Goal: Information Seeking & Learning: Learn about a topic

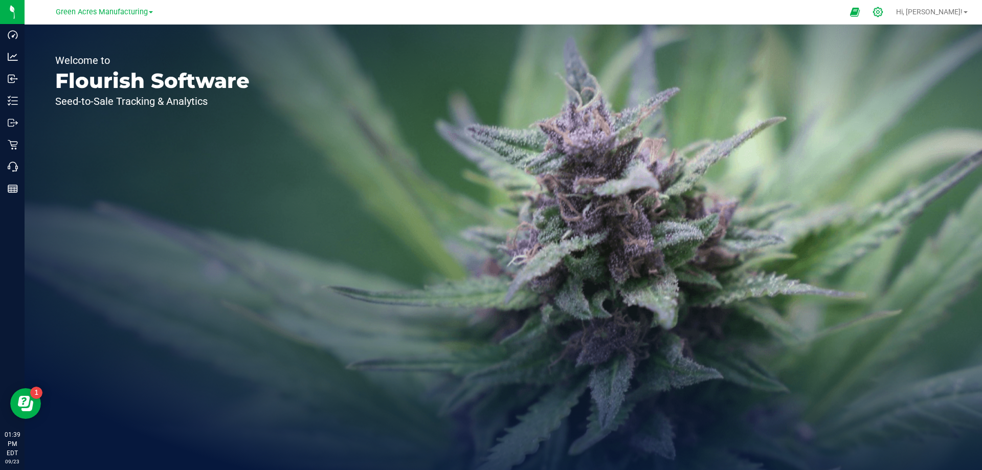
click at [882, 11] on icon at bounding box center [878, 12] width 10 height 10
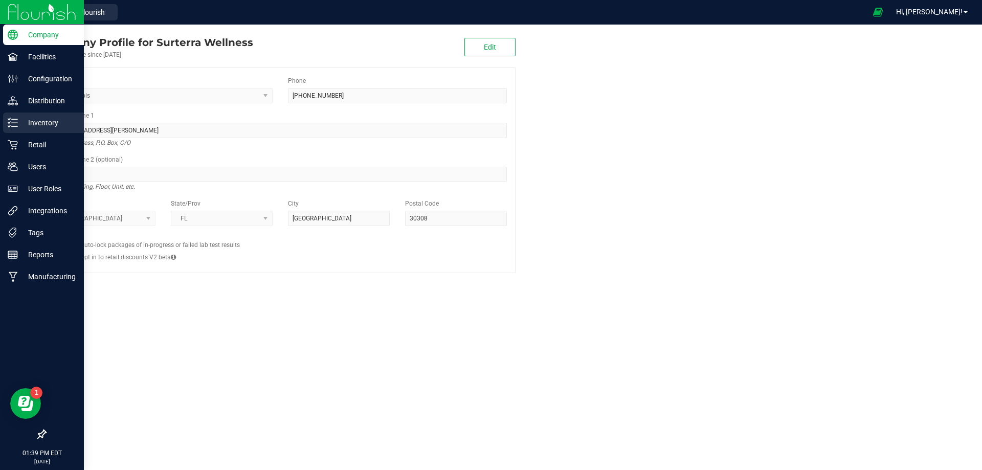
click at [16, 121] on icon at bounding box center [13, 123] width 10 height 10
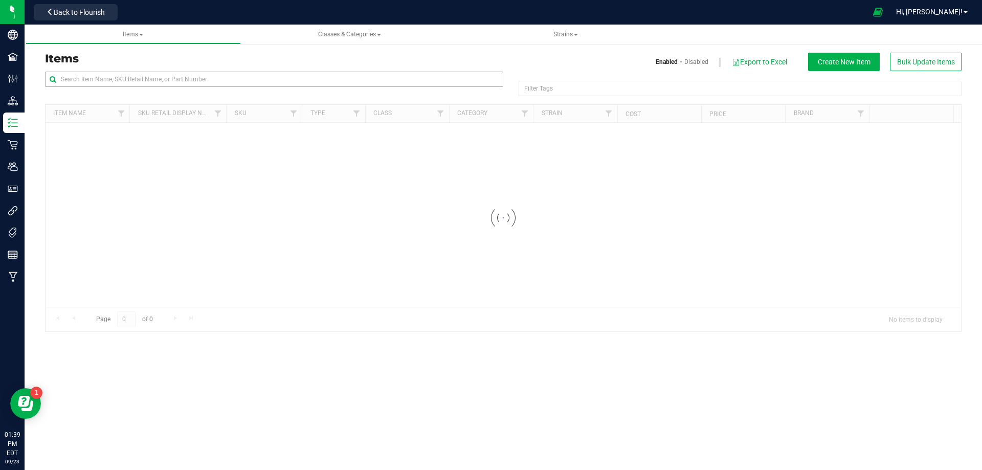
drag, startPoint x: 200, startPoint y: 90, endPoint x: 197, endPoint y: 81, distance: 9.9
click at [199, 89] on div at bounding box center [274, 84] width 458 height 24
click at [197, 78] on input "text" at bounding box center [274, 79] width 458 height 15
paste input "1015256"
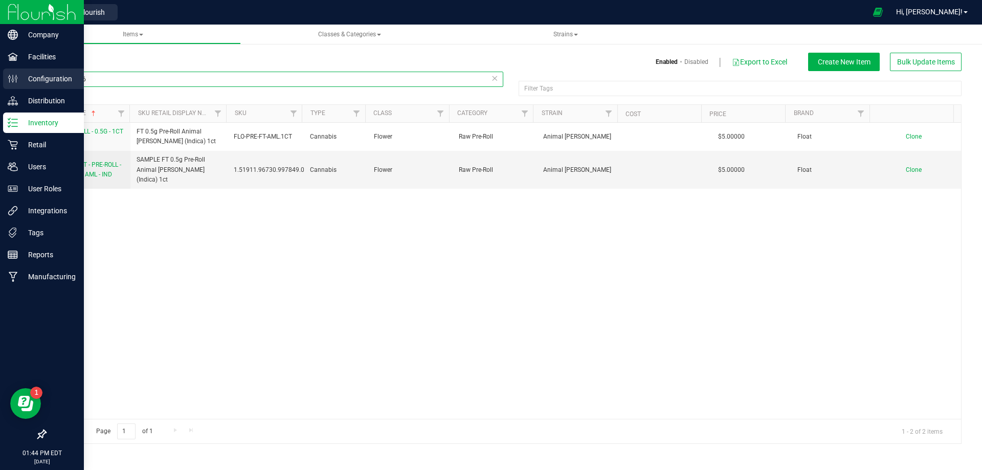
drag, startPoint x: 103, startPoint y: 78, endPoint x: 37, endPoint y: 90, distance: 67.0
click at [3, 81] on div "Company Facilities Configuration Distribution Inventory Retail Users User Roles…" at bounding box center [491, 235] width 982 height 470
paste input "Tube - v24 FT Pre-Roll 0.5g 1ct"
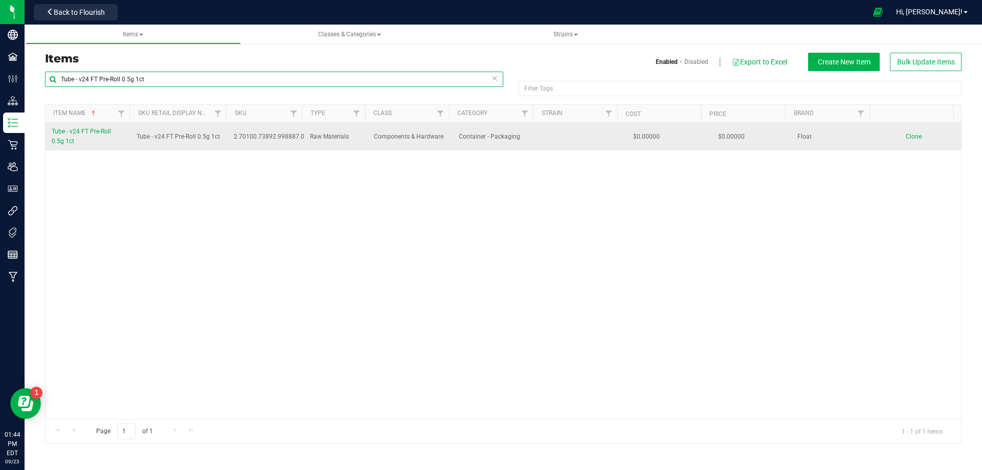
type input "Tube - v24 FT Pre-Roll 0.5g 1ct"
click at [72, 134] on span "Tube - v24 FT Pre-Roll 0.5g 1ct" at bounding box center [81, 136] width 59 height 17
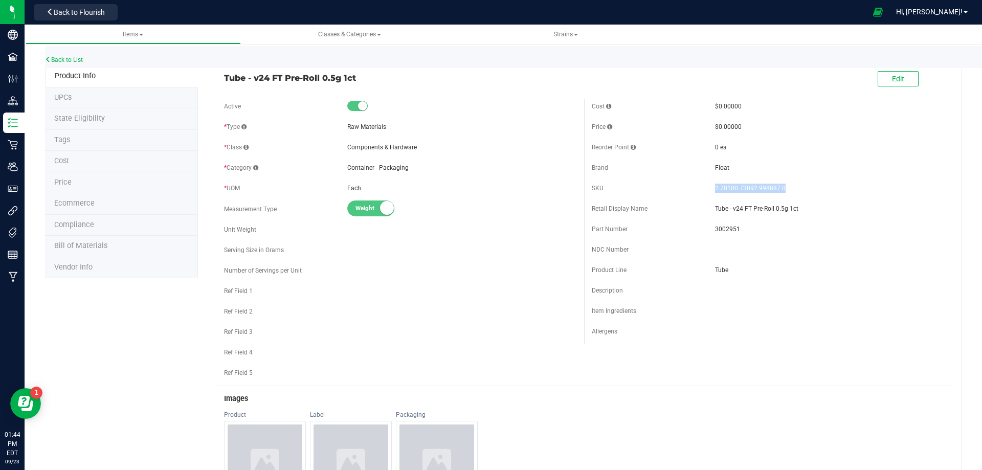
drag, startPoint x: 777, startPoint y: 188, endPoint x: 707, endPoint y: 184, distance: 69.7
click at [707, 184] on div "SKU 2.70100.73892.998887.0" at bounding box center [767, 187] width 352 height 15
copy div "2.70100.73892.998887.0"
drag, startPoint x: 73, startPoint y: 53, endPoint x: 72, endPoint y: 58, distance: 5.2
click at [73, 54] on div "Back to List" at bounding box center [536, 57] width 982 height 22
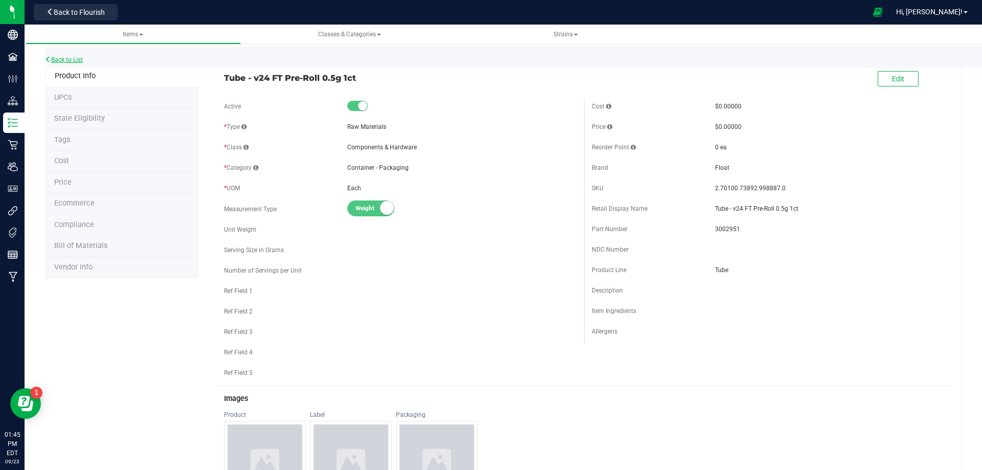
click at [72, 58] on link "Back to List" at bounding box center [64, 59] width 38 height 7
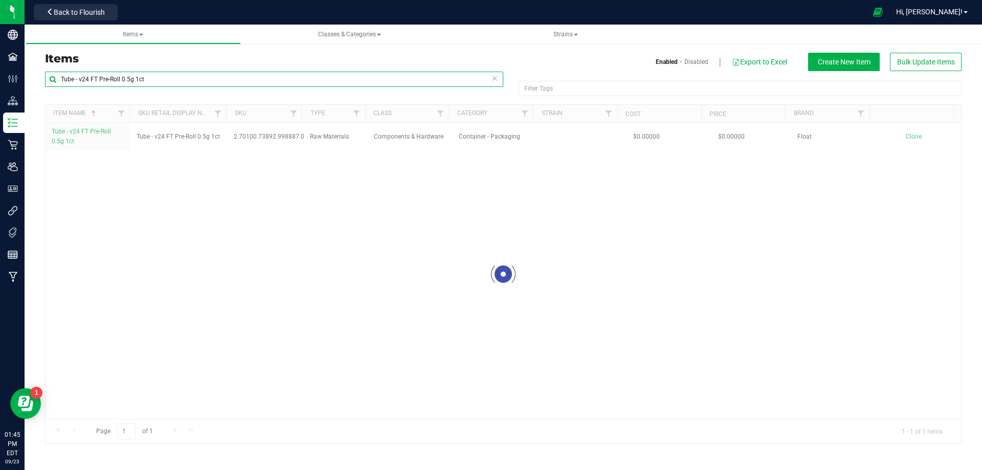
drag, startPoint x: 64, startPoint y: 72, endPoint x: 152, endPoint y: 69, distance: 87.5
click at [9, 42] on div "Company Facilities Configuration Distribution Inventory Retail Users User Roles…" at bounding box center [491, 235] width 982 height 470
paste input "2010056"
type input "2010056"
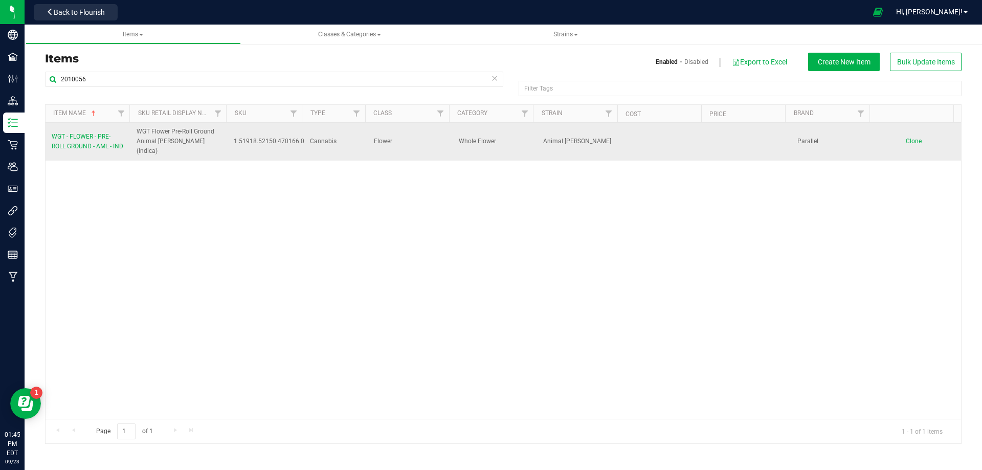
click at [83, 136] on link "WGT - FLOWER - PRE-ROLL GROUND - AML - IND" at bounding box center [88, 141] width 73 height 19
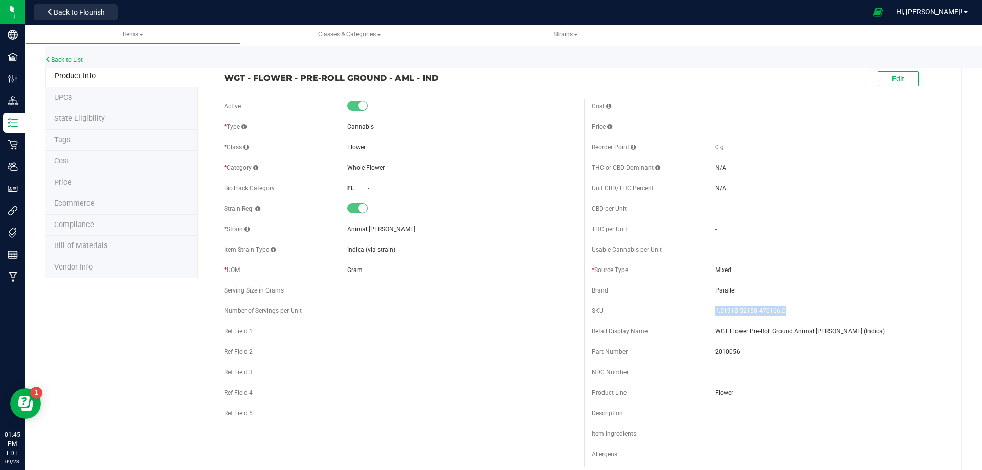
drag, startPoint x: 780, startPoint y: 308, endPoint x: 705, endPoint y: 307, distance: 75.2
click at [705, 307] on div "SKU 1.51918.52150.470166.0" at bounding box center [767, 310] width 352 height 15
copy div "1.51918.52150.470166.0"
click at [75, 60] on link "Back to List" at bounding box center [64, 59] width 38 height 7
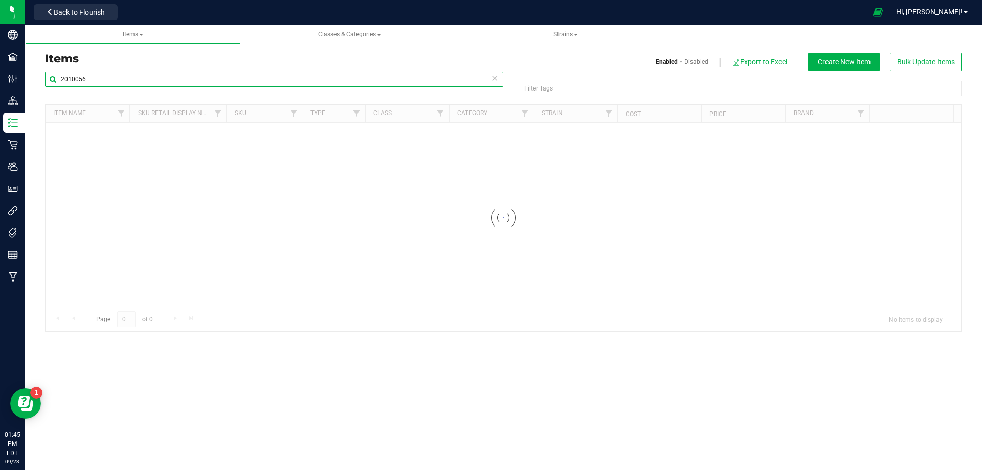
drag, startPoint x: 112, startPoint y: 80, endPoint x: 44, endPoint y: 84, distance: 68.7
click at [44, 84] on div "2010056 Filter Tags Filter Tags Loading... Item Name Sku Retail Display Name SK…" at bounding box center [502, 201] width 931 height 261
paste input "300071"
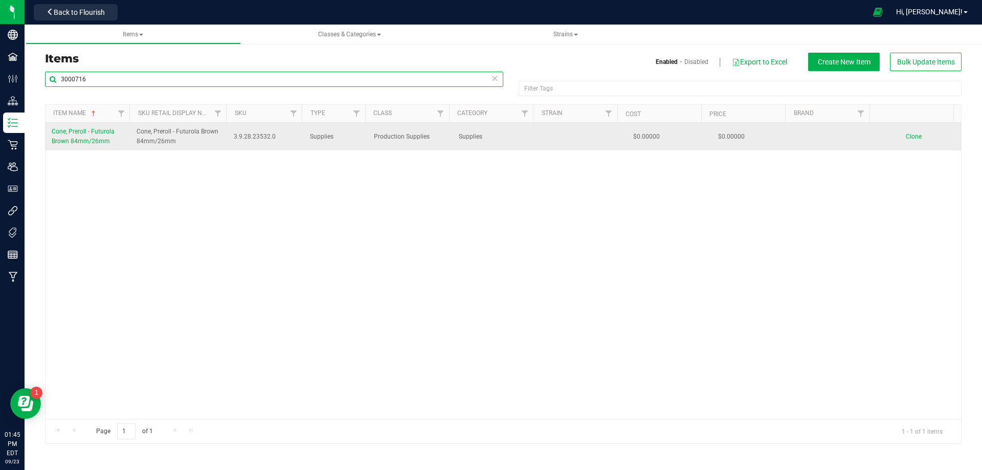
type input "3000716"
click at [80, 145] on span "Cone, Preroll - Futurola Brown 84mm/26mm" at bounding box center [83, 136] width 63 height 17
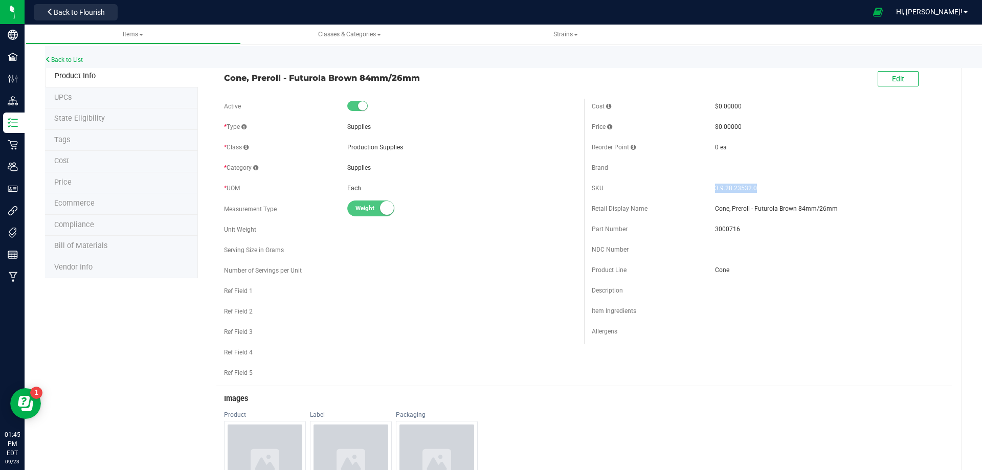
drag, startPoint x: 733, startPoint y: 195, endPoint x: 702, endPoint y: 188, distance: 31.4
click at [702, 188] on div "SKU 3.9.28.23532.0" at bounding box center [767, 187] width 352 height 15
copy div "3.9.28.23532.0"
click at [71, 59] on link "Back to List" at bounding box center [64, 59] width 38 height 7
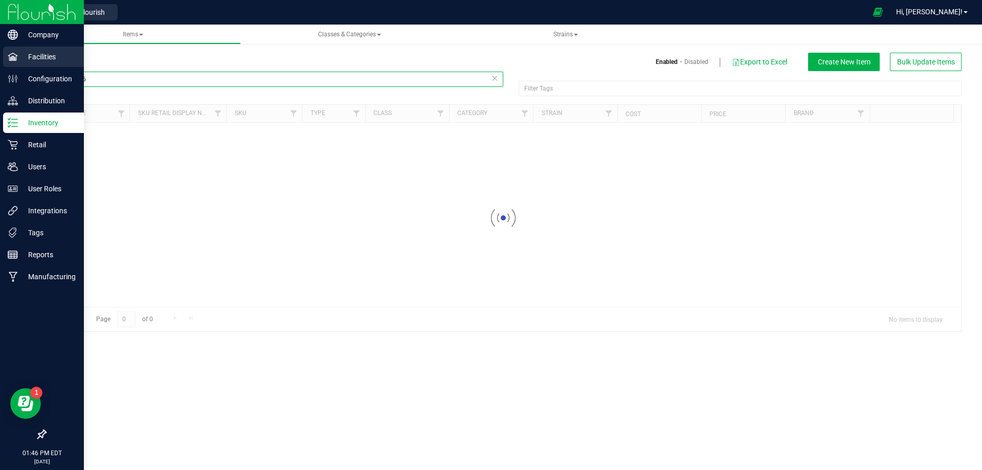
drag, startPoint x: 107, startPoint y: 85, endPoint x: 5, endPoint y: 68, distance: 104.2
click at [4, 67] on div "Company Facilities Configuration Distribution Inventory Retail Users User Roles…" at bounding box center [491, 235] width 982 height 470
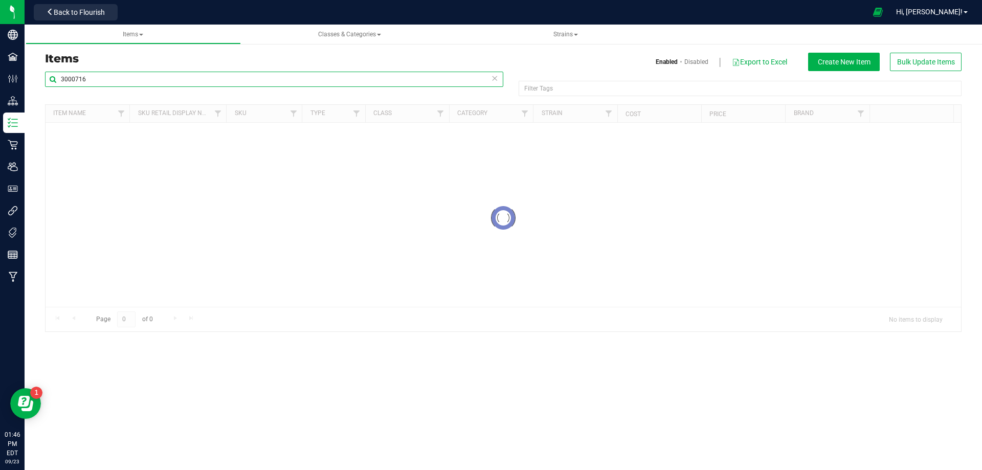
paste input "0"
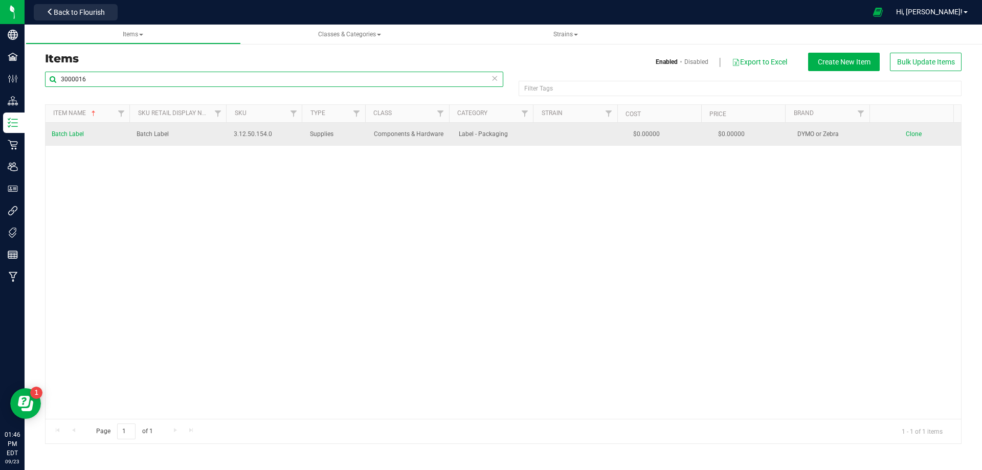
type input "3000016"
click at [79, 138] on link "Batch Label" at bounding box center [68, 134] width 32 height 10
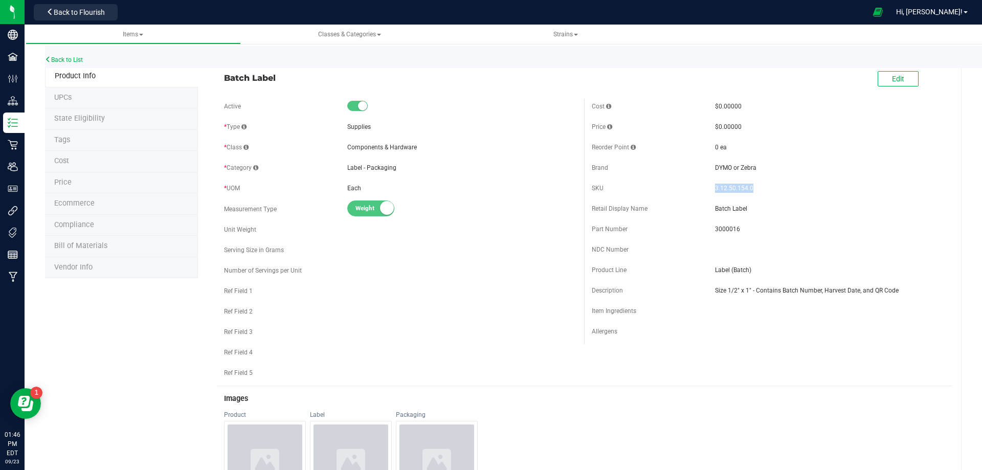
drag, startPoint x: 756, startPoint y: 189, endPoint x: 689, endPoint y: 188, distance: 67.0
click at [689, 188] on div "SKU 3.12.50.154.0" at bounding box center [767, 187] width 352 height 15
copy div "3.12.50.154.0"
click at [71, 57] on link "Back to List" at bounding box center [64, 59] width 38 height 7
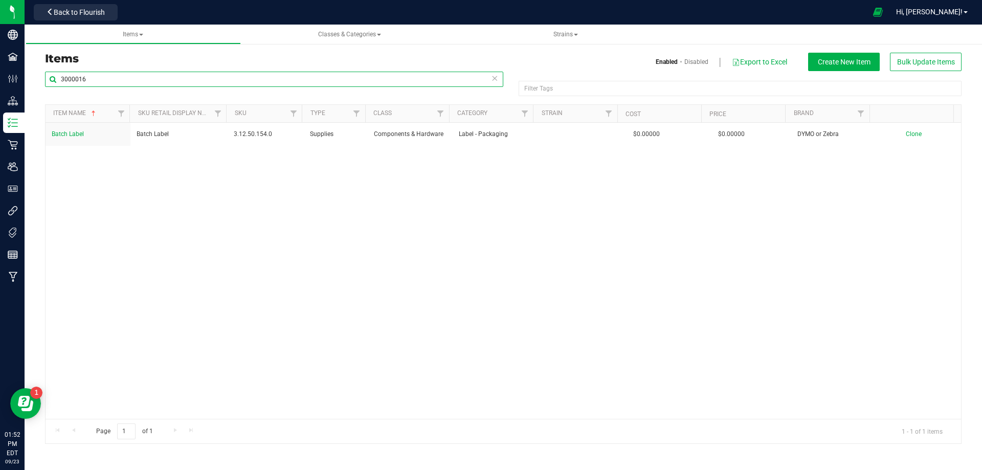
click at [102, 77] on input "3000016" at bounding box center [274, 79] width 458 height 15
click at [93, 80] on input "3000016" at bounding box center [274, 79] width 458 height 15
drag, startPoint x: 94, startPoint y: 79, endPoint x: 55, endPoint y: 87, distance: 39.7
click at [55, 87] on div "3000016" at bounding box center [274, 84] width 458 height 24
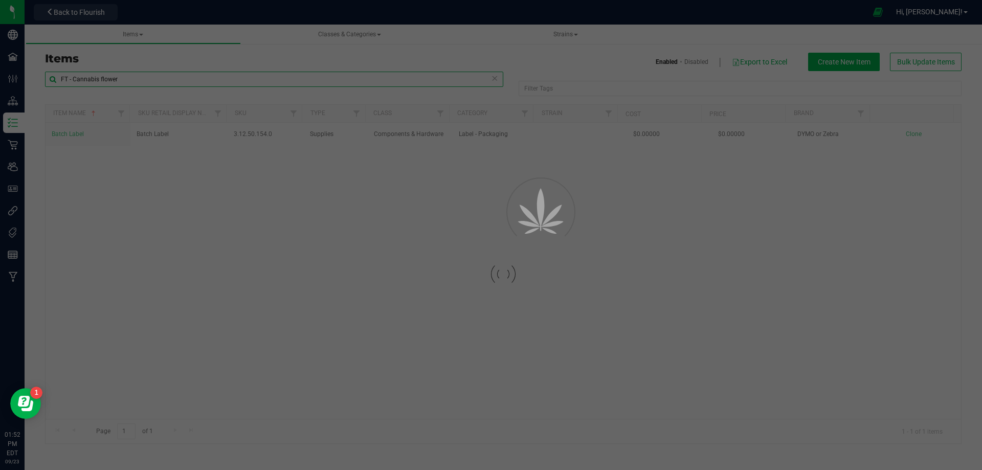
type input "FT - Cannabis flower"
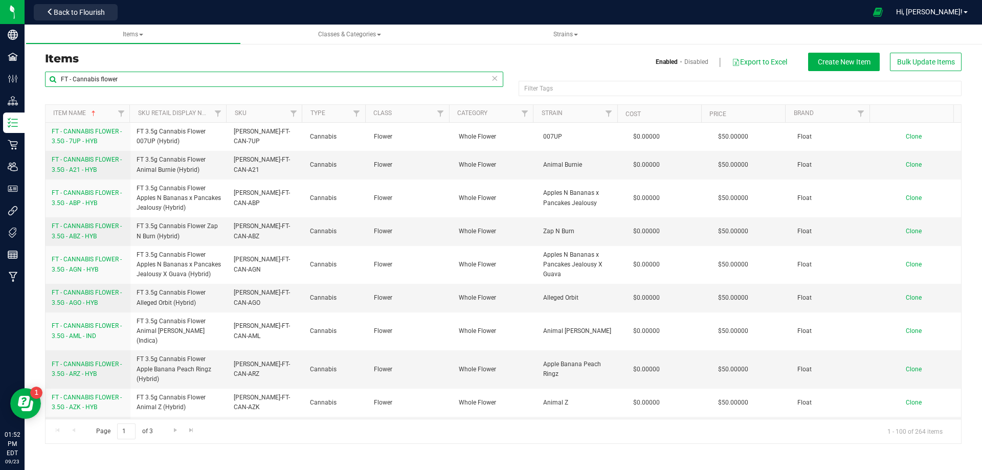
drag, startPoint x: 122, startPoint y: 79, endPoint x: 75, endPoint y: 80, distance: 47.0
click at [75, 80] on input "FT - Cannabis flower" at bounding box center [274, 79] width 458 height 15
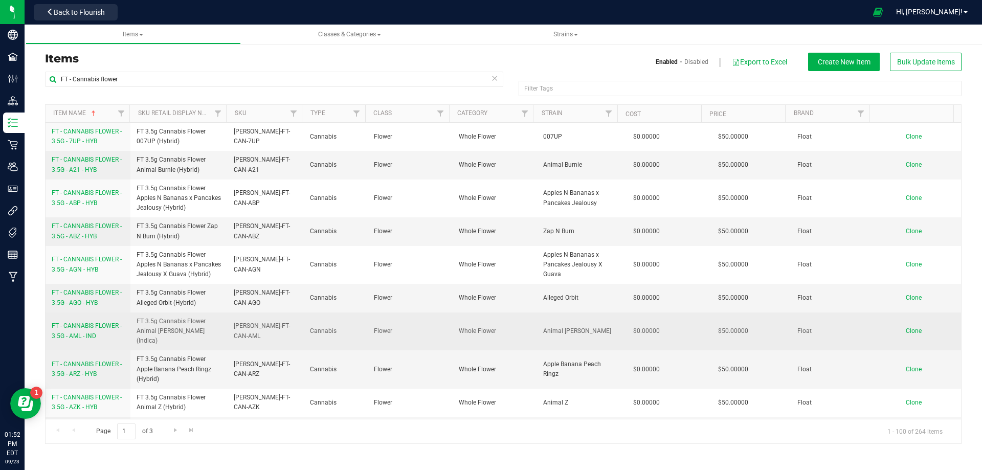
click at [90, 325] on link "FT - CANNABIS FLOWER - 3.5G - AML - IND" at bounding box center [88, 330] width 73 height 19
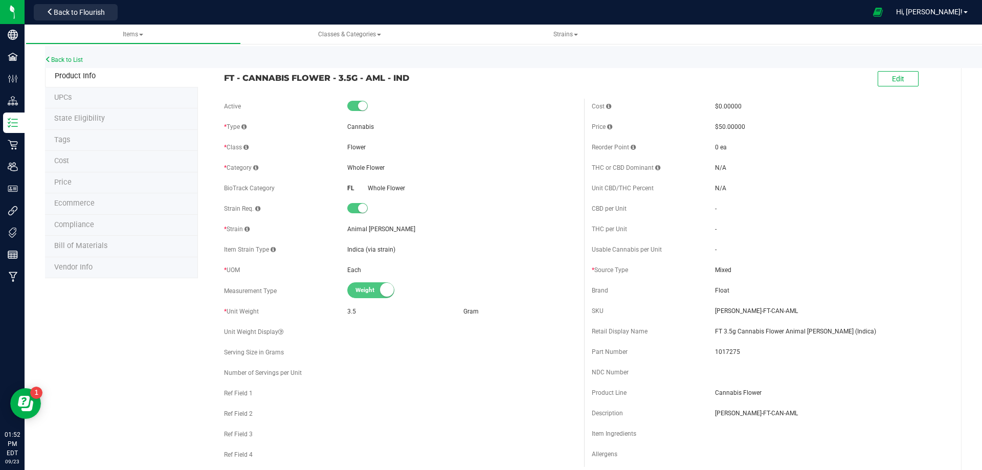
drag, startPoint x: 410, startPoint y: 80, endPoint x: 217, endPoint y: 81, distance: 193.2
click at [218, 81] on div "FT - CANNABIS FLOWER - 3.5G - AML - IND" at bounding box center [400, 74] width 368 height 17
copy span "FT - CANNABIS FLOWER - 3.5G - AML - IND"
drag, startPoint x: 838, startPoint y: 328, endPoint x: 708, endPoint y: 328, distance: 129.8
click at [708, 328] on div "Retail Display Name FT 3.5g Cannabis Flower Animal [PERSON_NAME] (Indica)" at bounding box center [767, 331] width 352 height 15
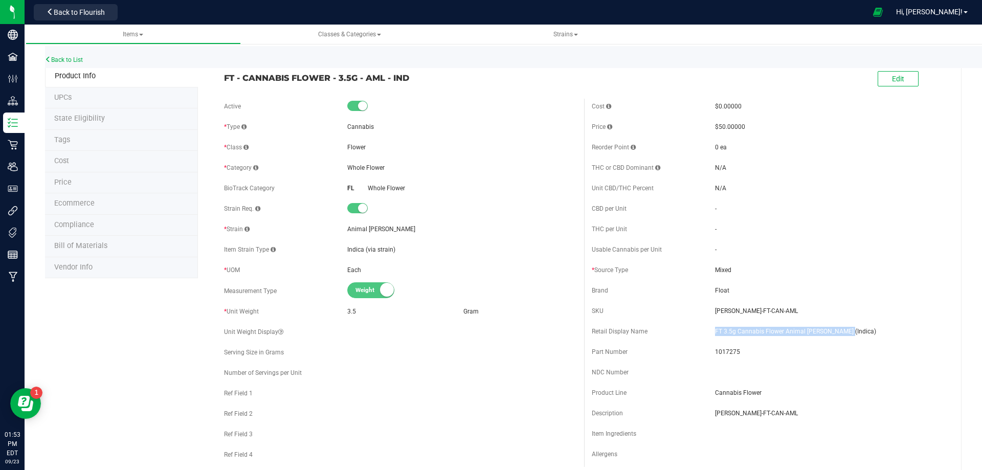
copy div "FT 3.5g Cannabis Flower Animal [PERSON_NAME] (Indica)"
drag, startPoint x: 405, startPoint y: 82, endPoint x: 223, endPoint y: 85, distance: 182.5
click at [223, 85] on div "FT - CANNABIS FLOWER - 3.5G - AML - IND Edit" at bounding box center [583, 79] width 735 height 26
copy span "FT - CANNABIS FLOWER - 3.5G - AML - IND"
click at [344, 92] on div "FT - CANNABIS FLOWER - 3.5G - AML - IND Edit" at bounding box center [583, 79] width 735 height 26
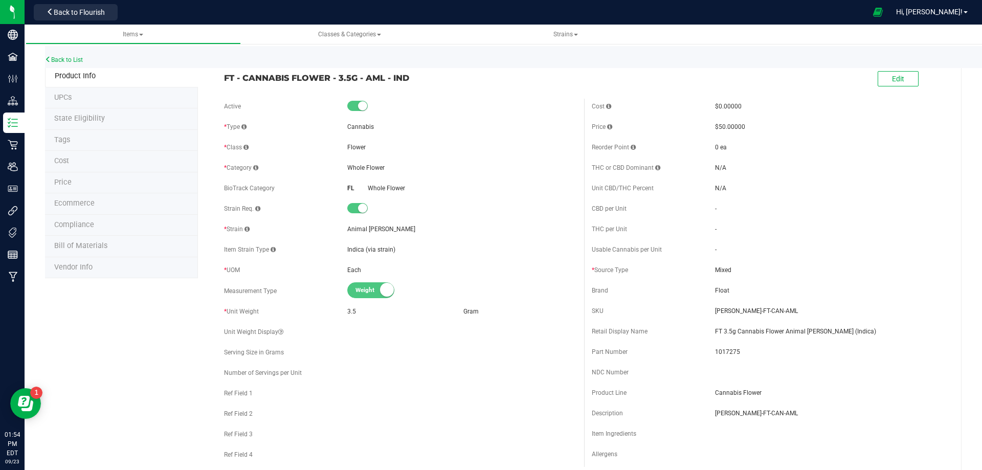
drag, startPoint x: 292, startPoint y: 106, endPoint x: 301, endPoint y: 100, distance: 9.9
click at [294, 106] on div "Active" at bounding box center [285, 106] width 123 height 9
drag, startPoint x: 356, startPoint y: 76, endPoint x: 222, endPoint y: 82, distance: 134.1
click at [222, 82] on div "FT - CANNABIS FLOWER - 3.5G - AML - IND" at bounding box center [400, 74] width 368 height 17
copy span "FT - CANNABIS FLOWER - 3.5G"
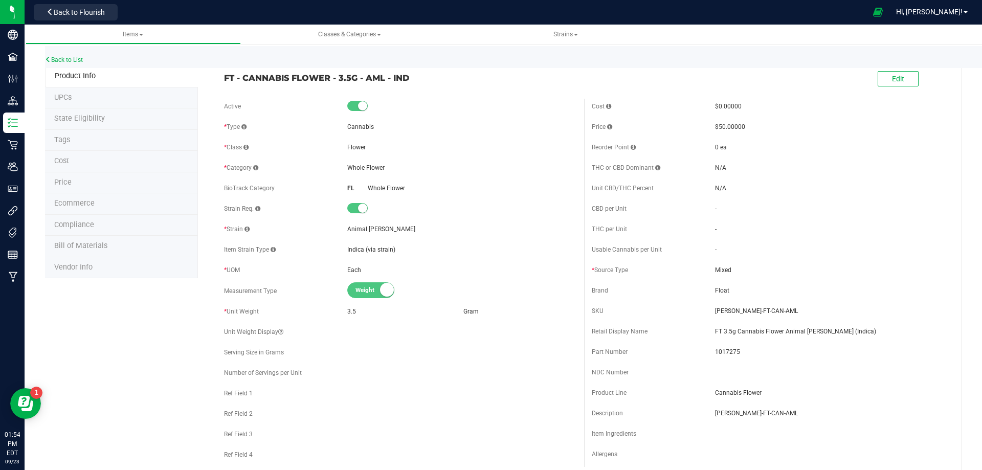
click at [559, 284] on div "Weight Volume" at bounding box center [461, 291] width 229 height 16
drag, startPoint x: 775, startPoint y: 329, endPoint x: 709, endPoint y: 328, distance: 66.5
click at [715, 328] on span "FT 3.5g Cannabis Flower Animal [PERSON_NAME] (Indica)" at bounding box center [829, 331] width 229 height 9
copy span "FT 3.5g Cannabis Flower"
drag, startPoint x: 448, startPoint y: 100, endPoint x: 431, endPoint y: 90, distance: 18.8
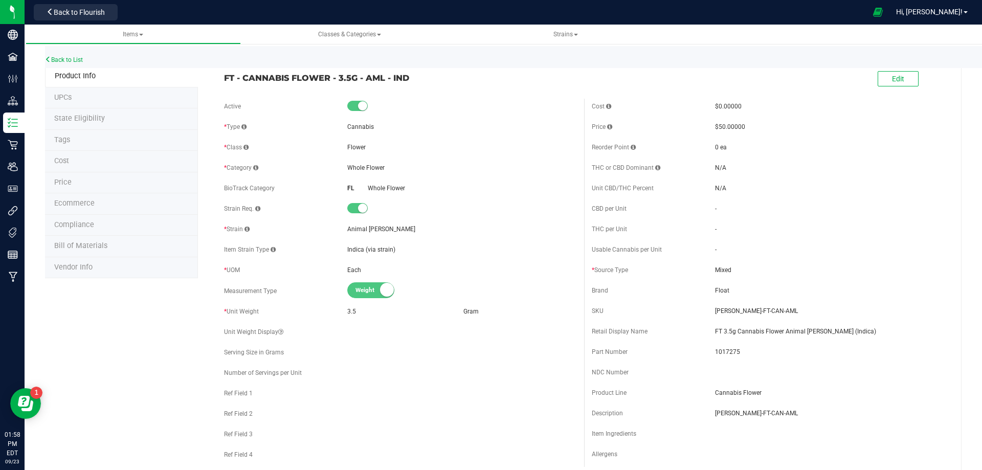
click at [448, 99] on div "Active" at bounding box center [400, 106] width 352 height 15
drag, startPoint x: 394, startPoint y: 81, endPoint x: 212, endPoint y: 75, distance: 181.6
drag, startPoint x: 839, startPoint y: 405, endPoint x: 818, endPoint y: 365, distance: 45.5
click at [823, 382] on div "Cost $0.00000 Price $50.00000 Reorder Point 0 ea THC or CBD Dominant - - -" at bounding box center [768, 283] width 368 height 368
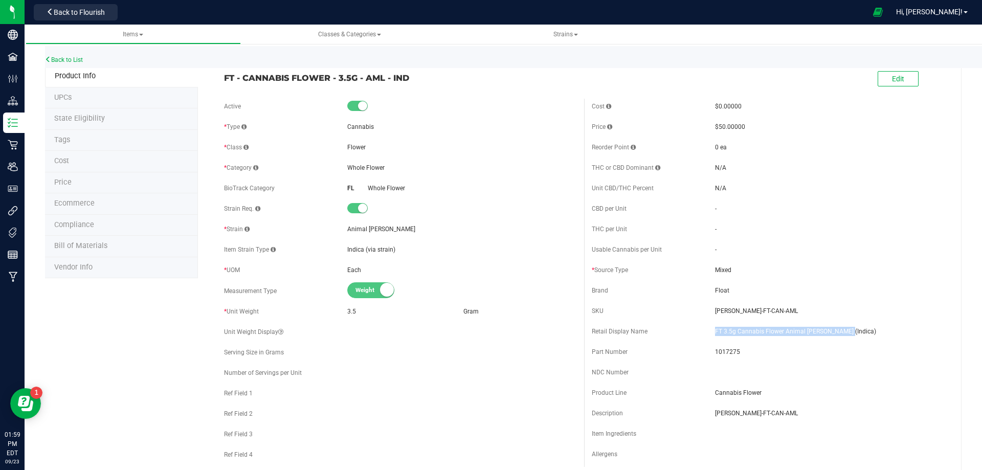
drag, startPoint x: 837, startPoint y: 328, endPoint x: 709, endPoint y: 327, distance: 127.8
click at [715, 327] on span "FT 3.5g Cannabis Flower Animal [PERSON_NAME] (Indica)" at bounding box center [829, 331] width 229 height 9
copy span "FT 3.5g Cannabis Flower Animal [PERSON_NAME] (Indica)"
drag, startPoint x: 396, startPoint y: 82, endPoint x: 283, endPoint y: 71, distance: 113.1
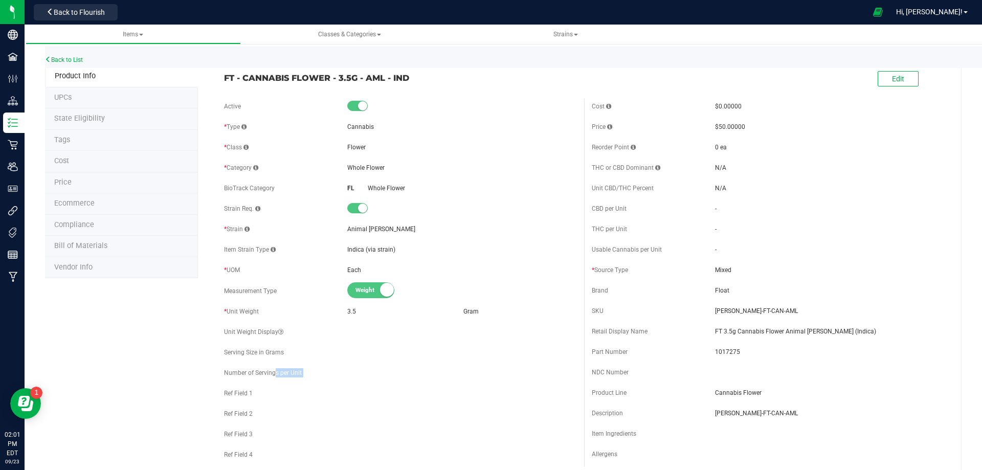
click at [82, 61] on link "Back to List" at bounding box center [64, 59] width 38 height 7
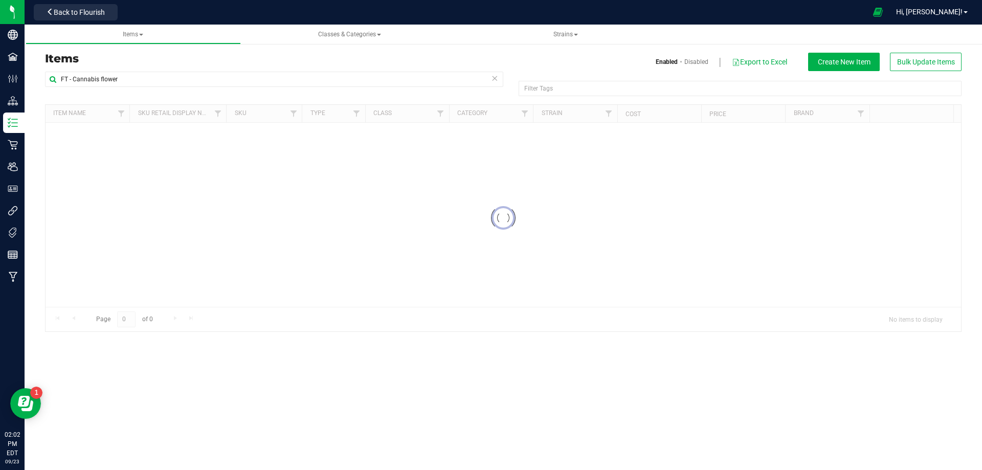
click at [126, 68] on div "Items Enabled Disabled Export to Excel Create New Item Bulk Update Items" at bounding box center [502, 62] width 931 height 18
click at [36, 80] on div "Items Enabled Disabled Export to Excel Create New Item Bulk Update Items FT - C…" at bounding box center [503, 186] width 957 height 312
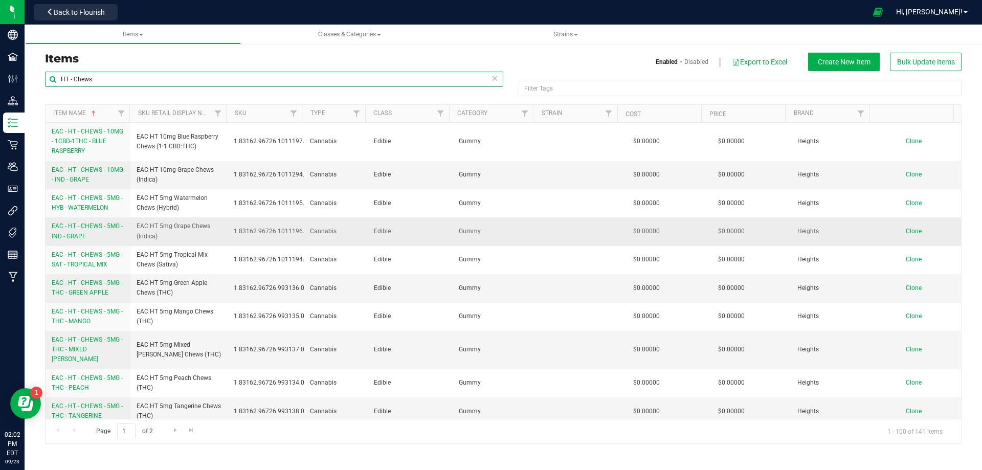
type input "HT - Chews"
click at [87, 236] on link "EAC - HT - CHEWS - 5MG - IND - GRAPE" at bounding box center [88, 230] width 73 height 19
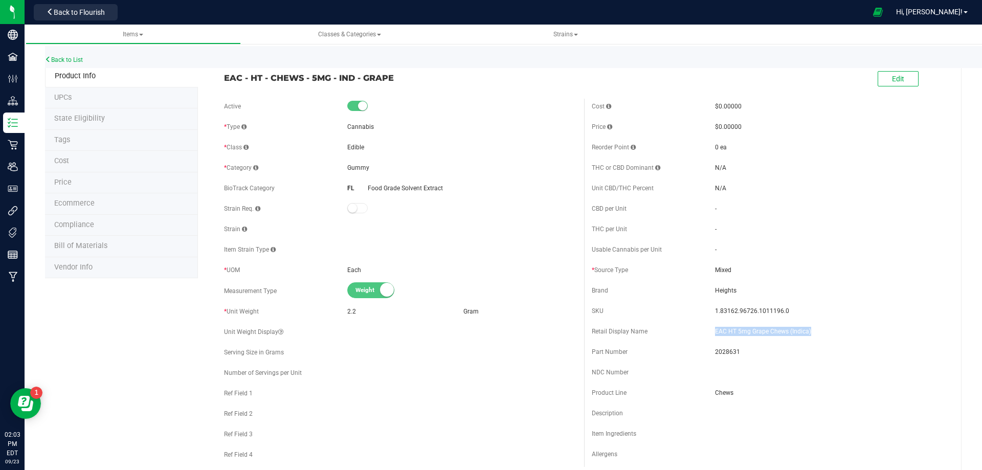
drag, startPoint x: 813, startPoint y: 334, endPoint x: 710, endPoint y: 332, distance: 103.8
click at [715, 332] on span "EAC HT 5mg Grape Chews (Indica)" at bounding box center [829, 331] width 229 height 9
click at [83, 58] on link "Back to List" at bounding box center [64, 59] width 38 height 7
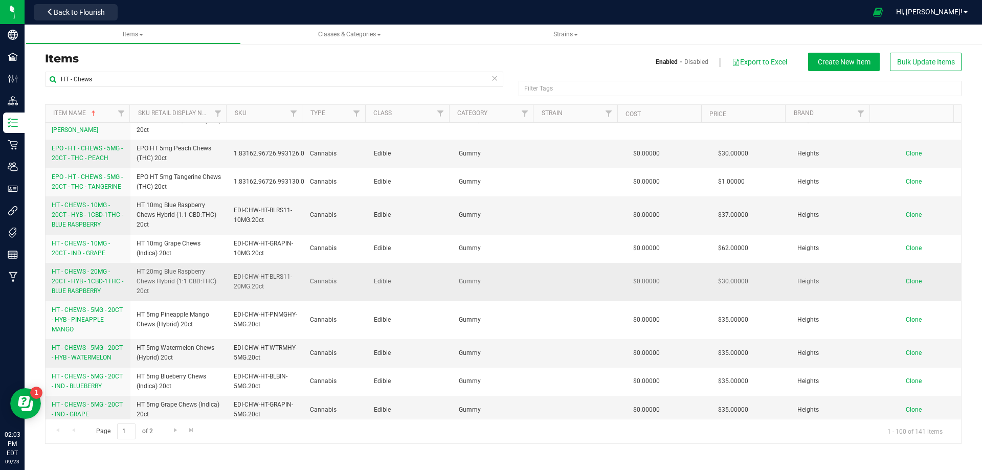
scroll to position [409, 0]
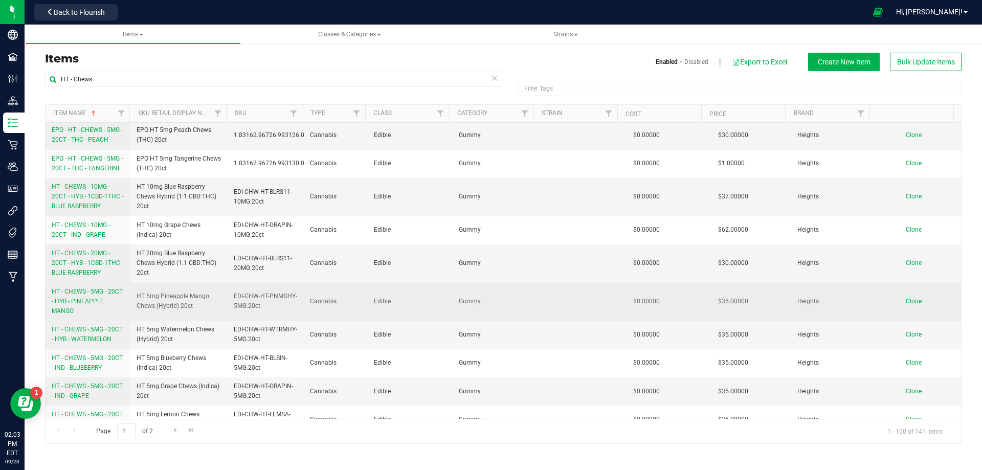
click at [92, 289] on span "HT - CHEWS - 5MG - 20CT - HYB - PINEAPPLE MANGO" at bounding box center [87, 301] width 71 height 27
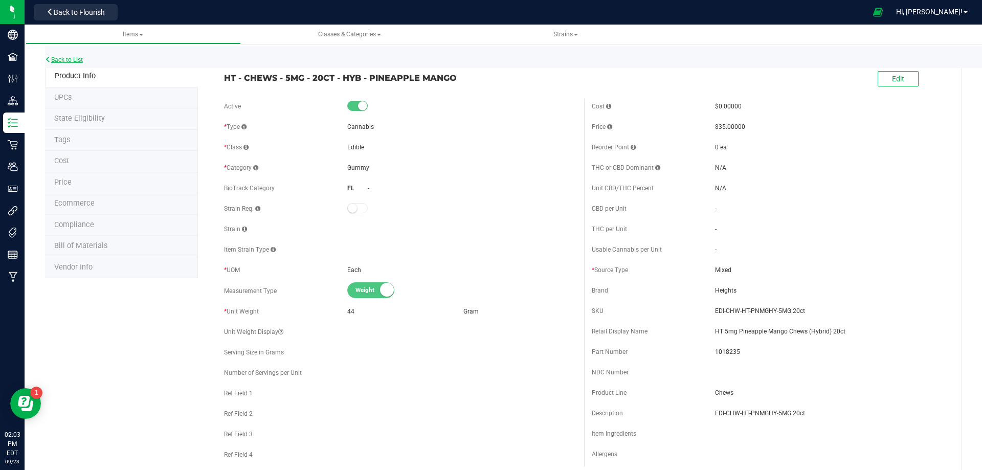
click at [69, 59] on link "Back to List" at bounding box center [64, 59] width 38 height 7
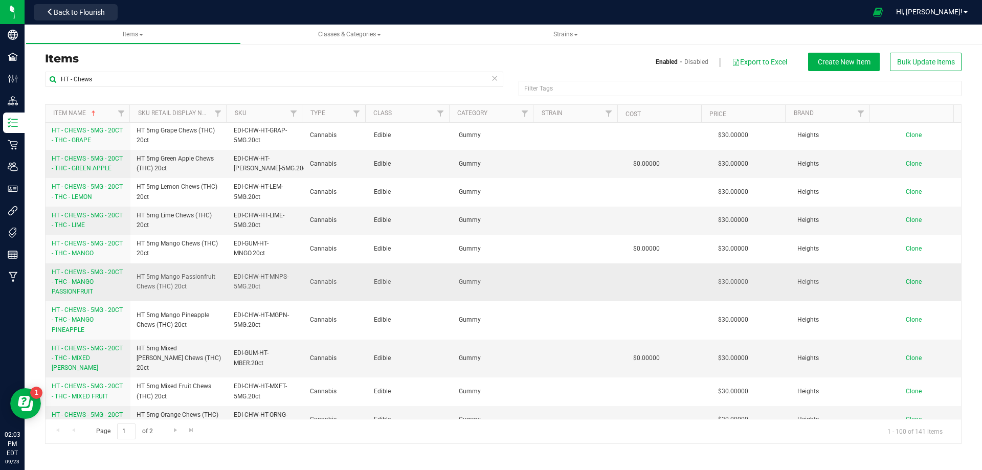
scroll to position [920, 0]
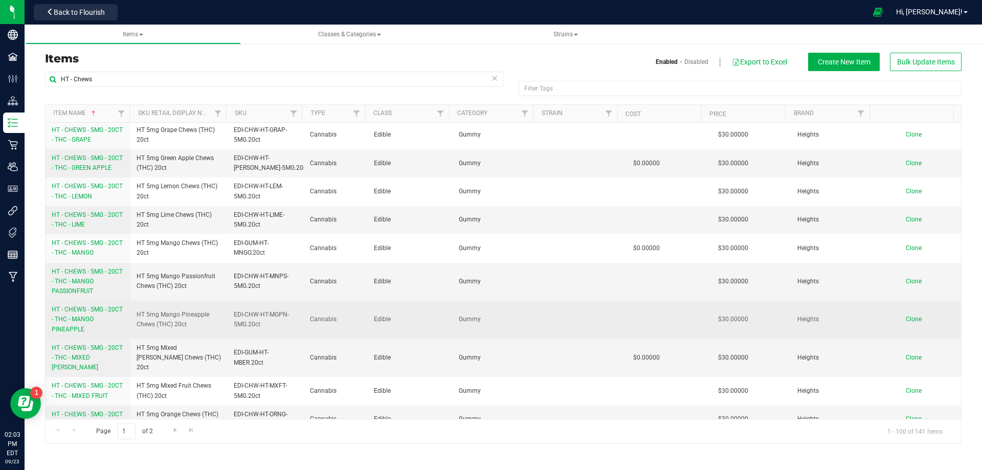
click at [88, 313] on span "HT - CHEWS - 5MG - 20CT - THC - MANGO PINEAPPLE" at bounding box center [87, 319] width 71 height 27
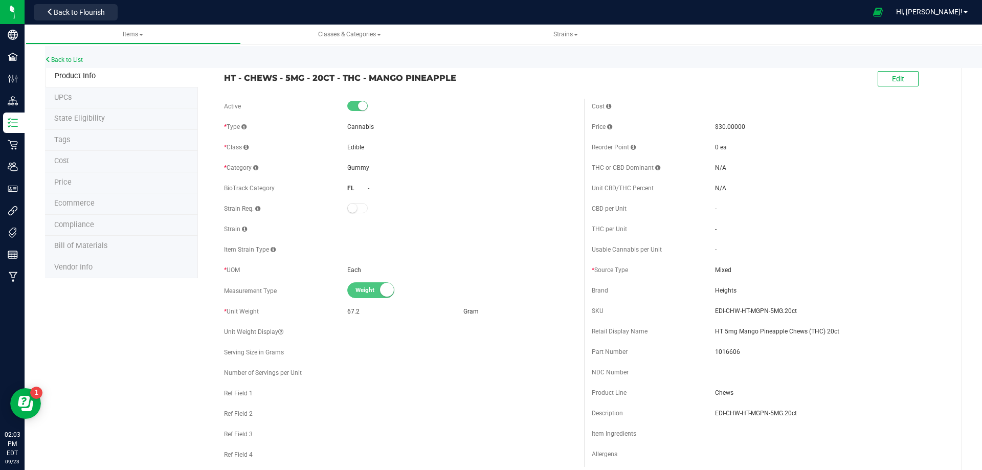
click at [91, 250] on span "Bill of Materials" at bounding box center [80, 245] width 53 height 9
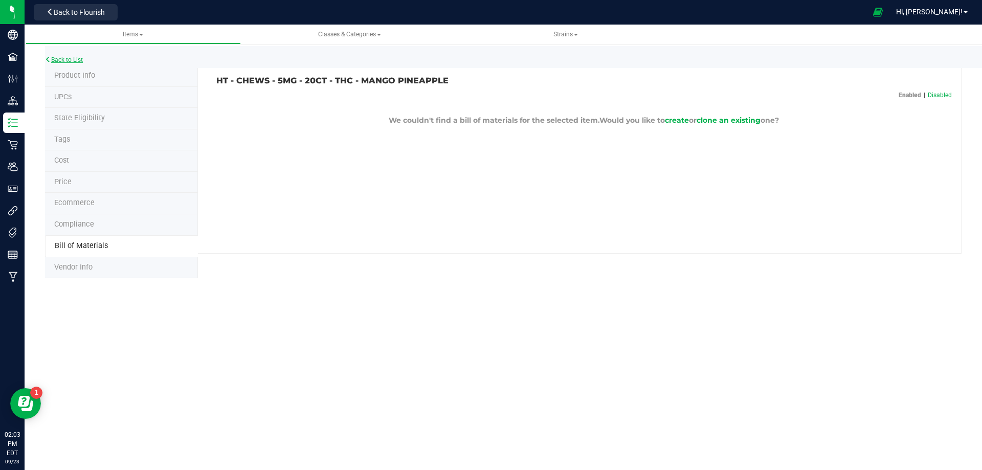
click at [81, 62] on link "Back to List" at bounding box center [64, 59] width 38 height 7
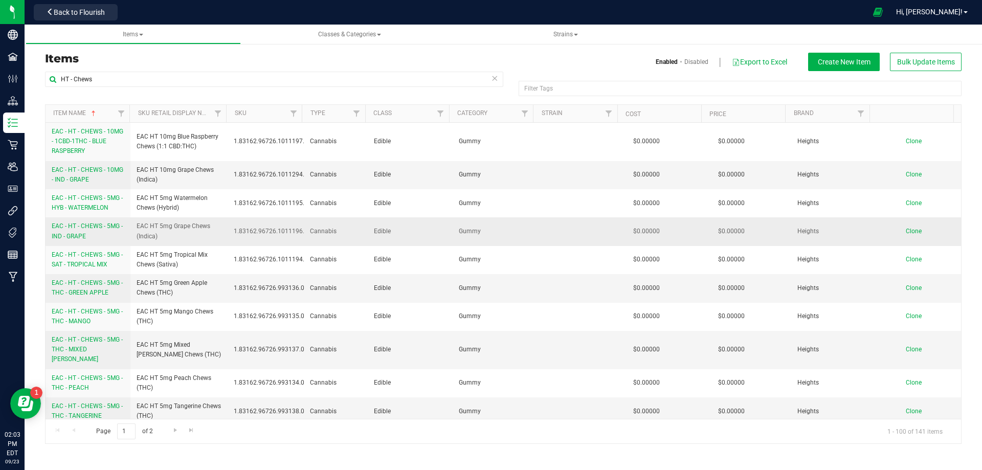
click at [91, 231] on link "EAC - HT - CHEWS - 5MG - IND - GRAPE" at bounding box center [88, 230] width 73 height 19
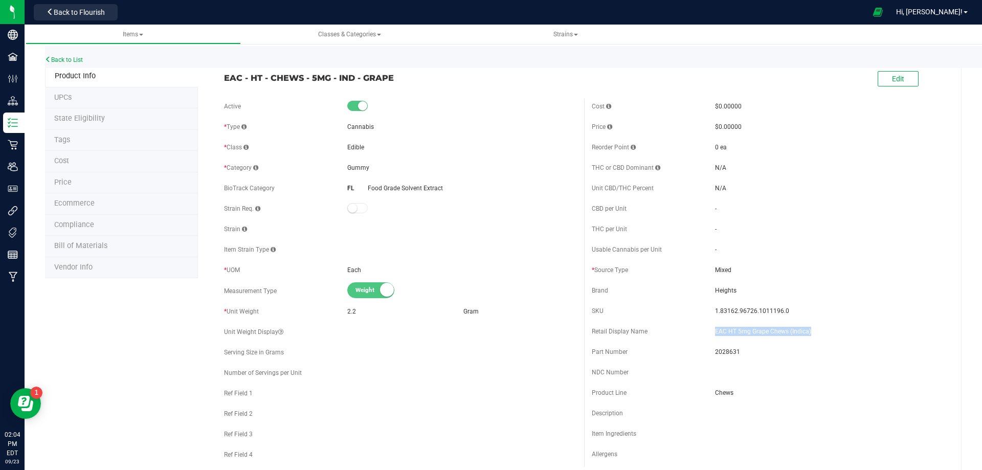
drag, startPoint x: 741, startPoint y: 326, endPoint x: 710, endPoint y: 324, distance: 31.3
click at [710, 324] on div "Retail Display Name EAC HT 5mg Grape Chews (Indica)" at bounding box center [767, 331] width 352 height 15
drag, startPoint x: 801, startPoint y: 315, endPoint x: 795, endPoint y: 312, distance: 6.9
click at [796, 313] on div "SKU 1.83162.96726.1011196.0" at bounding box center [767, 310] width 352 height 15
drag, startPoint x: 782, startPoint y: 314, endPoint x: 710, endPoint y: 315, distance: 71.6
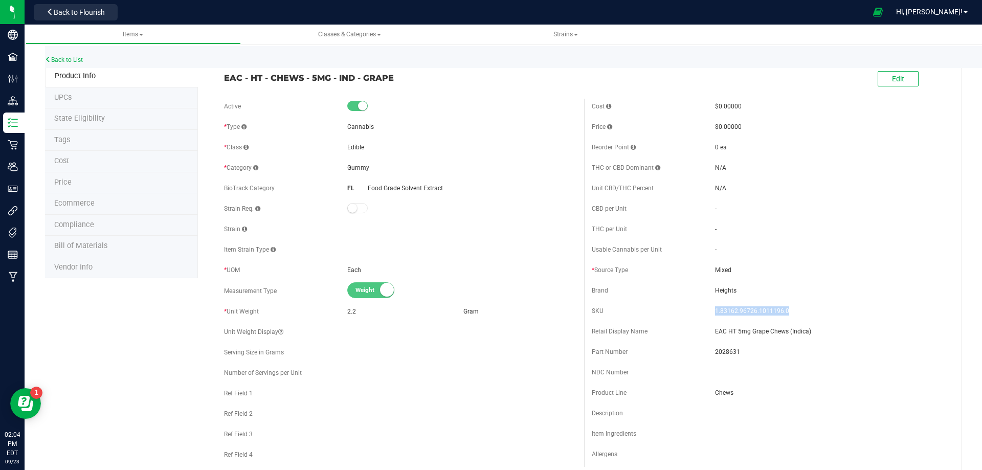
click at [710, 315] on div "SKU 1.83162.96726.1011196.0" at bounding box center [767, 310] width 352 height 15
click at [718, 354] on span "2028631" at bounding box center [829, 351] width 229 height 9
drag, startPoint x: 382, startPoint y: 82, endPoint x: 143, endPoint y: 102, distance: 240.1
click at [220, 76] on div "EAC - HT - CHEWS - 5MG - IND - GRAPE" at bounding box center [400, 74] width 368 height 17
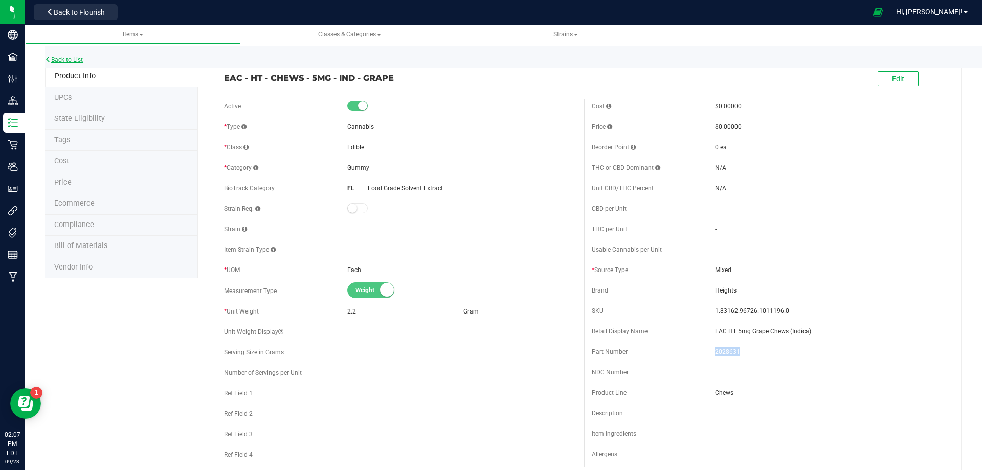
click at [72, 60] on link "Back to List" at bounding box center [64, 59] width 38 height 7
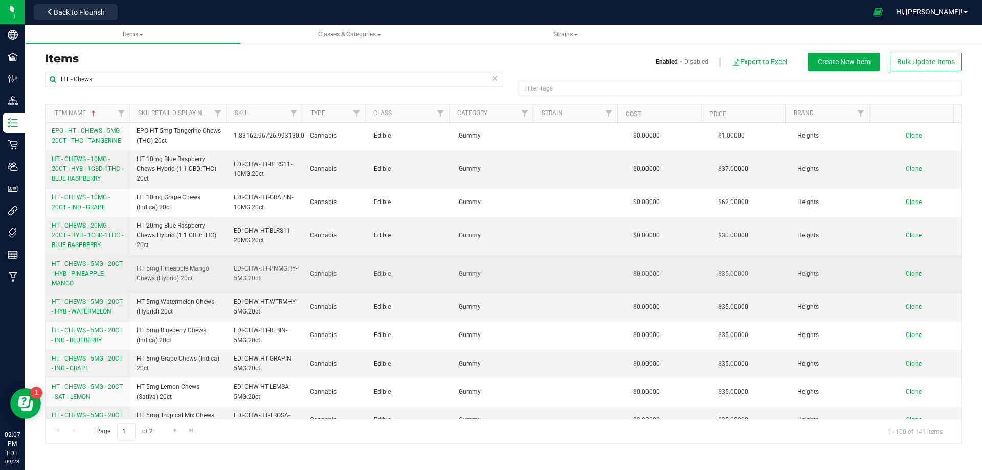
scroll to position [460, 0]
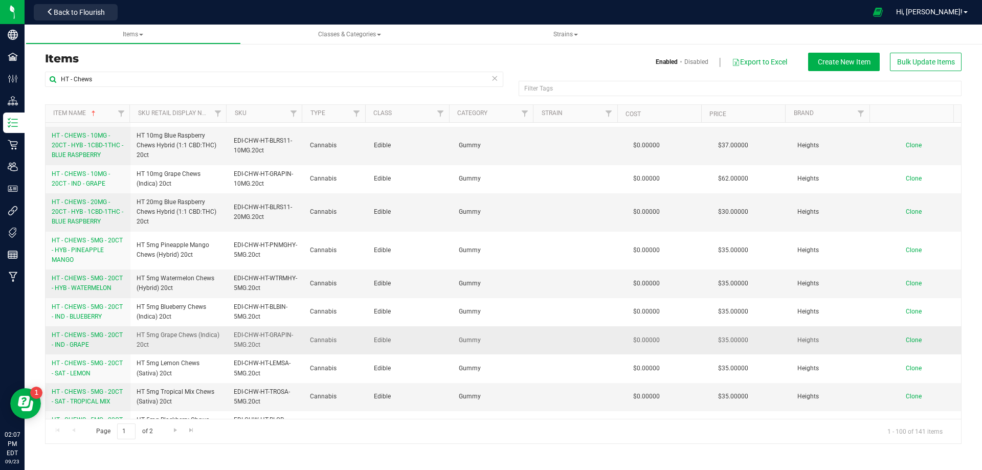
click at [88, 332] on span "HT - CHEWS - 5MG - 20CT - IND - GRAPE" at bounding box center [87, 339] width 71 height 17
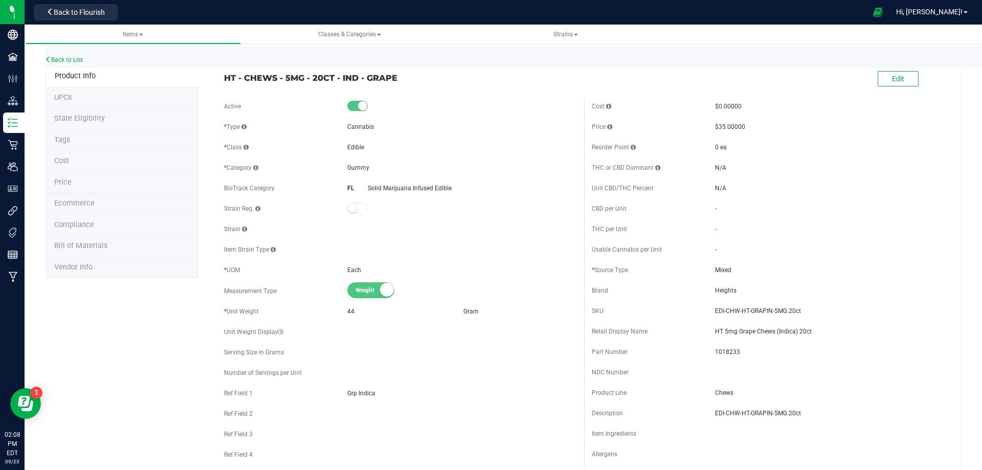
drag, startPoint x: 360, startPoint y: 75, endPoint x: 283, endPoint y: 72, distance: 76.7
drag, startPoint x: 521, startPoint y: 131, endPoint x: 564, endPoint y: 135, distance: 43.1
click at [522, 131] on div "* Type Cannabis" at bounding box center [400, 126] width 352 height 15
drag, startPoint x: 815, startPoint y: 335, endPoint x: 707, endPoint y: 330, distance: 108.5
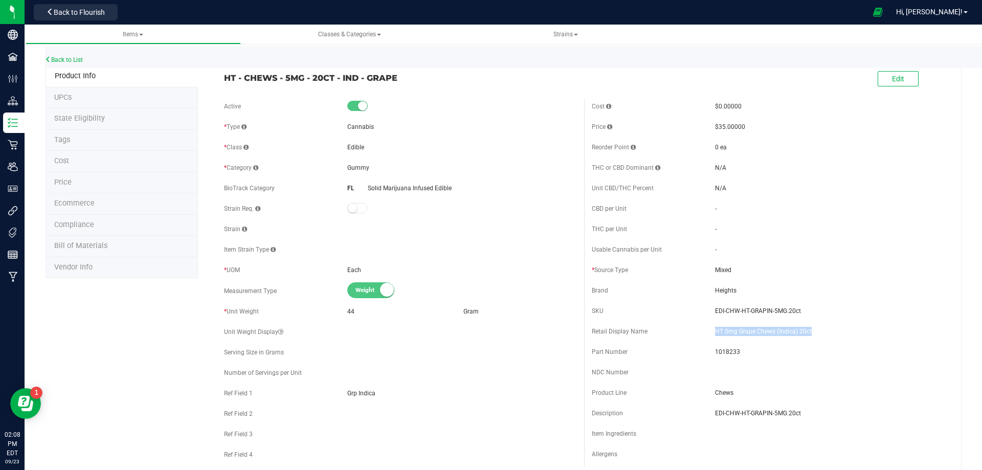
click at [707, 330] on div "Retail Display Name HT 5mg Grape Chews (Indica) 20ct" at bounding box center [767, 331] width 352 height 15
drag, startPoint x: 797, startPoint y: 310, endPoint x: 710, endPoint y: 307, distance: 87.5
click at [715, 307] on span "EDI-CHW-HT-GRAPIN-5MG.20ct" at bounding box center [829, 310] width 229 height 9
click at [722, 352] on span "1018233" at bounding box center [829, 351] width 229 height 9
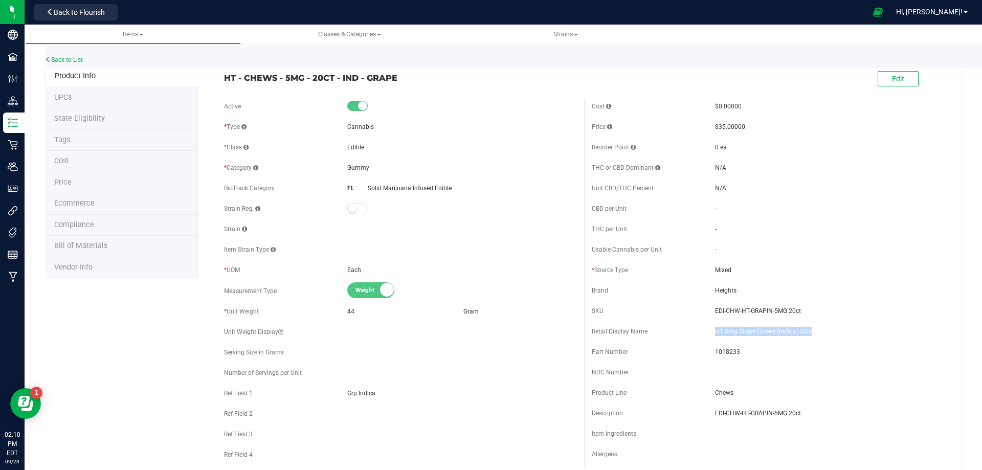
drag, startPoint x: 808, startPoint y: 330, endPoint x: 706, endPoint y: 331, distance: 101.7
click at [706, 331] on div "Retail Display Name HT 5mg Grape Chews (Indica) 20ct" at bounding box center [767, 331] width 352 height 15
drag, startPoint x: 445, startPoint y: 99, endPoint x: 480, endPoint y: 94, distance: 34.6
click at [442, 97] on form "HT - CHEWS - 5MG - 20CT - IND - GRAPE Edit Active * Type Cannabis * Class" at bounding box center [583, 451] width 735 height 770
drag, startPoint x: 793, startPoint y: 312, endPoint x: 812, endPoint y: 326, distance: 23.4
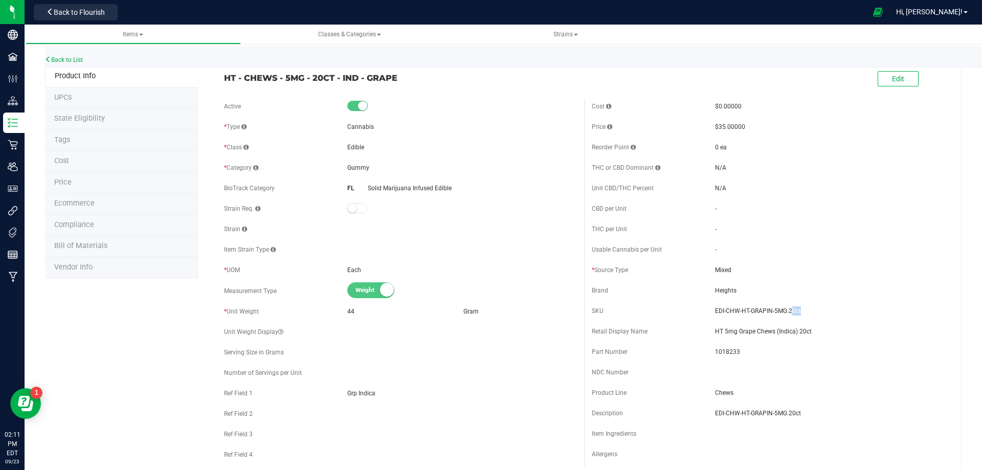
click at [784, 311] on span "EDI-CHW-HT-GRAPIN-5MG.20ct" at bounding box center [829, 310] width 229 height 9
click at [811, 328] on div "Retail Display Name HT 5mg Grape Chews (Indica) 20ct" at bounding box center [767, 331] width 352 height 15
drag, startPoint x: 806, startPoint y: 332, endPoint x: 708, endPoint y: 331, distance: 98.2
click at [708, 331] on div "Retail Display Name HT 5mg Grape Chews (Indica) 20ct" at bounding box center [767, 331] width 352 height 15
drag, startPoint x: 766, startPoint y: 361, endPoint x: 749, endPoint y: 360, distance: 16.9
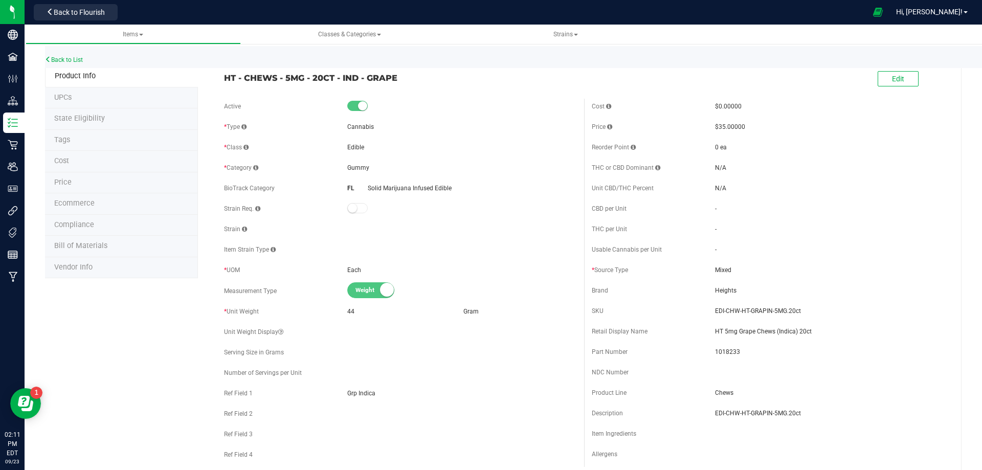
click at [749, 360] on div "Cost $0.00000 Price $35.00000 Reorder Point 0 ea THC or CBD Dominant - - -" at bounding box center [768, 283] width 368 height 368
drag, startPoint x: 733, startPoint y: 351, endPoint x: 703, endPoint y: 349, distance: 29.7
click at [703, 349] on div "Part Number 1018233" at bounding box center [767, 351] width 352 height 15
click at [805, 355] on span "1018233" at bounding box center [829, 351] width 229 height 9
drag, startPoint x: 780, startPoint y: 313, endPoint x: 705, endPoint y: 316, distance: 74.7
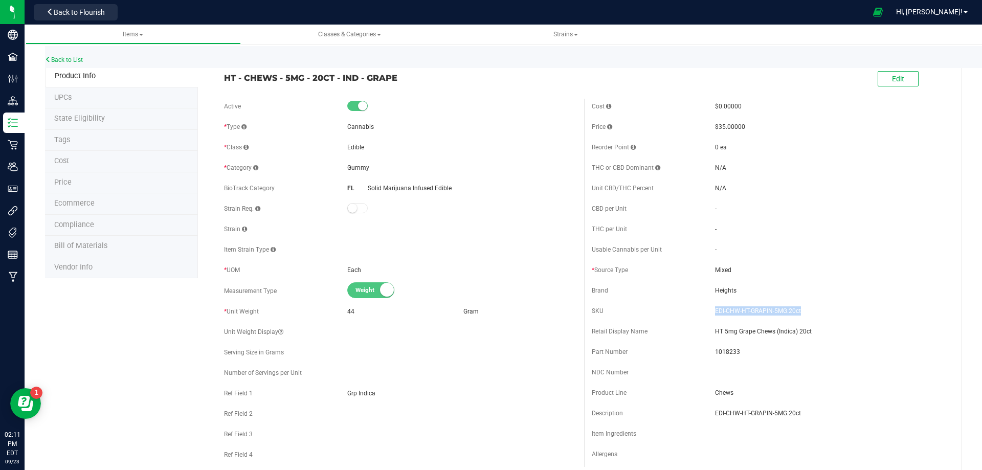
click at [705, 316] on div "SKU EDI-CHW-HT-GRAPIN-5MG.20ct" at bounding box center [767, 310] width 352 height 15
drag, startPoint x: 859, startPoint y: 370, endPoint x: 833, endPoint y: 344, distance: 37.2
click at [859, 369] on div "NDC Number" at bounding box center [767, 371] width 352 height 15
drag, startPoint x: 788, startPoint y: 331, endPoint x: 708, endPoint y: 330, distance: 80.3
click at [708, 330] on div "Retail Display Name HT 5mg Grape Chews (Indica) 20ct" at bounding box center [767, 331] width 352 height 15
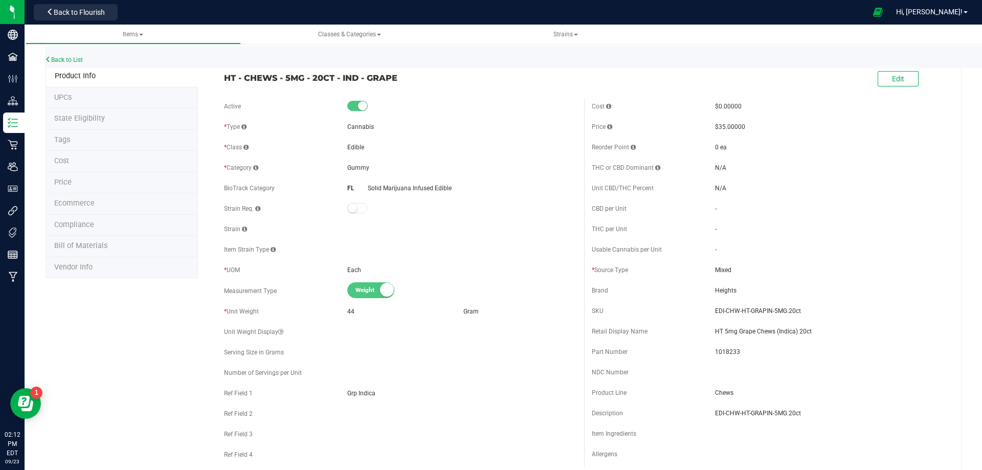
click at [107, 252] on li "Bill of Materials" at bounding box center [121, 246] width 153 height 21
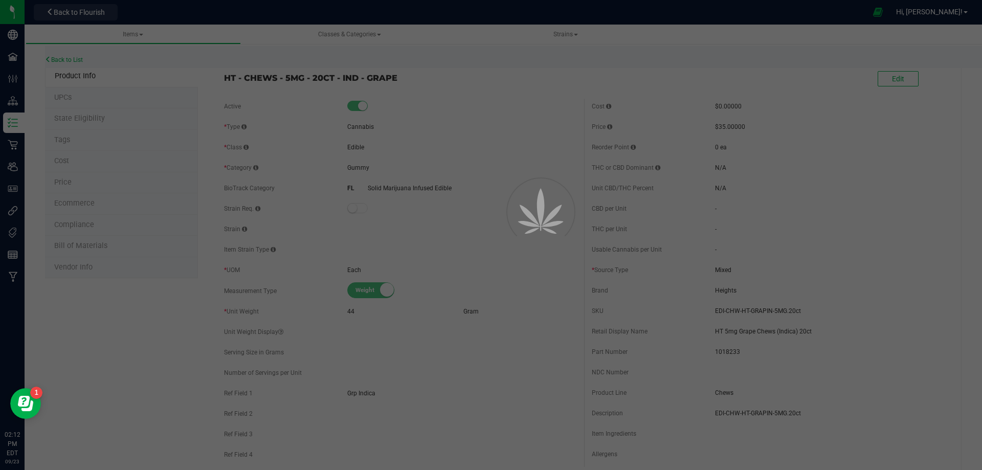
select select "12127"
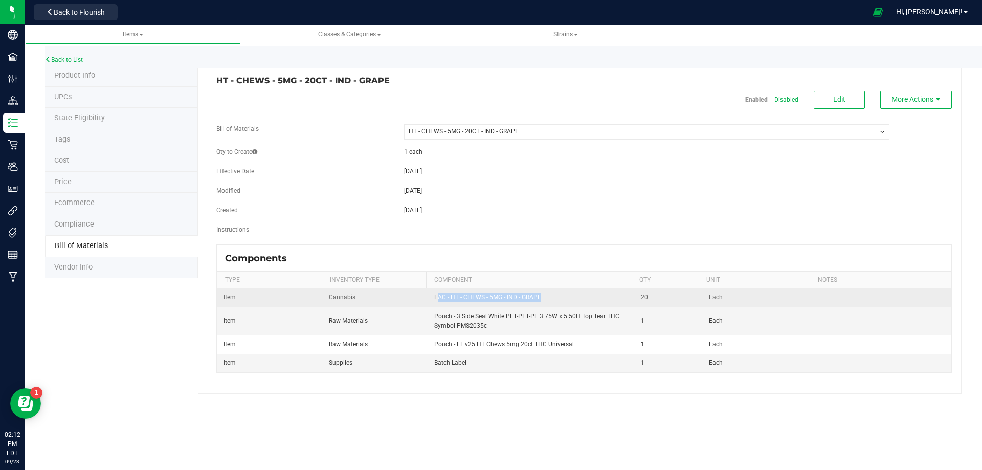
drag, startPoint x: 539, startPoint y: 298, endPoint x: 435, endPoint y: 298, distance: 103.8
click at [435, 298] on td "EAC - HT - CHEWS - 5MG - IND - GRAPE" at bounding box center [531, 297] width 207 height 18
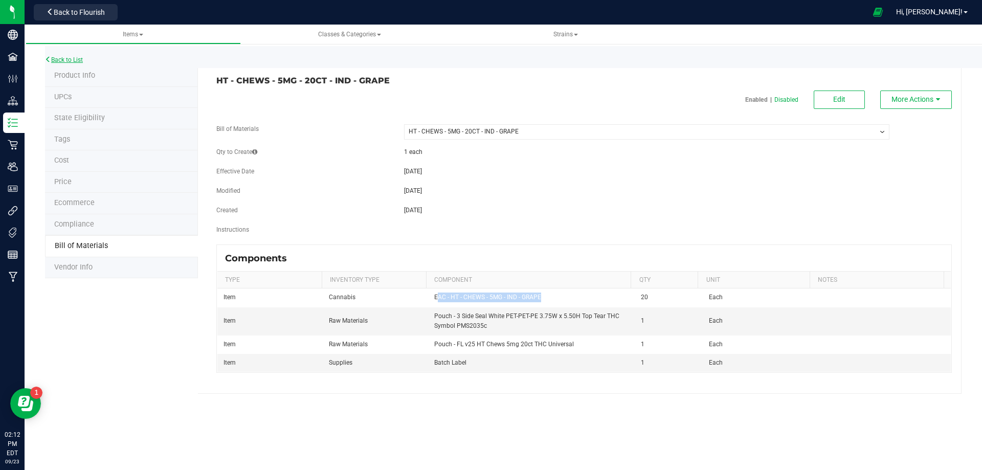
click at [64, 59] on link "Back to List" at bounding box center [64, 59] width 38 height 7
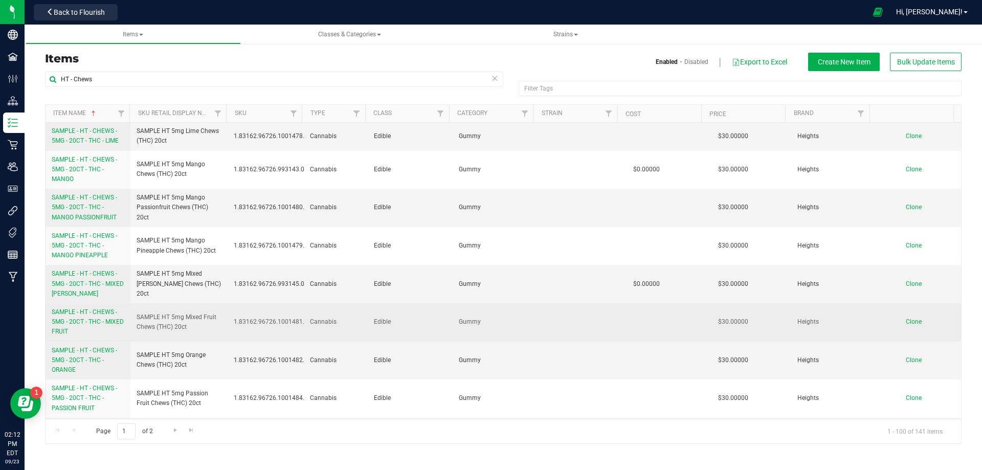
scroll to position [3125, 0]
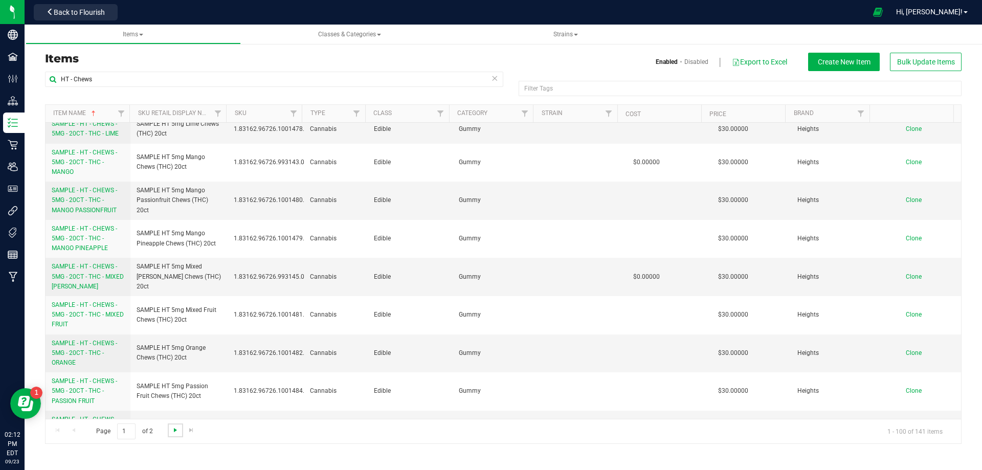
click at [177, 432] on span "Go to the next page" at bounding box center [175, 430] width 8 height 8
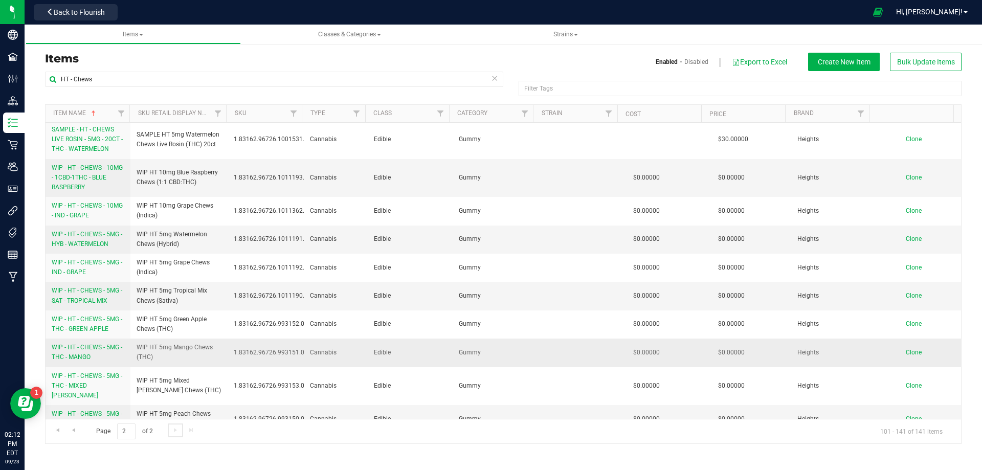
scroll to position [1199, 0]
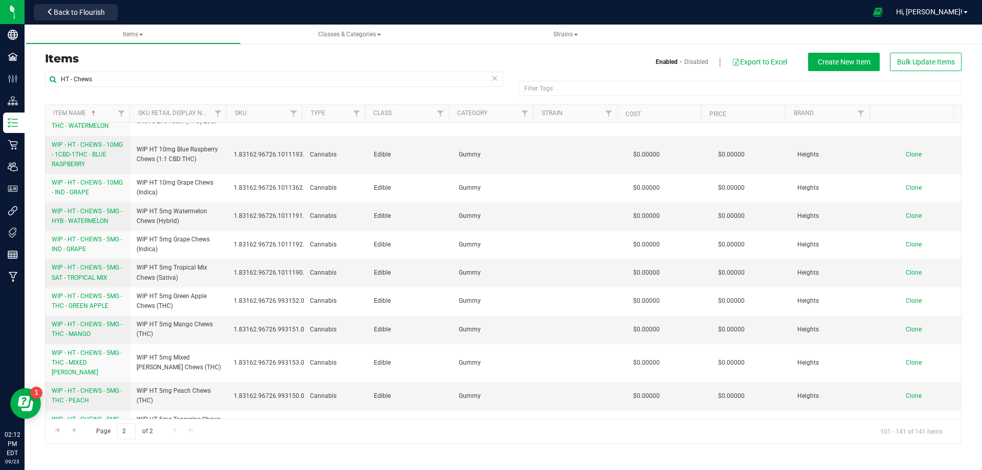
click at [175, 432] on div "Page 2 of 2 101 - 141 of 141 items" at bounding box center [502, 431] width 915 height 25
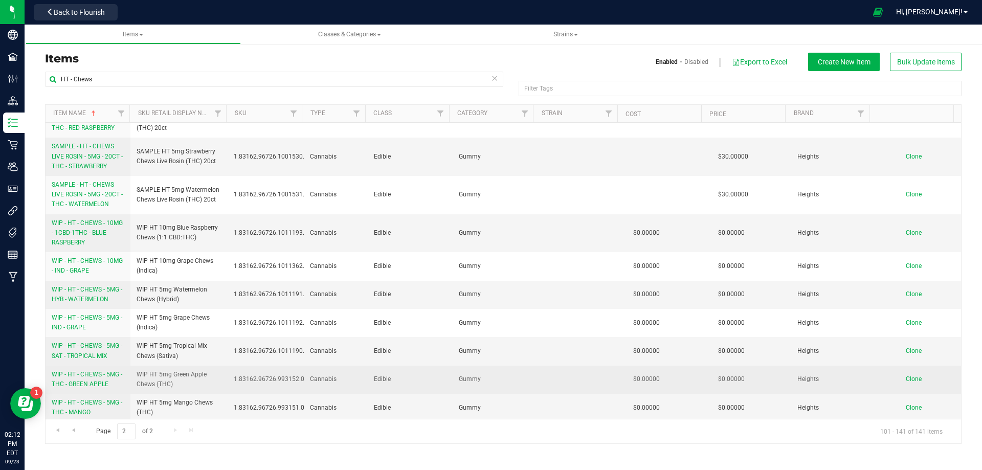
scroll to position [1097, 0]
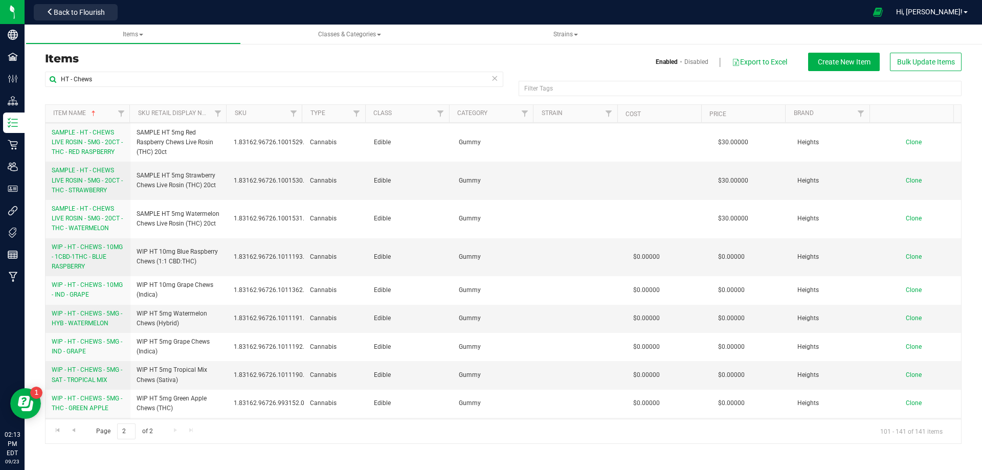
click at [353, 63] on h3 "Items" at bounding box center [270, 59] width 450 height 12
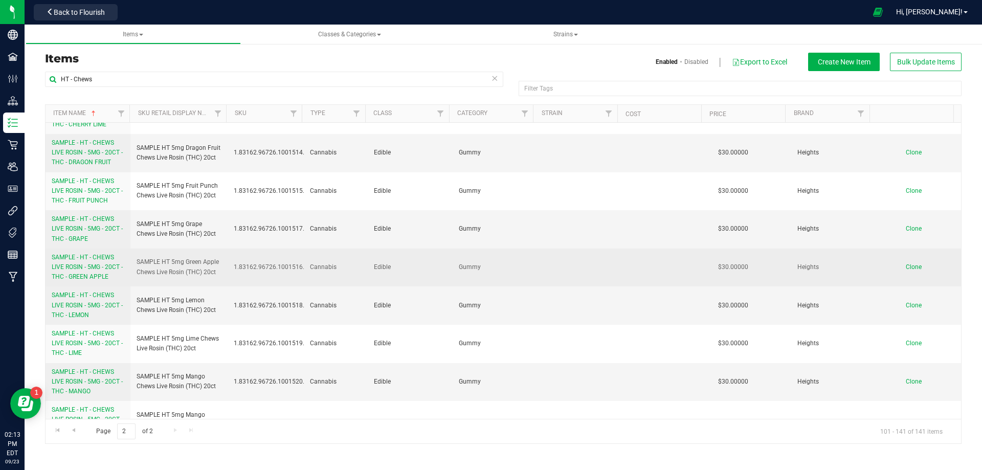
scroll to position [483, 0]
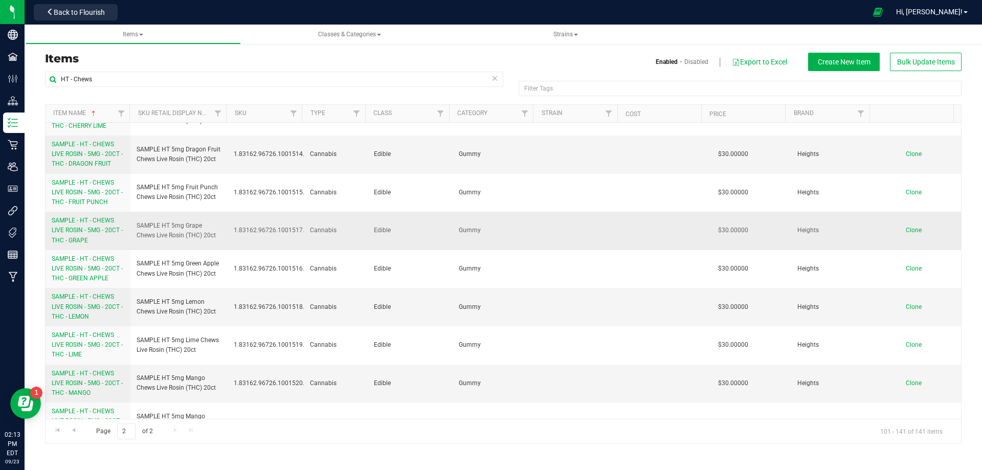
click at [100, 232] on span "SAMPLE - HT - CHEWS LIVE ROSIN - 5MG - 20CT - THC - GRAPE" at bounding box center [87, 230] width 71 height 27
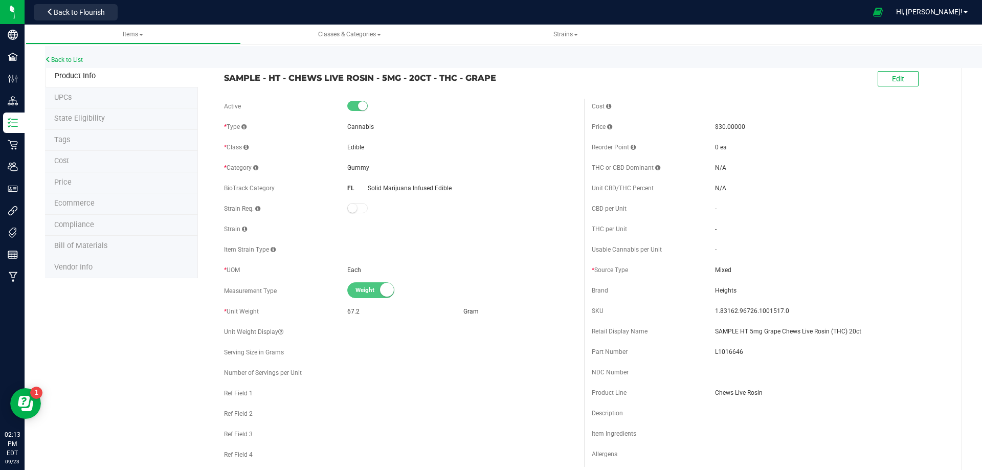
drag, startPoint x: 516, startPoint y: 82, endPoint x: 467, endPoint y: 83, distance: 49.1
click at [467, 83] on span "SAMPLE - HT - CHEWS LIVE ROSIN - 5MG - 20CT - THC - GRAPE" at bounding box center [400, 78] width 352 height 12
click at [886, 351] on span "L1016646" at bounding box center [829, 351] width 229 height 9
drag, startPoint x: 847, startPoint y: 326, endPoint x: 705, endPoint y: 324, distance: 141.6
click at [709, 323] on div "Cost Price $30.00000 Reorder Point 0 ea THC or CBD Dominant - -" at bounding box center [768, 283] width 368 height 368
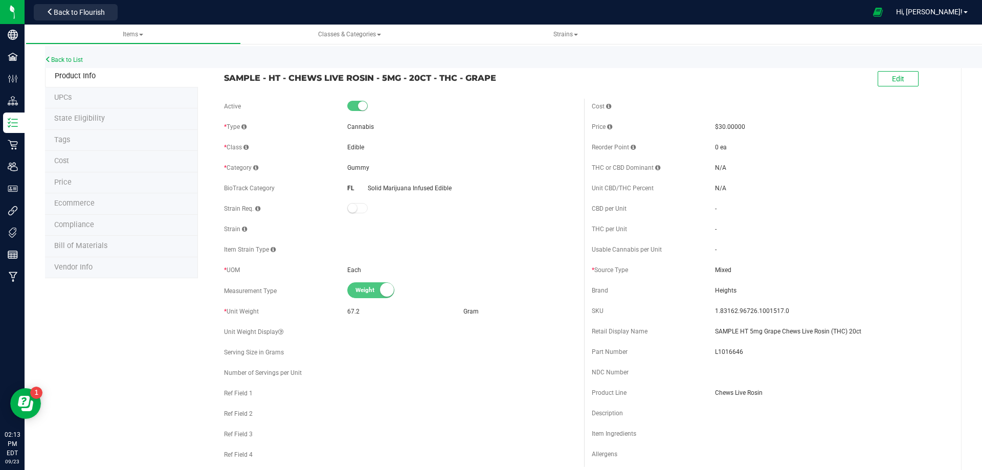
click at [721, 352] on span "L1016646" at bounding box center [829, 351] width 229 height 9
click at [720, 352] on span "L1016646" at bounding box center [829, 351] width 229 height 9
drag, startPoint x: 788, startPoint y: 310, endPoint x: 710, endPoint y: 314, distance: 78.3
click at [715, 314] on span "1.83162.96726.1001517.0" at bounding box center [829, 310] width 229 height 9
click at [59, 57] on link "Back to List" at bounding box center [64, 59] width 38 height 7
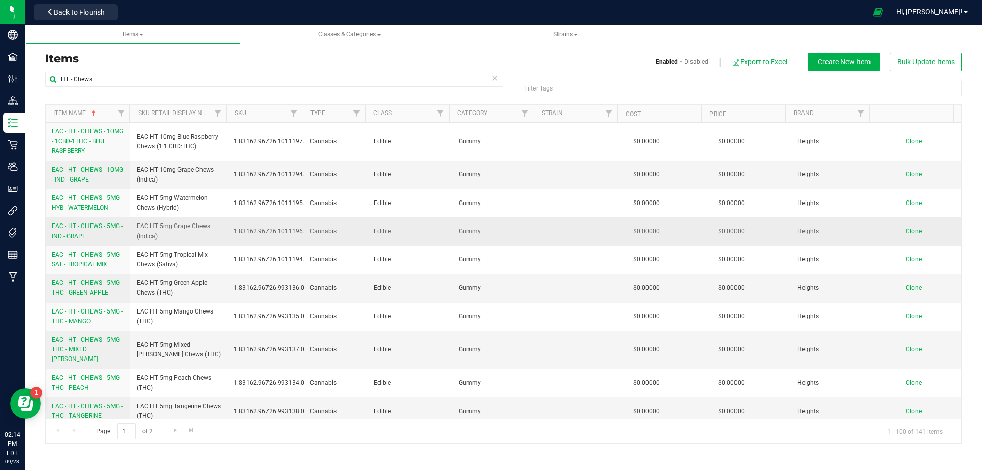
click at [87, 233] on link "EAC - HT - CHEWS - 5MG - IND - GRAPE" at bounding box center [88, 230] width 73 height 19
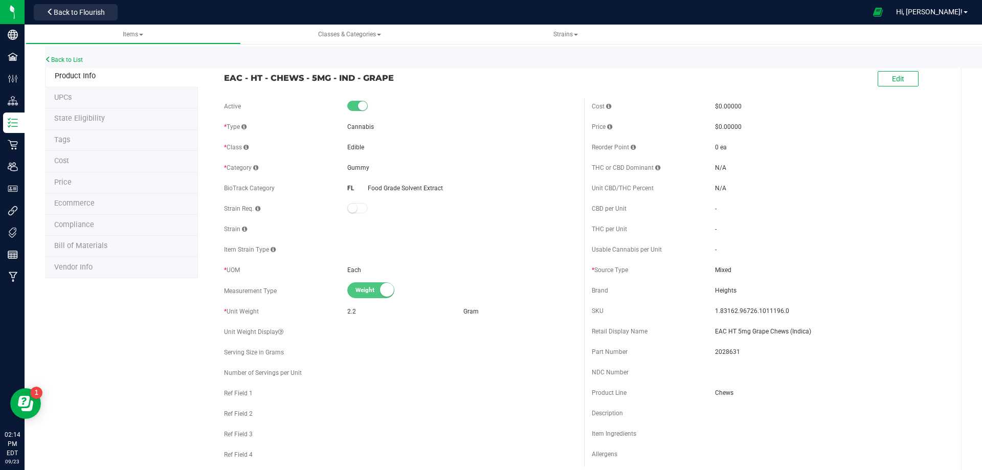
drag, startPoint x: 393, startPoint y: 76, endPoint x: 219, endPoint y: 83, distance: 174.0
click at [219, 83] on div "EAC - HT - CHEWS - 5MG - IND - GRAPE" at bounding box center [400, 74] width 368 height 17
click at [840, 355] on div "Part Number 2028631" at bounding box center [767, 351] width 352 height 15
click at [62, 244] on span "Bill of Materials" at bounding box center [80, 245] width 53 height 9
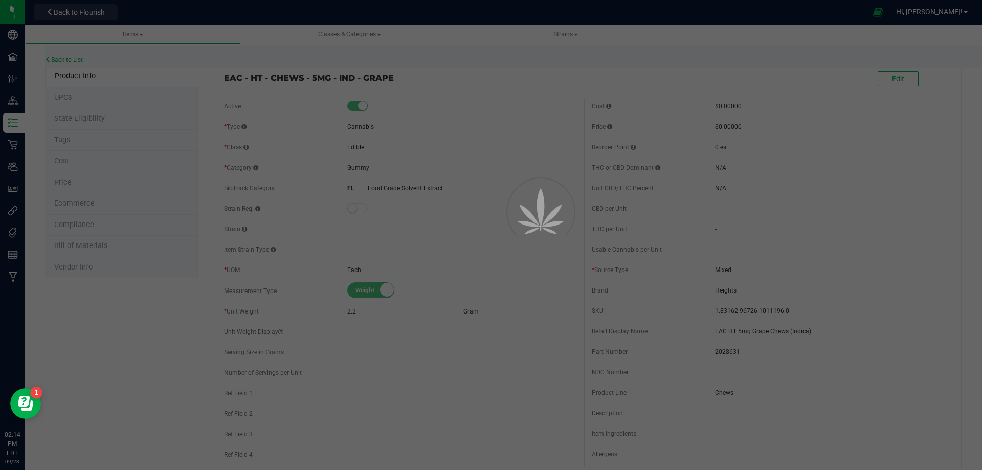
select select "13158"
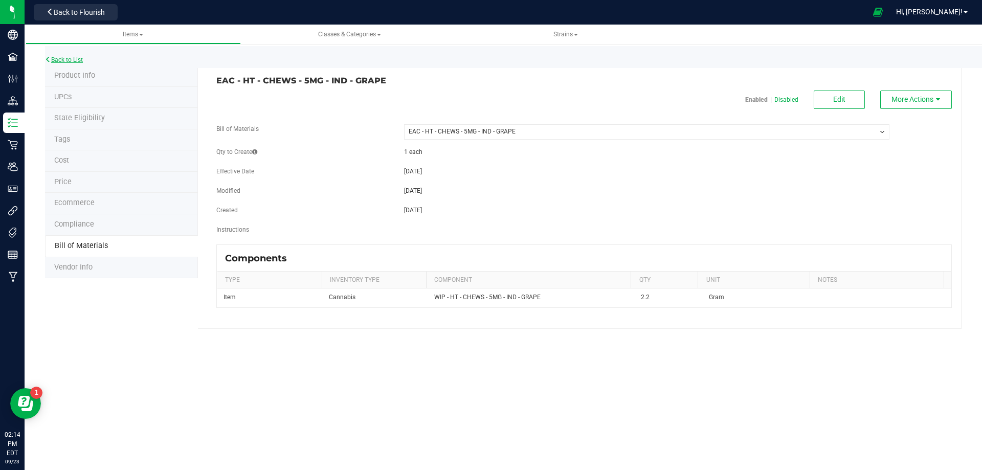
click at [74, 62] on link "Back to List" at bounding box center [64, 59] width 38 height 7
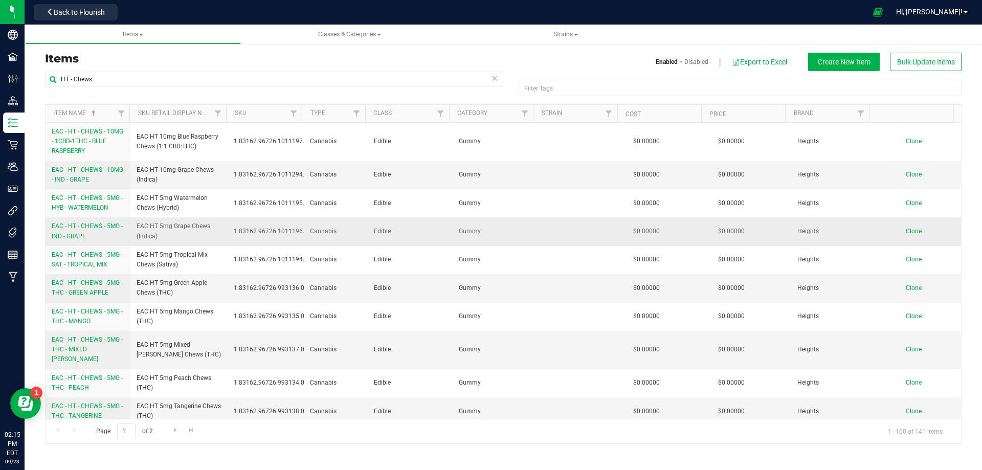
click at [87, 233] on link "EAC - HT - CHEWS - 5MG - IND - GRAPE" at bounding box center [88, 230] width 73 height 19
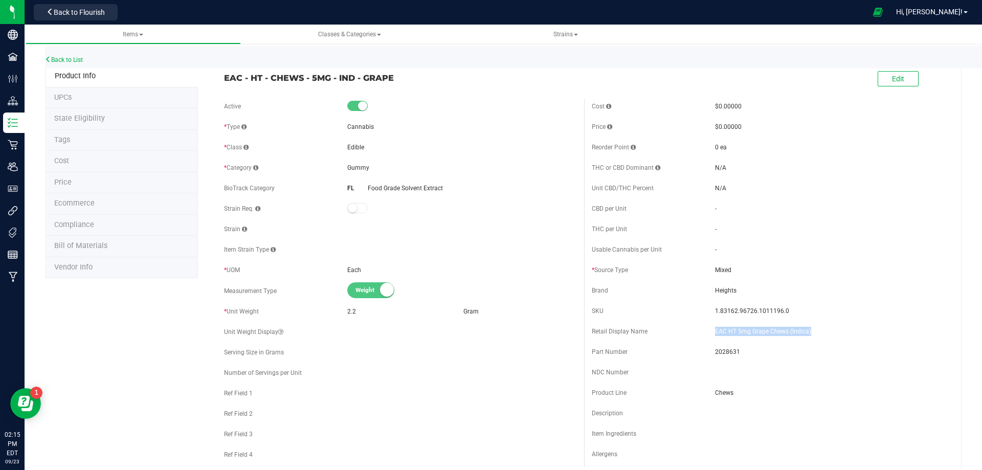
drag, startPoint x: 801, startPoint y: 333, endPoint x: 709, endPoint y: 332, distance: 92.0
click at [715, 332] on span "EAC HT 5mg Grape Chews (Indica)" at bounding box center [829, 331] width 229 height 9
drag, startPoint x: 398, startPoint y: 76, endPoint x: 217, endPoint y: 67, distance: 181.2
drag, startPoint x: 226, startPoint y: 86, endPoint x: 387, endPoint y: 102, distance: 161.8
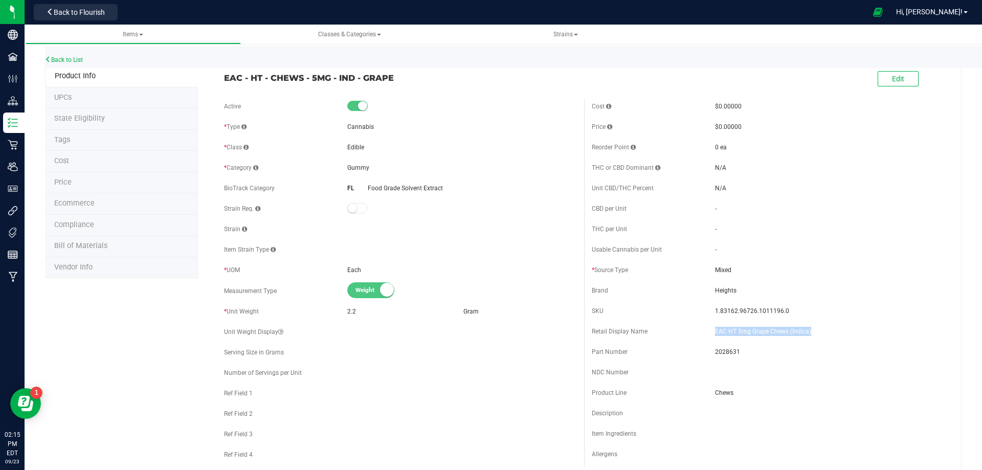
click at [227, 86] on div "EAC - HT - CHEWS - 5MG - IND - GRAPE Edit" at bounding box center [583, 79] width 735 height 26
click at [397, 102] on div at bounding box center [461, 106] width 229 height 10
drag, startPoint x: 362, startPoint y: 77, endPoint x: 224, endPoint y: 70, distance: 138.2
click at [224, 70] on div "EAC - HT - CHEWS - 5MG - IND - GRAPE" at bounding box center [400, 74] width 368 height 17
drag, startPoint x: 197, startPoint y: 346, endPoint x: 178, endPoint y: 325, distance: 28.6
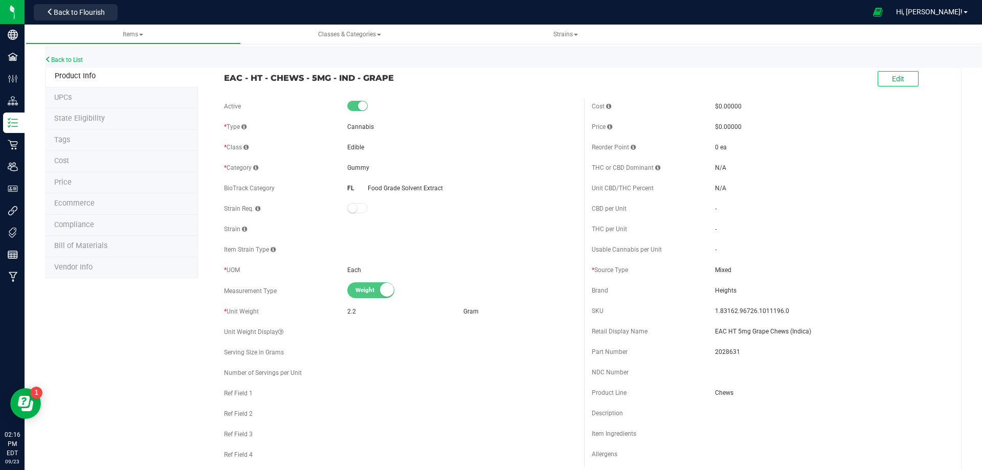
click at [107, 244] on li "Bill of Materials" at bounding box center [121, 246] width 153 height 21
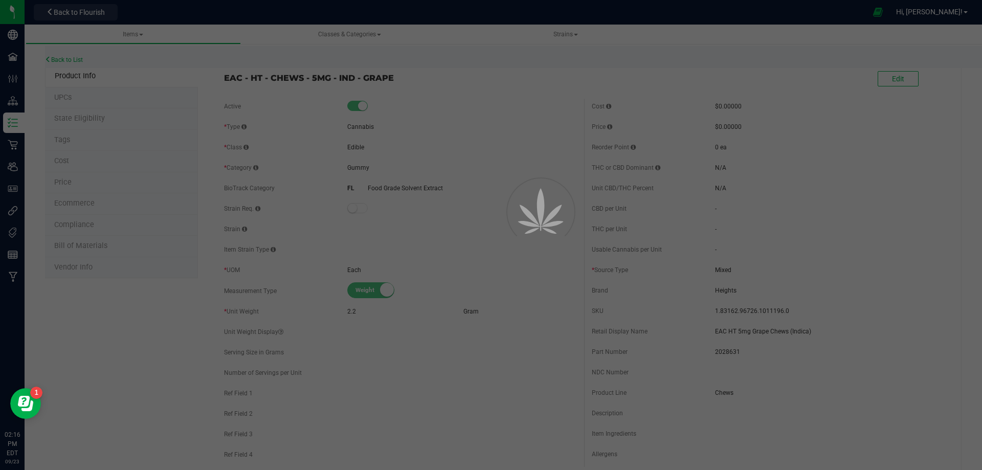
select select "13158"
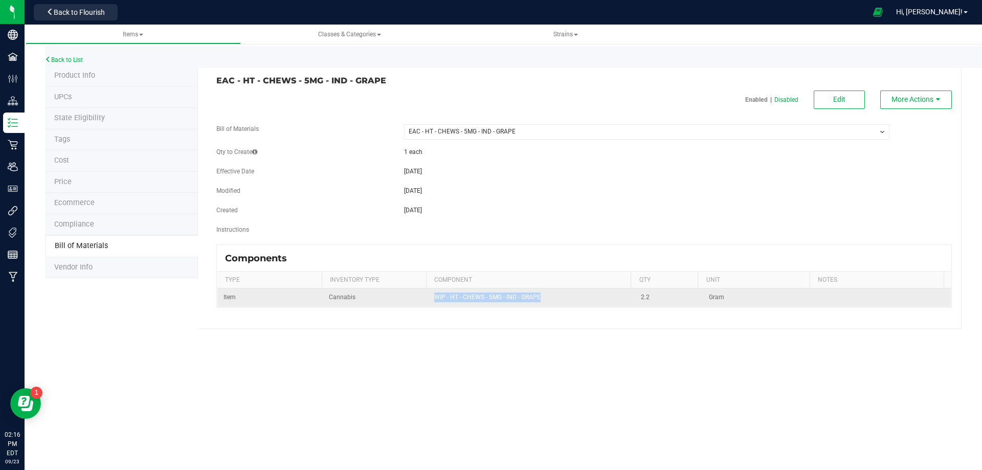
drag, startPoint x: 549, startPoint y: 298, endPoint x: 434, endPoint y: 294, distance: 115.6
click at [434, 294] on td "WIP - HT - CHEWS - 5MG - IND - GRAPE" at bounding box center [531, 297] width 207 height 18
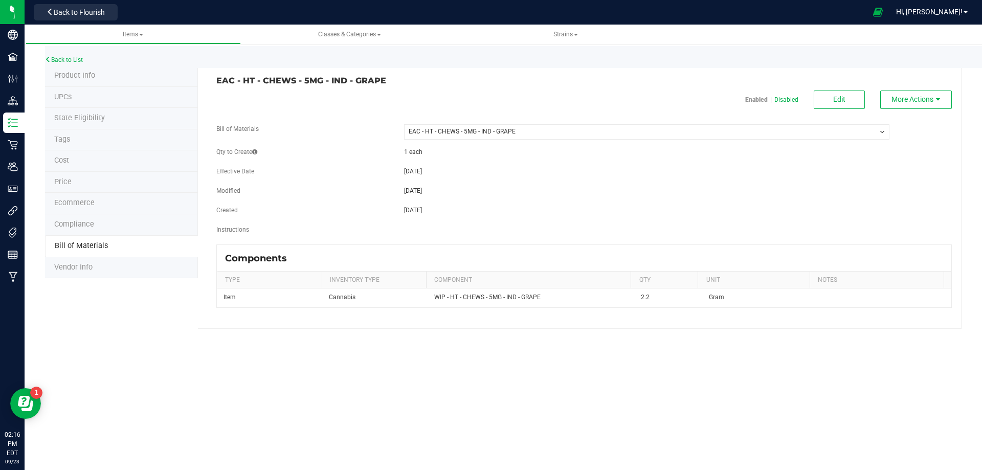
drag, startPoint x: 56, startPoint y: 55, endPoint x: 57, endPoint y: 60, distance: 5.8
click at [56, 55] on div "Back to List" at bounding box center [536, 57] width 982 height 22
click at [57, 60] on link "Back to List" at bounding box center [64, 59] width 38 height 7
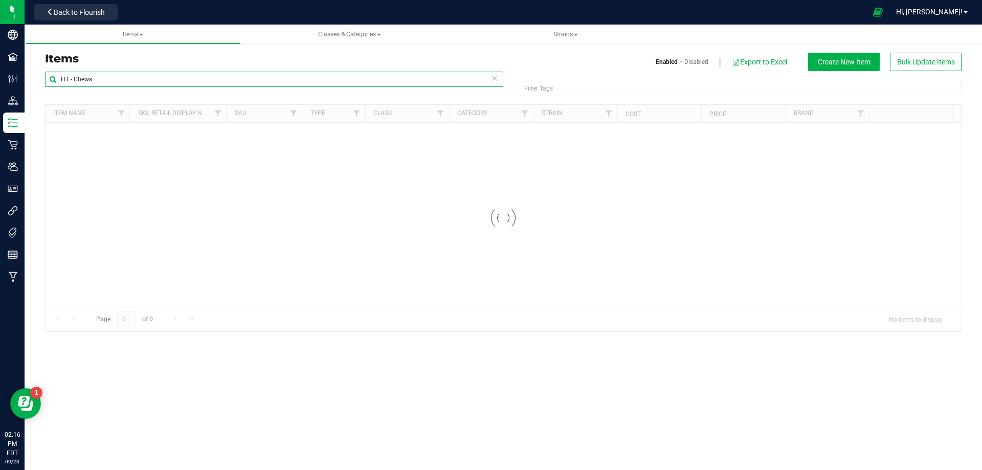
click at [40, 86] on div "HT - Chews Filter Tags Filter Tags Loading... Item Name Sku Retail Display Name…" at bounding box center [502, 201] width 931 height 261
paste input "WIP - HT - CHEWS - 5MG - IND - GRAPE"
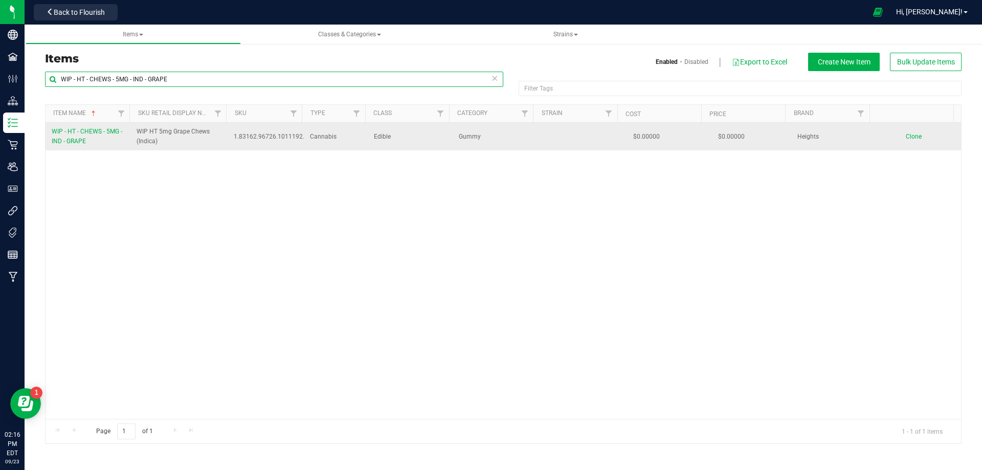
type input "WIP - HT - CHEWS - 5MG - IND - GRAPE"
click at [74, 143] on span "WIP - HT - CHEWS - 5MG - IND - GRAPE" at bounding box center [87, 136] width 71 height 17
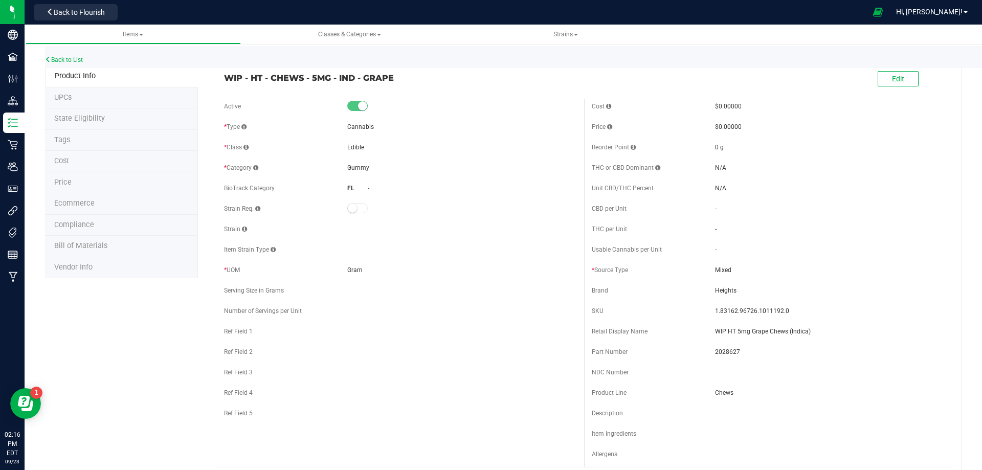
click at [77, 239] on li "Bill of Materials" at bounding box center [121, 246] width 153 height 21
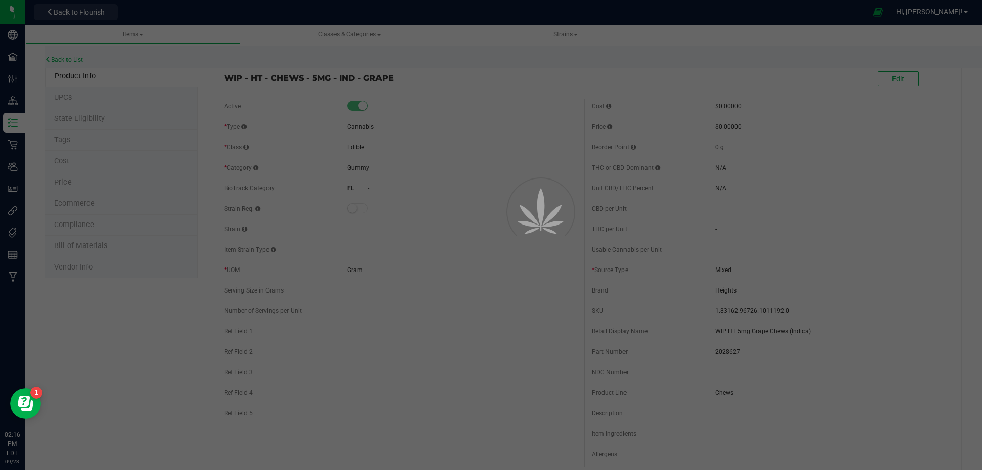
select select "13153"
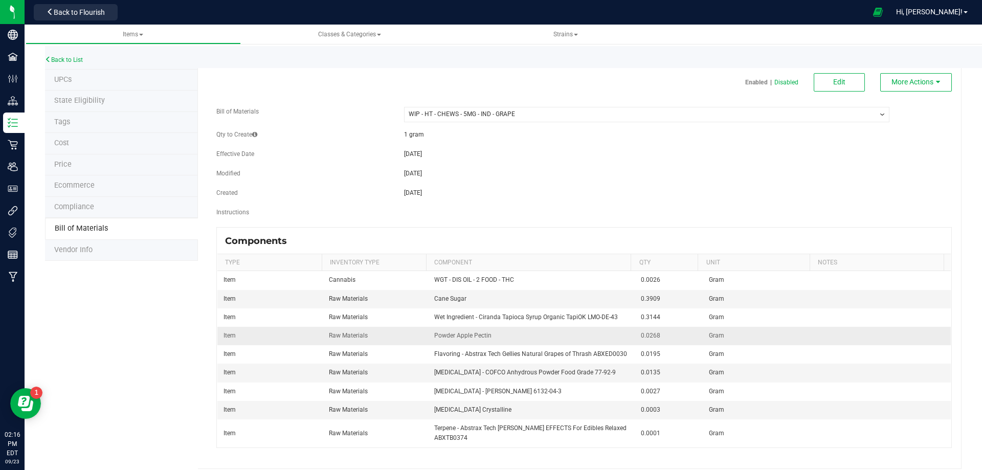
scroll to position [27, 0]
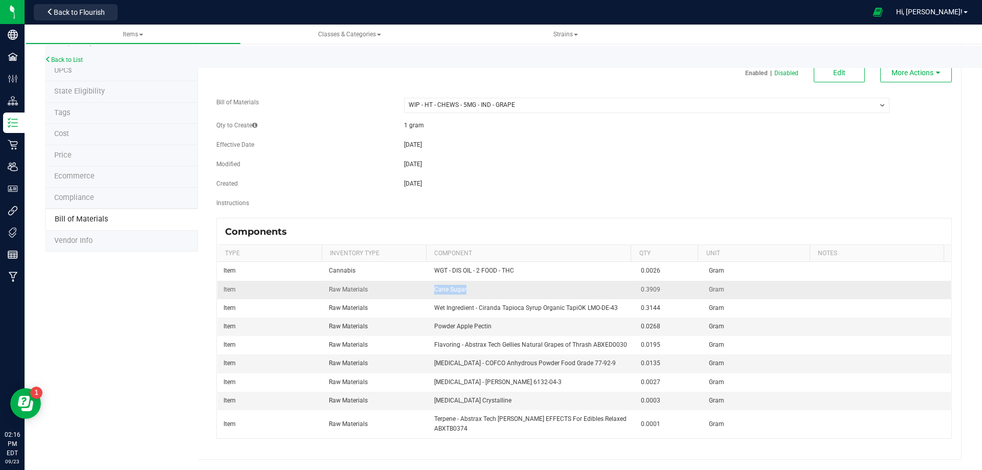
drag, startPoint x: 461, startPoint y: 290, endPoint x: 429, endPoint y: 281, distance: 33.5
click at [429, 281] on td "Cane Sugar" at bounding box center [531, 290] width 207 height 18
click at [117, 278] on div "Product Info UPCs State Eligibility Tags Cost Price Ecommerce Compliance Bill o…" at bounding box center [503, 249] width 916 height 421
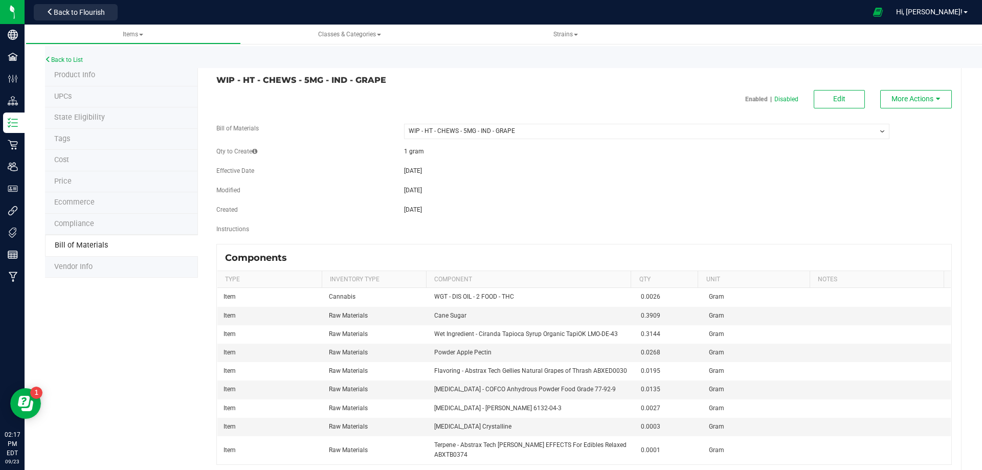
scroll to position [0, 0]
click at [75, 60] on link "Back to List" at bounding box center [64, 59] width 38 height 7
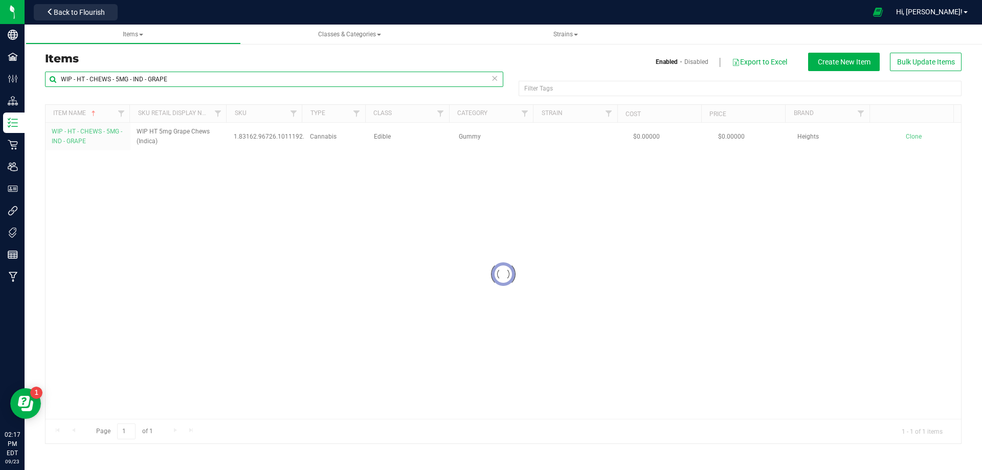
drag, startPoint x: 164, startPoint y: 82, endPoint x: -49, endPoint y: 81, distance: 212.7
click at [0, 81] on html "Company Facilities Configuration Distribution Inventory Retail Users User Roles…" at bounding box center [491, 235] width 982 height 470
paste input "text"
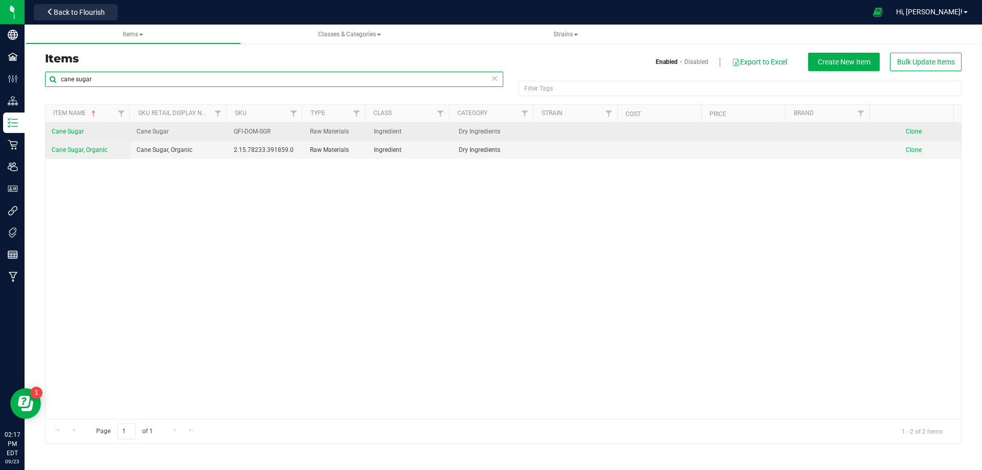
type input "cane sugar"
click at [75, 136] on link "Cane Sugar" at bounding box center [68, 132] width 32 height 10
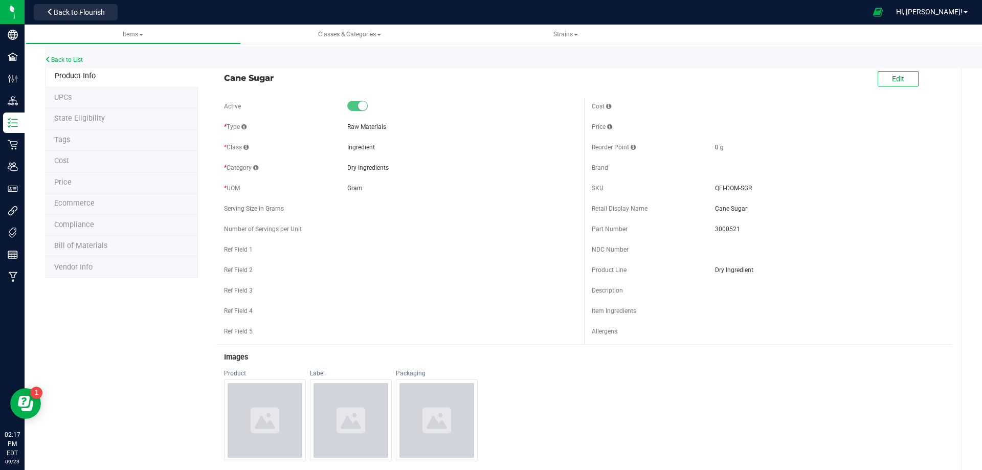
click at [730, 228] on span "3000521" at bounding box center [829, 228] width 229 height 9
drag, startPoint x: 745, startPoint y: 191, endPoint x: 707, endPoint y: 191, distance: 37.8
click at [707, 191] on div "SKU QFI-DOM-SGR" at bounding box center [767, 187] width 352 height 15
click at [64, 59] on link "Back to List" at bounding box center [64, 59] width 38 height 7
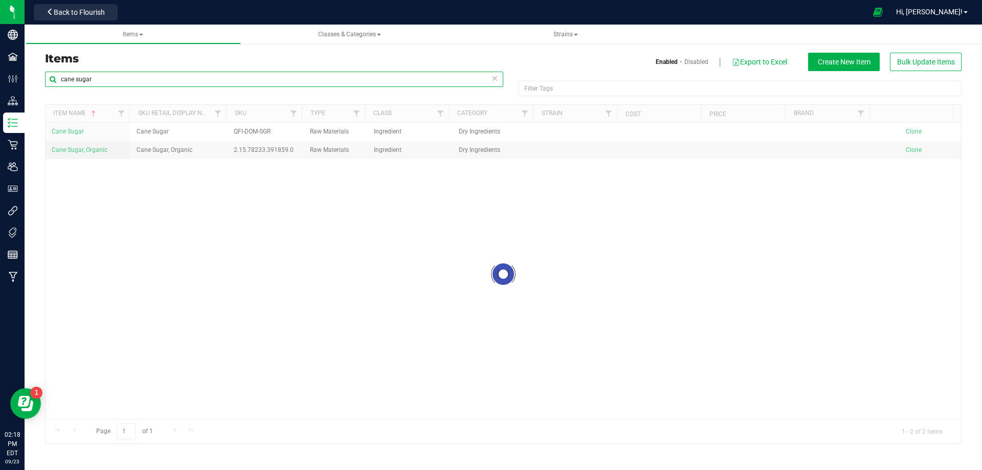
drag, startPoint x: 114, startPoint y: 83, endPoint x: 29, endPoint y: 92, distance: 85.4
click at [29, 91] on div "Items Enabled Disabled Export to Excel Create New Item Bulk Update Items cane s…" at bounding box center [503, 242] width 957 height 424
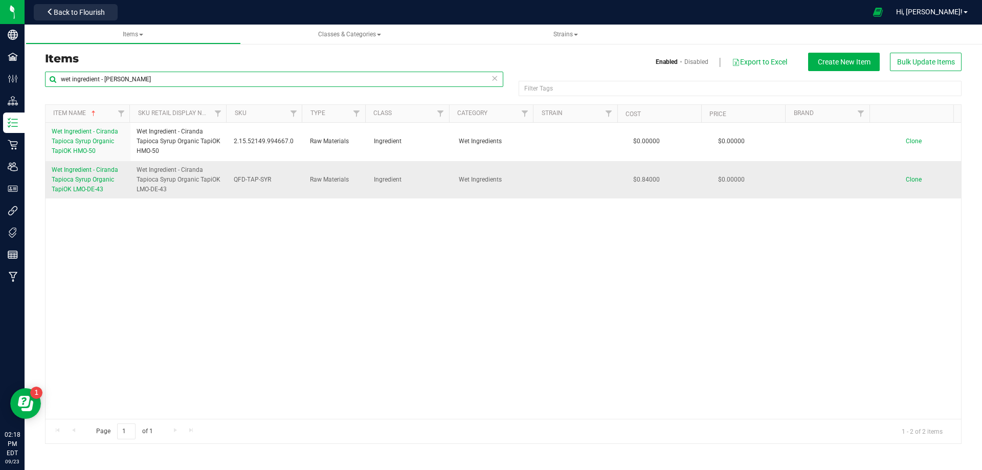
type input "wet ingredient - [PERSON_NAME]"
click at [86, 185] on link "Wet Ingredient - Ciranda Tapioca Syrup Organic TapiOK LMO-DE-43" at bounding box center [88, 180] width 73 height 30
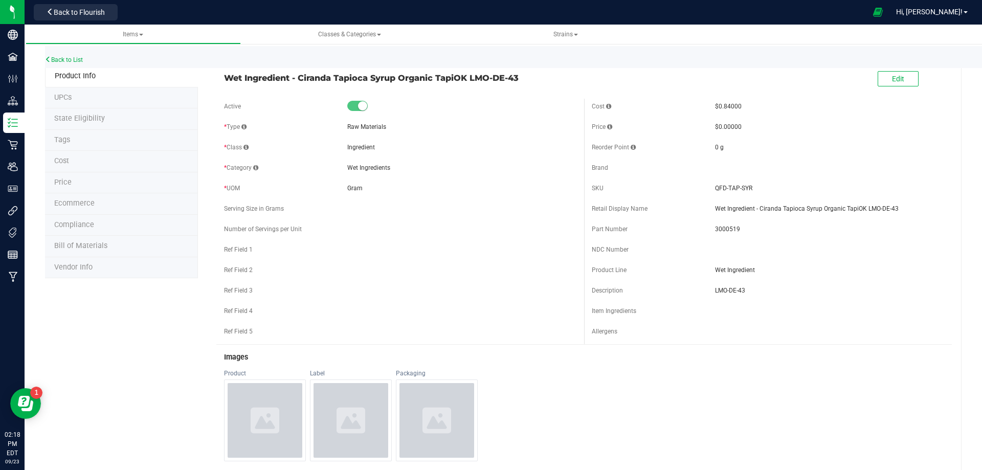
drag, startPoint x: 529, startPoint y: 78, endPoint x: 221, endPoint y: 85, distance: 308.3
click at [221, 85] on div "Wet Ingredient - Ciranda Tapioca Syrup Organic TapiOK LMO-DE-43 Edit" at bounding box center [583, 79] width 735 height 26
click at [740, 223] on div "Part Number 3000519" at bounding box center [767, 228] width 352 height 15
click at [724, 229] on span "3000519" at bounding box center [829, 228] width 229 height 9
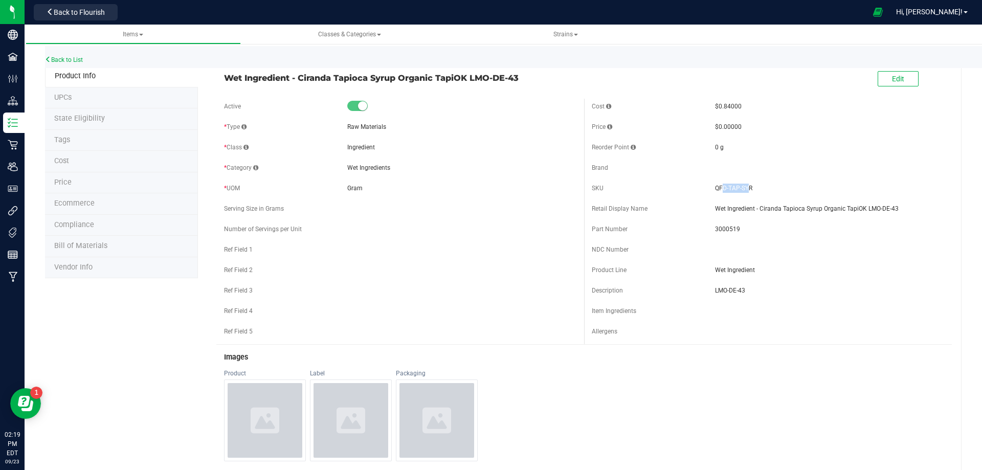
drag, startPoint x: 743, startPoint y: 185, endPoint x: 731, endPoint y: 190, distance: 13.1
click at [719, 192] on span "QFD-TAP-SYR" at bounding box center [829, 188] width 229 height 9
drag, startPoint x: 747, startPoint y: 187, endPoint x: 711, endPoint y: 189, distance: 36.4
click at [715, 189] on span "QFD-TAP-SYR" at bounding box center [829, 188] width 229 height 9
click at [62, 58] on link "Back to List" at bounding box center [64, 59] width 38 height 7
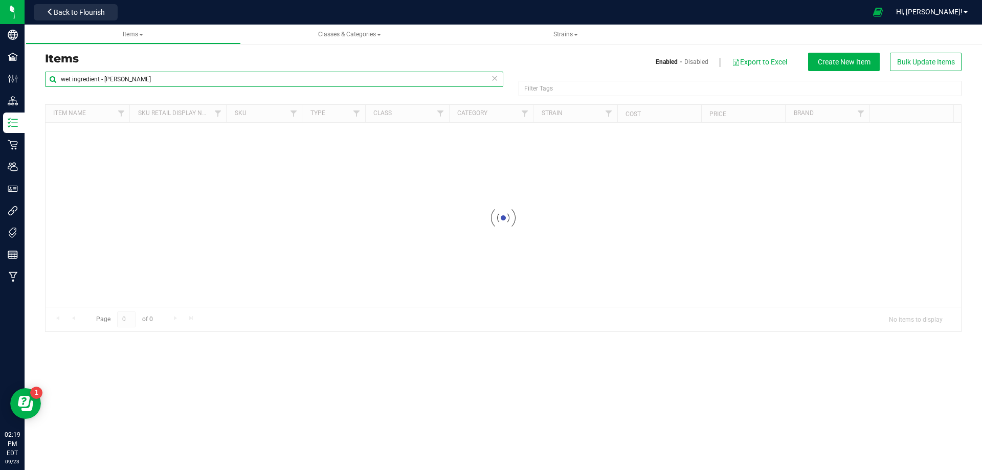
drag, startPoint x: 132, startPoint y: 77, endPoint x: 33, endPoint y: 69, distance: 100.0
click at [33, 69] on div "Items Enabled Disabled Export to Excel Create New Item Bulk Update Items wet in…" at bounding box center [503, 186] width 957 height 312
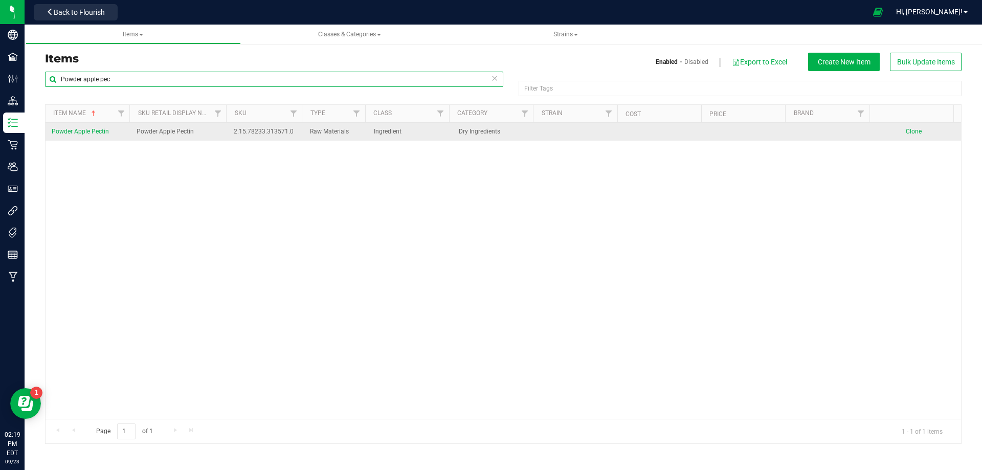
type input "Powder apple pec"
click at [86, 132] on span "Powder Apple Pectin" at bounding box center [80, 131] width 57 height 7
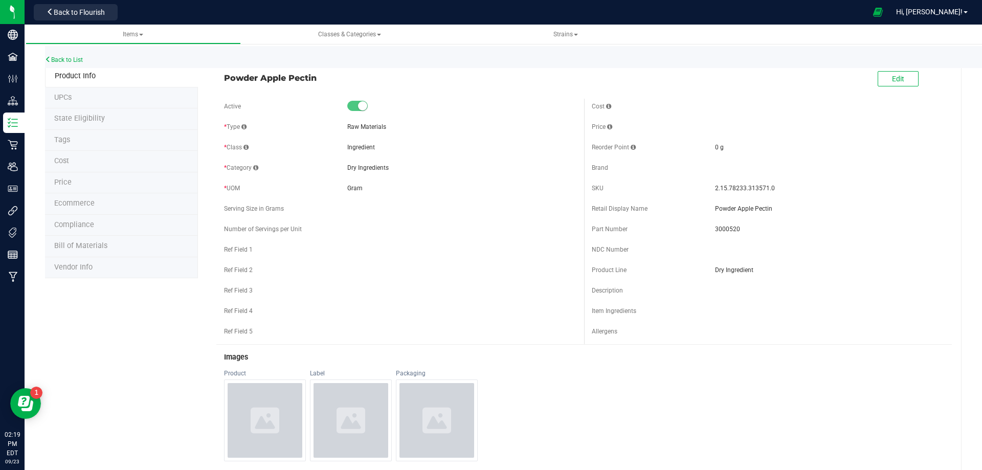
drag, startPoint x: 287, startPoint y: 77, endPoint x: 224, endPoint y: 75, distance: 62.4
click at [224, 75] on span "Powder Apple Pectin" at bounding box center [400, 78] width 352 height 12
click at [719, 228] on span "3000520" at bounding box center [829, 228] width 229 height 9
drag, startPoint x: 762, startPoint y: 189, endPoint x: 709, endPoint y: 186, distance: 52.7
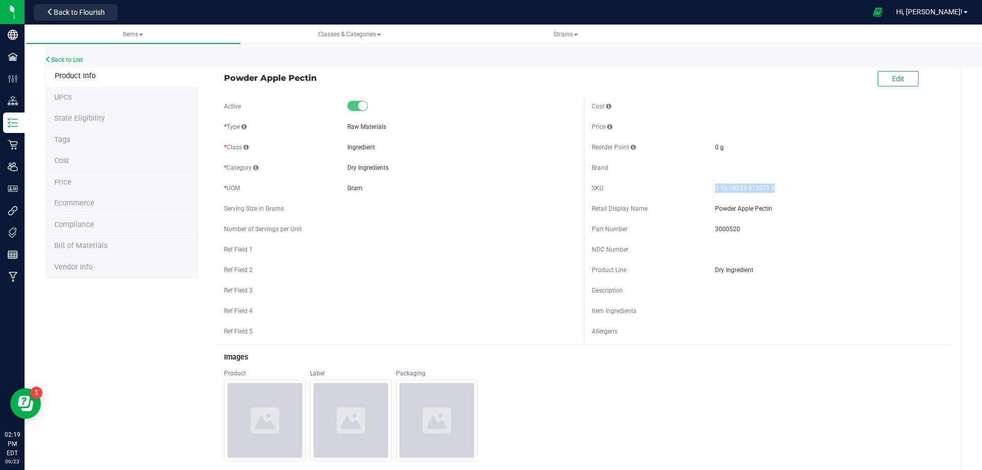
click at [715, 186] on span "2.15.78233.313571.0" at bounding box center [829, 188] width 229 height 9
click at [79, 59] on link "Back to List" at bounding box center [64, 59] width 38 height 7
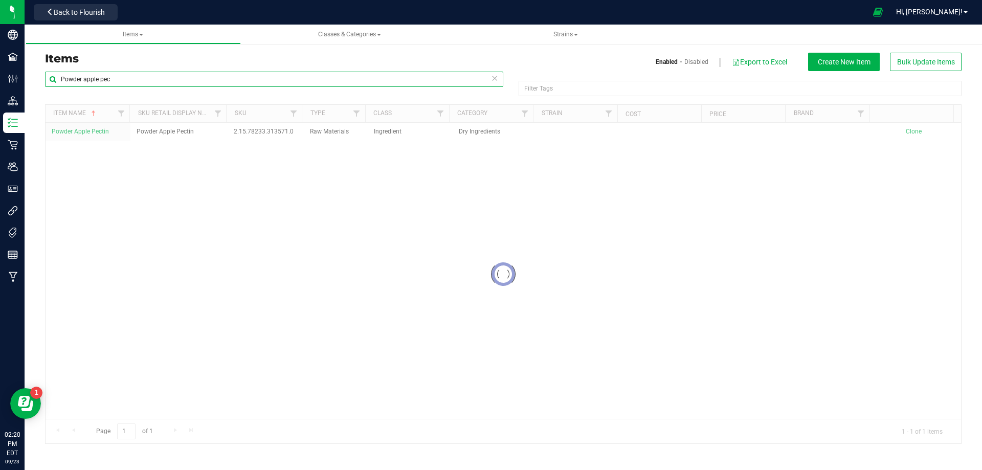
drag, startPoint x: 131, startPoint y: 78, endPoint x: 40, endPoint y: 81, distance: 91.0
click at [40, 81] on div "Powder apple pec Filter Tags Filter Tags Loading... Item Name Sku Retail Displa…" at bounding box center [502, 257] width 931 height 373
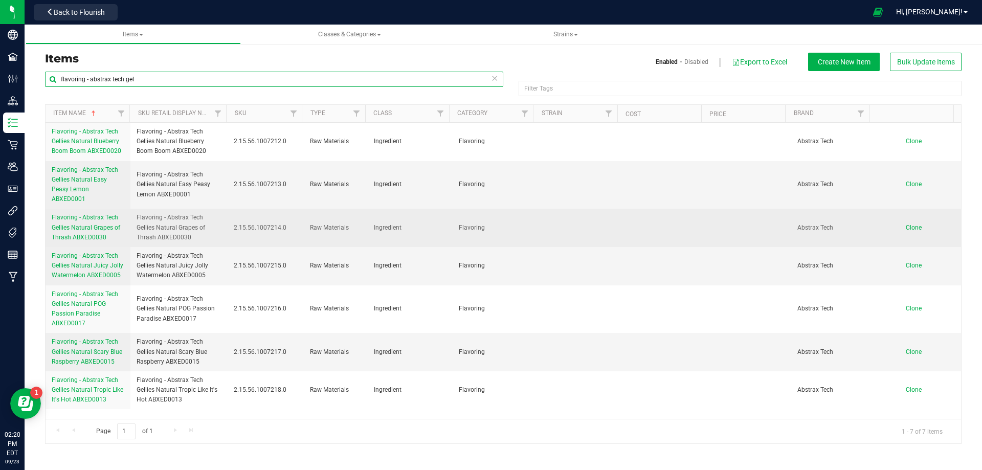
type input "flavoring - abstrax tech gel"
click at [103, 223] on span "Flavoring - Abstrax Tech Gellies Natural Grapes of Thrash ABXED0030" at bounding box center [86, 227] width 69 height 27
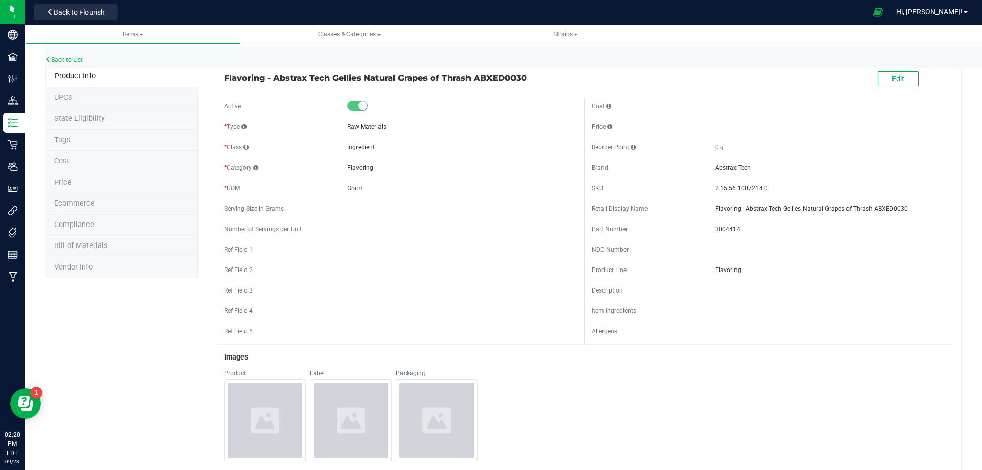
drag, startPoint x: 456, startPoint y: 66, endPoint x: 223, endPoint y: 82, distance: 233.2
click at [224, 82] on span "Flavoring - Abstrax Tech Gellies Natural Grapes of Thrash ABXED0030" at bounding box center [400, 78] width 352 height 12
click at [715, 185] on span "2.15.56.1007214.0" at bounding box center [829, 188] width 229 height 9
click at [765, 195] on div "SKU 2.15.56.1007214.0" at bounding box center [767, 187] width 352 height 15
drag, startPoint x: 761, startPoint y: 186, endPoint x: 706, endPoint y: 181, distance: 54.9
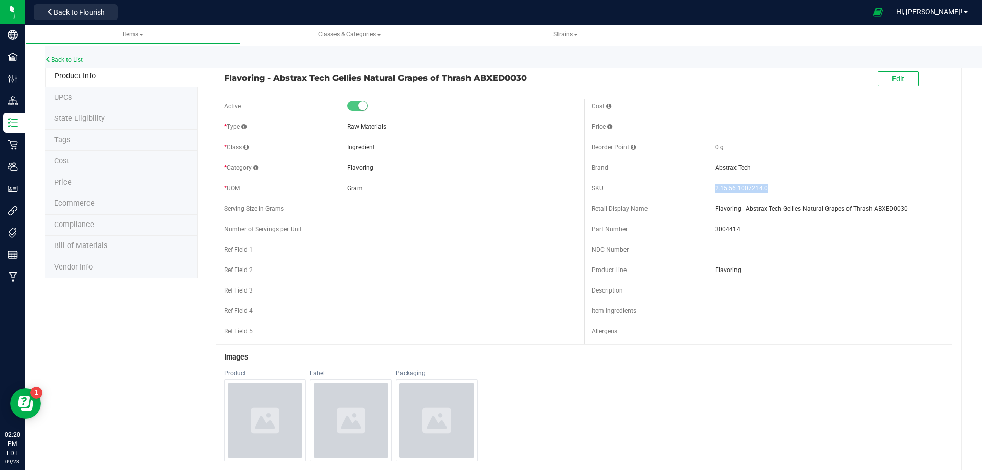
click at [706, 181] on div "SKU 2.15.56.1007214.0" at bounding box center [767, 187] width 352 height 15
click at [725, 231] on span "3004414" at bounding box center [829, 228] width 229 height 9
click at [75, 58] on link "Back to List" at bounding box center [64, 59] width 38 height 7
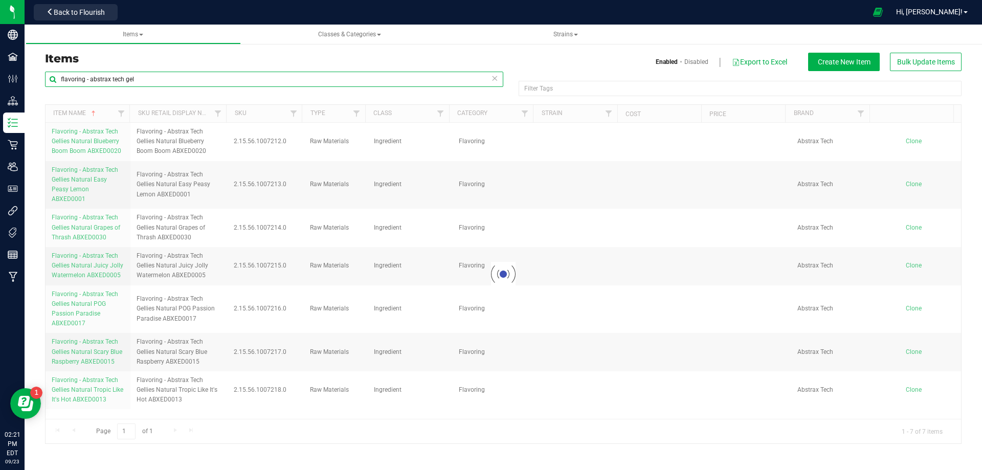
drag, startPoint x: 157, startPoint y: 83, endPoint x: 32, endPoint y: 77, distance: 125.4
click at [32, 77] on div "Items Enabled Disabled Export to Excel Create New Item Bulk Update Items flavor…" at bounding box center [503, 242] width 957 height 424
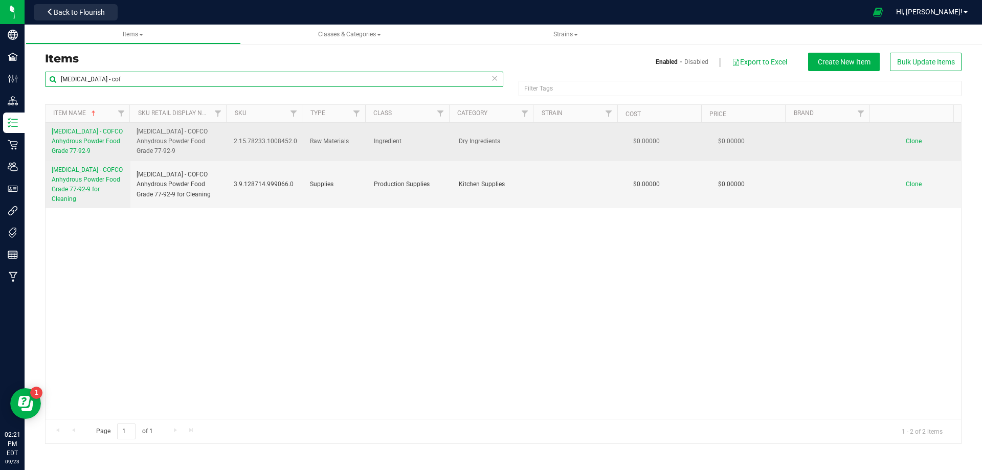
type input "[MEDICAL_DATA] - cof"
click at [108, 146] on link "[MEDICAL_DATA] - COFCO Anhydrous Powder Food Grade 77-92-9" at bounding box center [88, 142] width 73 height 30
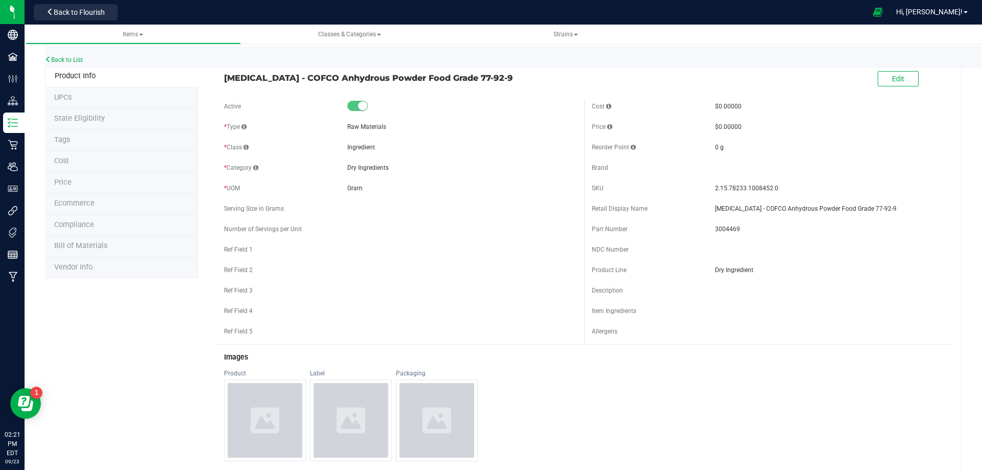
drag, startPoint x: 489, startPoint y: 78, endPoint x: 221, endPoint y: 82, distance: 267.4
click at [221, 82] on div "[MEDICAL_DATA] - COFCO Anhydrous Powder Food Grade 77-92-9" at bounding box center [400, 74] width 368 height 17
click at [724, 230] on span "3004469" at bounding box center [829, 228] width 229 height 9
drag, startPoint x: 773, startPoint y: 188, endPoint x: 710, endPoint y: 194, distance: 63.6
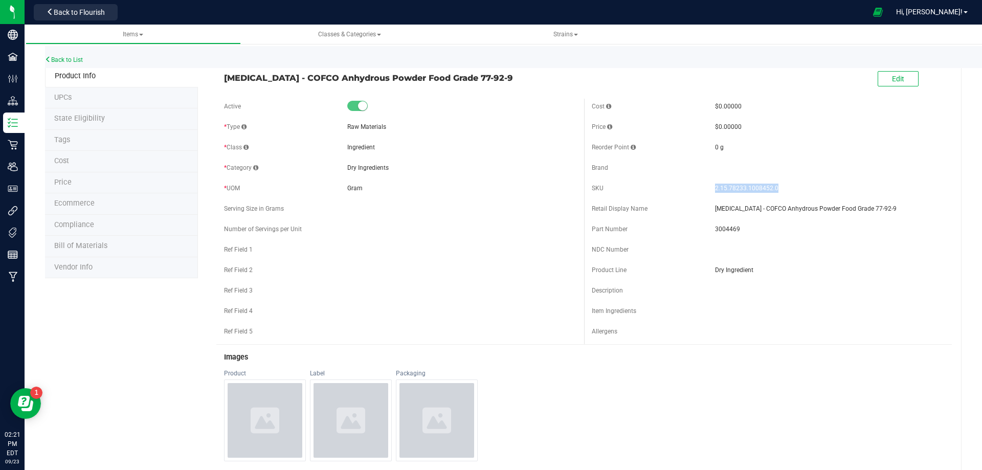
click at [710, 194] on div "SKU 2.15.78233.1008452.0" at bounding box center [767, 187] width 352 height 15
click at [78, 61] on link "Back to List" at bounding box center [64, 59] width 38 height 7
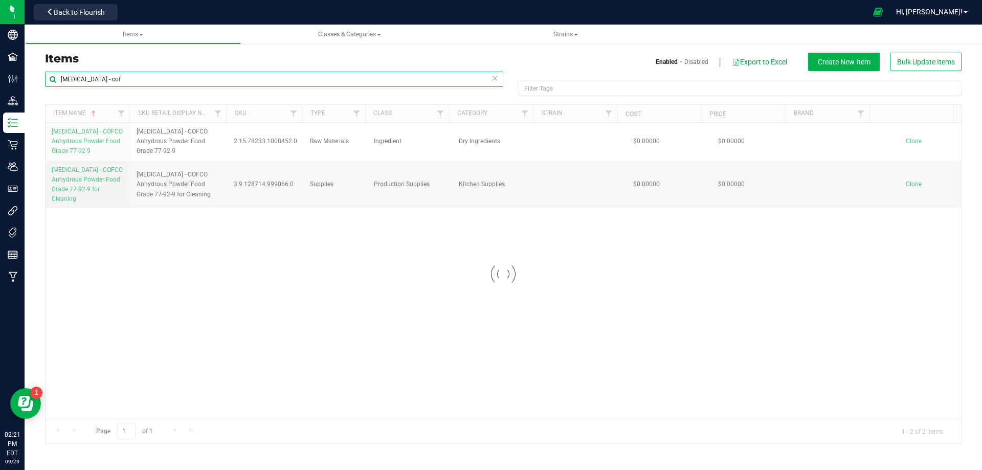
drag, startPoint x: 125, startPoint y: 80, endPoint x: -2, endPoint y: 76, distance: 126.9
click at [0, 76] on html "Company Facilities Configuration Distribution Inventory Retail Users User Roles…" at bounding box center [491, 235] width 982 height 470
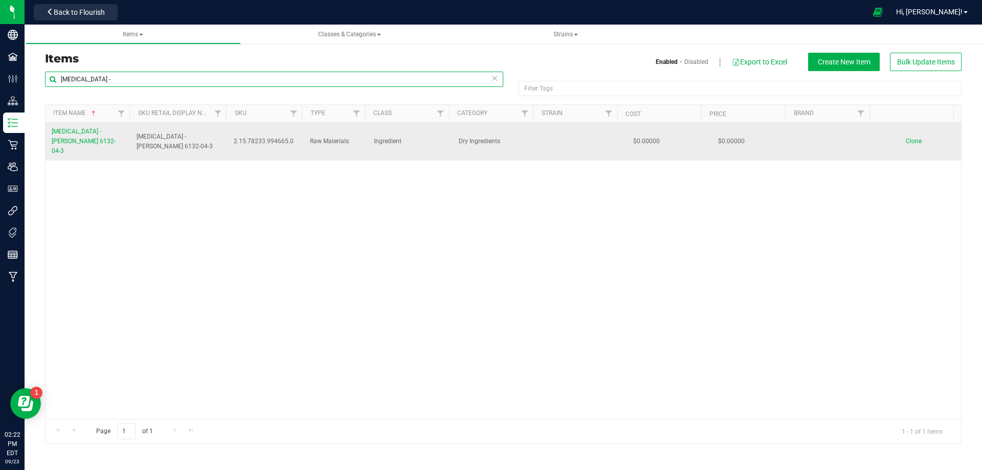
type input "[MEDICAL_DATA] -"
click at [83, 140] on link "[MEDICAL_DATA] - [PERSON_NAME] 6132-04-3" at bounding box center [88, 142] width 73 height 30
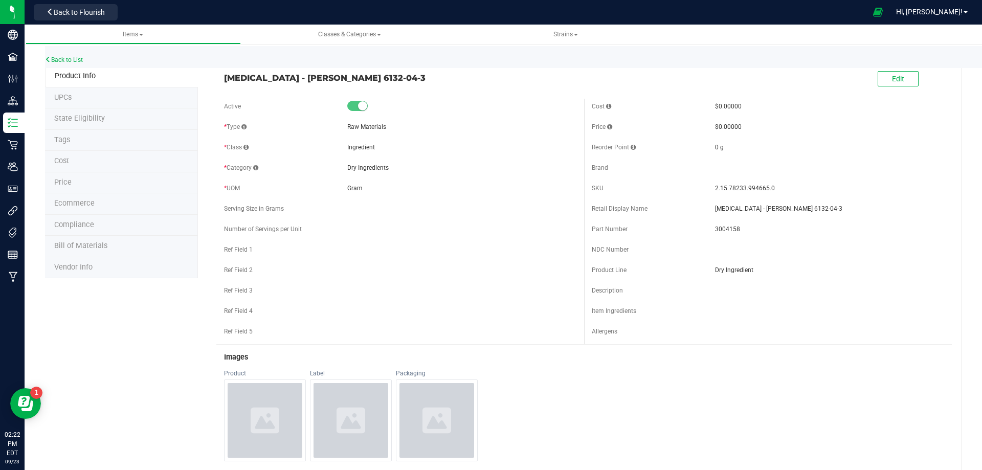
drag, startPoint x: 363, startPoint y: 77, endPoint x: 217, endPoint y: 74, distance: 145.7
click at [217, 74] on div "[MEDICAL_DATA] - [PERSON_NAME] 6132-04-3" at bounding box center [400, 74] width 368 height 17
click at [719, 230] on span "3004158" at bounding box center [829, 228] width 229 height 9
drag, startPoint x: 761, startPoint y: 188, endPoint x: 723, endPoint y: 193, distance: 37.7
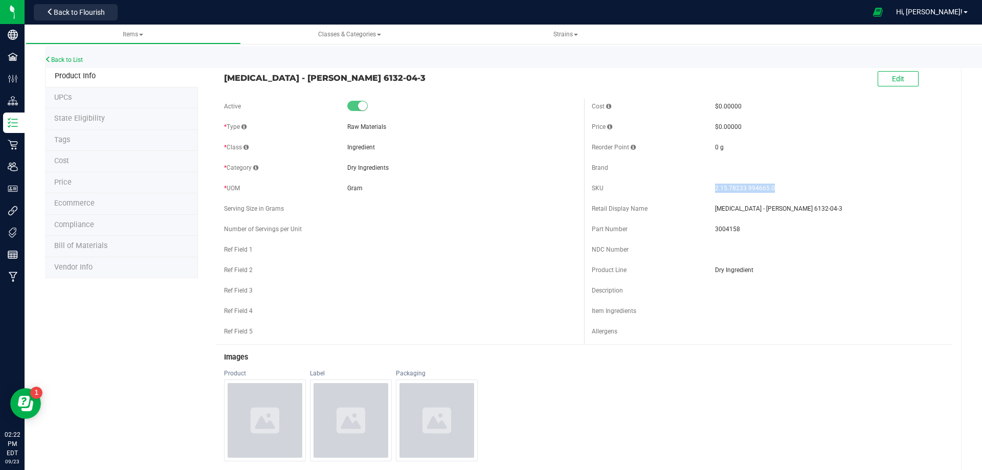
click at [698, 188] on div "SKU 2.15.78233.994665.0" at bounding box center [767, 187] width 352 height 15
click at [62, 61] on link "Back to List" at bounding box center [64, 59] width 38 height 7
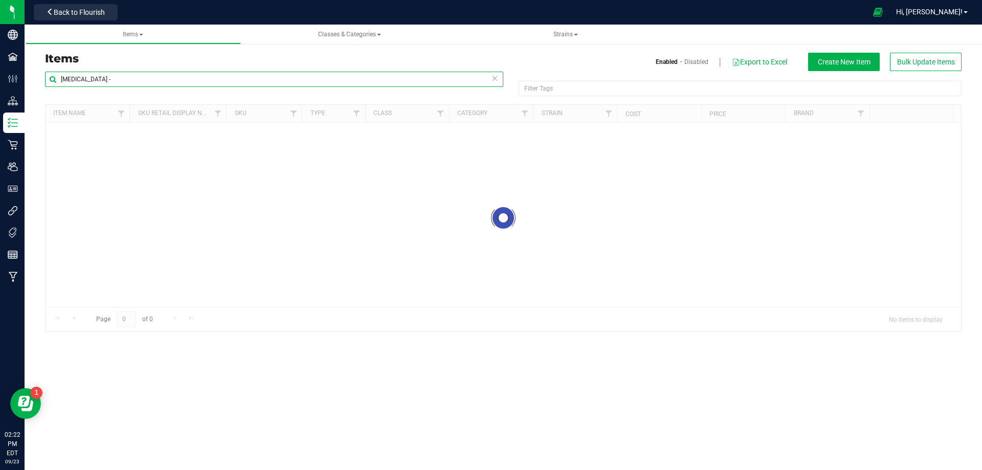
drag, startPoint x: 123, startPoint y: 80, endPoint x: 33, endPoint y: 79, distance: 90.5
click at [34, 79] on div "Items Enabled Disabled Export to Excel Create New Item Bulk Update Items [MEDIC…" at bounding box center [503, 186] width 957 height 312
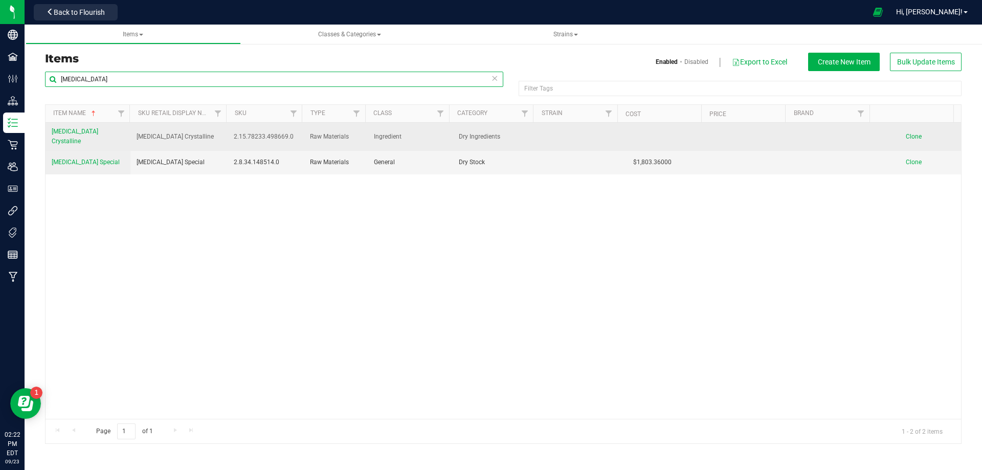
type input "[MEDICAL_DATA]"
click at [58, 133] on span "[MEDICAL_DATA] Crystalline" at bounding box center [75, 136] width 47 height 17
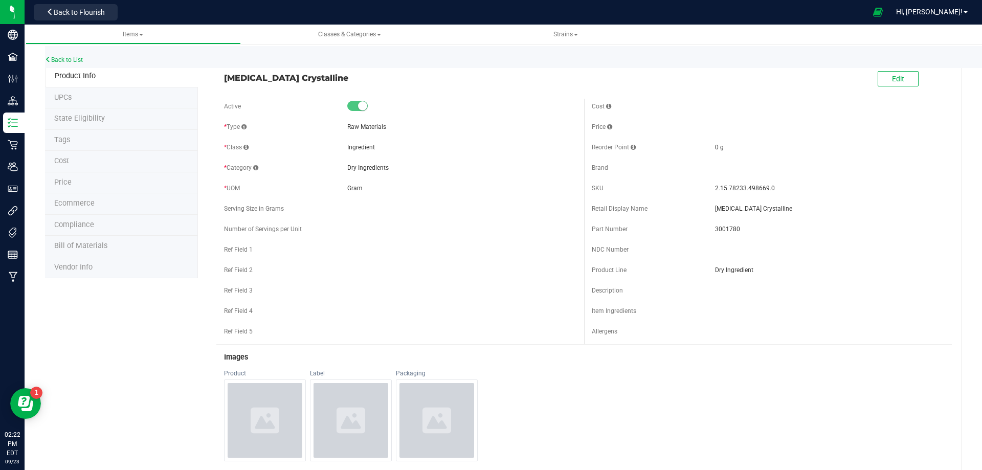
drag, startPoint x: 310, startPoint y: 79, endPoint x: 220, endPoint y: 80, distance: 90.0
click at [224, 78] on span "[MEDICAL_DATA] Crystalline" at bounding box center [400, 78] width 352 height 12
click at [721, 229] on span "3001780" at bounding box center [829, 228] width 229 height 9
drag, startPoint x: 765, startPoint y: 187, endPoint x: 673, endPoint y: 202, distance: 93.3
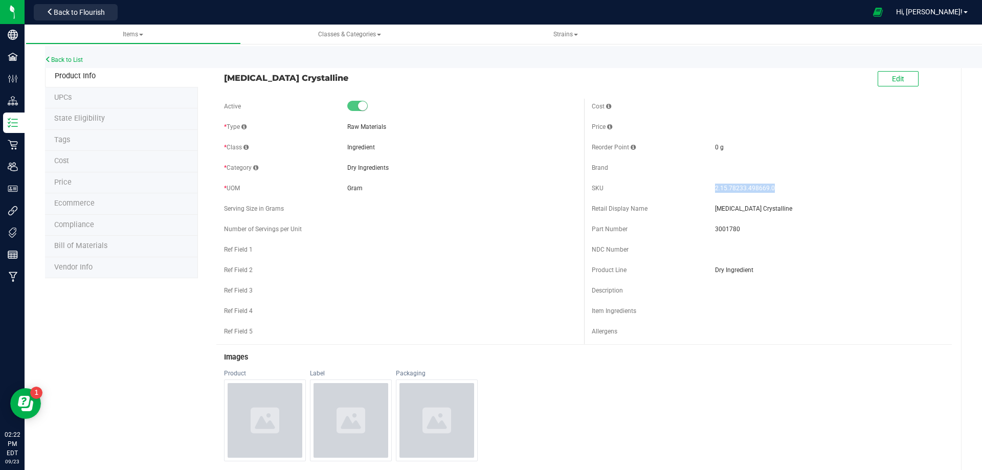
click at [708, 186] on div "SKU 2.15.78233.498669.0" at bounding box center [767, 187] width 352 height 15
click at [75, 60] on link "Back to List" at bounding box center [64, 59] width 38 height 7
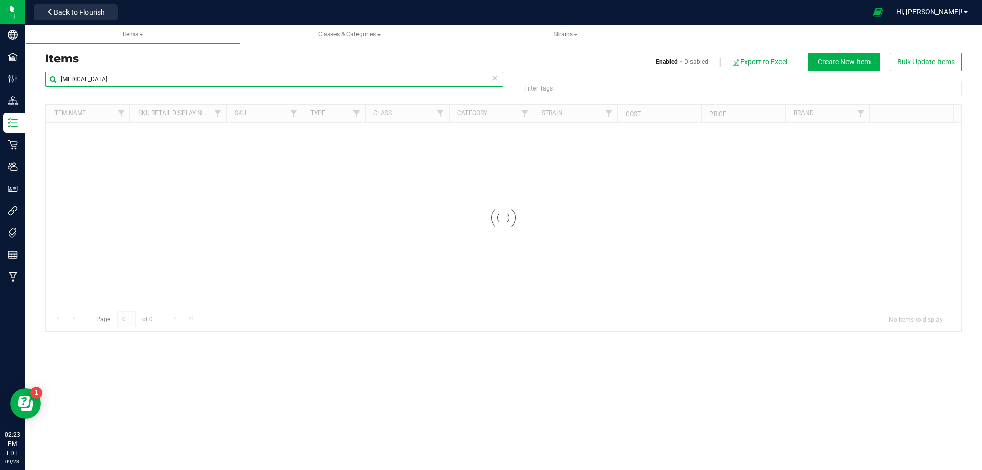
drag, startPoint x: 157, startPoint y: 84, endPoint x: 39, endPoint y: 84, distance: 118.1
click at [39, 84] on div "[MEDICAL_DATA] Filter Tags Filter Tags Loading... Item Name Sku Retail Display …" at bounding box center [502, 201] width 931 height 261
click at [92, 77] on input "terpene - anstrax tech" at bounding box center [274, 79] width 458 height 15
click at [125, 80] on input "terpene - abstrax tech" at bounding box center [274, 79] width 458 height 15
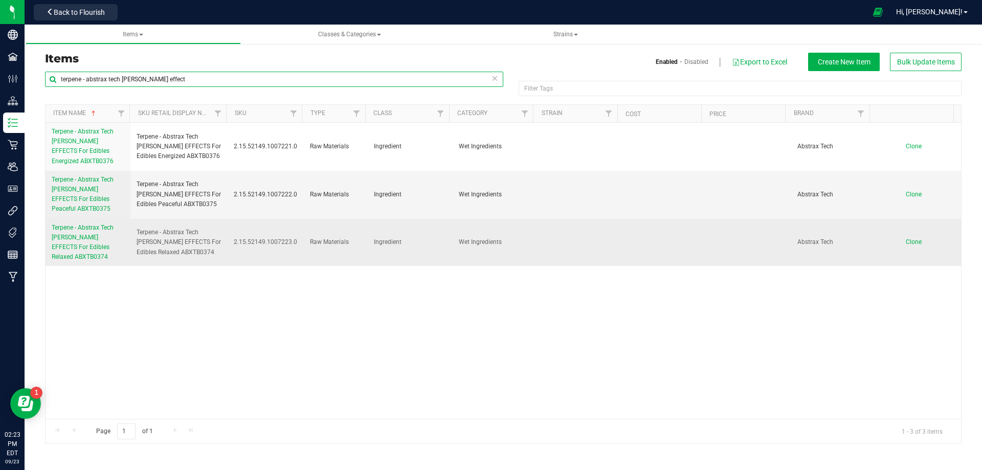
type input "terpene - abstrax tech [PERSON_NAME] effect"
click at [96, 244] on link "Terpene - Abstrax Tech [PERSON_NAME] EFFECTS For Edibles Relaxed ABXTB0374" at bounding box center [88, 242] width 73 height 39
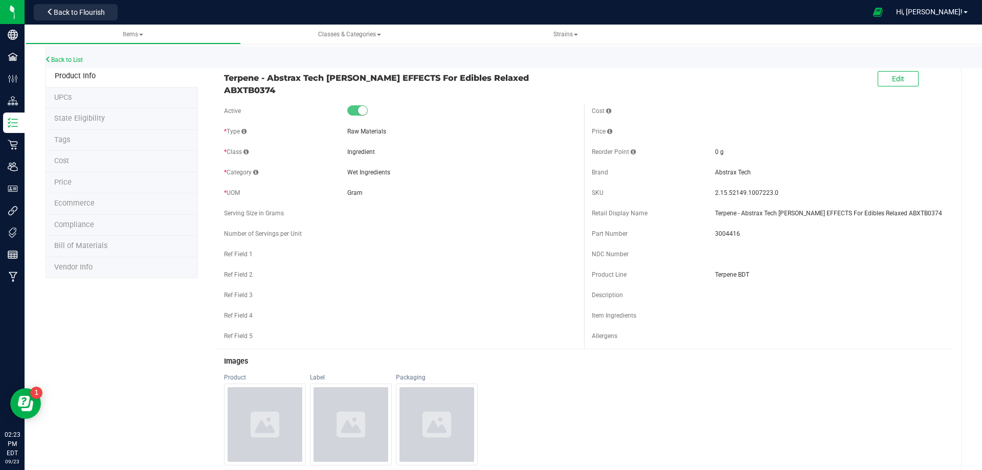
drag, startPoint x: 548, startPoint y: 74, endPoint x: 213, endPoint y: 82, distance: 335.4
click at [213, 82] on div "Terpene - Abstrax Tech [PERSON_NAME] EFFECTS For Edibles Relaxed ABXTB0374 Edit…" at bounding box center [579, 456] width 763 height 782
click at [720, 232] on span "3004416" at bounding box center [829, 233] width 229 height 9
drag, startPoint x: 775, startPoint y: 193, endPoint x: 709, endPoint y: 192, distance: 66.5
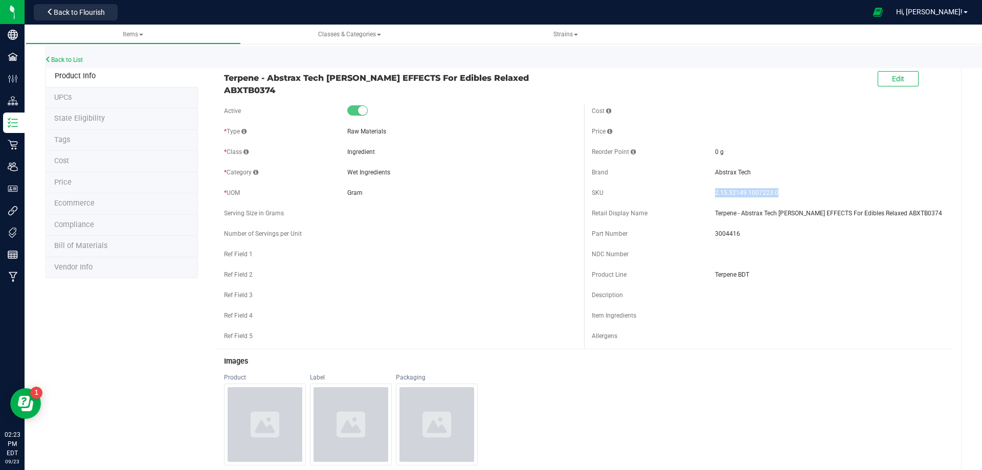
click at [709, 192] on div "SKU 2.15.52149.1007223.0" at bounding box center [767, 192] width 352 height 15
click at [77, 61] on link "Back to List" at bounding box center [64, 59] width 38 height 7
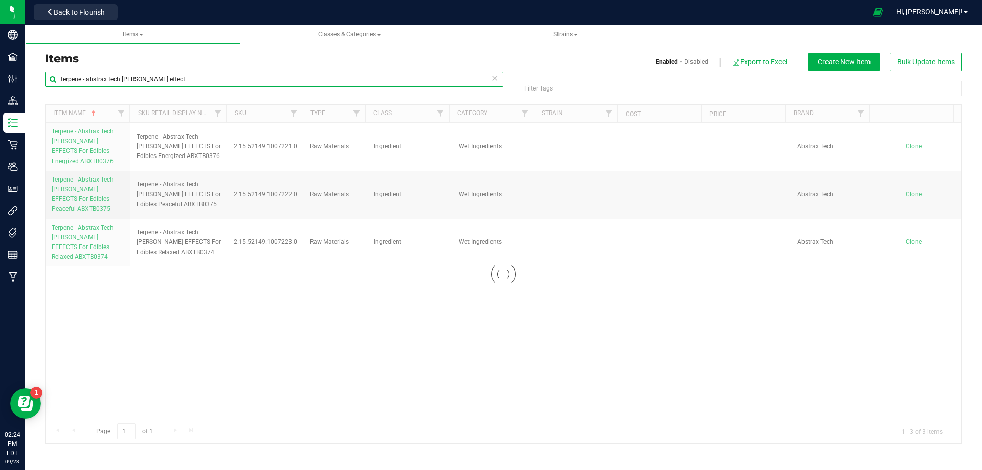
drag, startPoint x: 191, startPoint y: 79, endPoint x: 55, endPoint y: 85, distance: 136.1
click at [55, 85] on input "terpene - abstrax tech [PERSON_NAME] effect" at bounding box center [274, 79] width 458 height 15
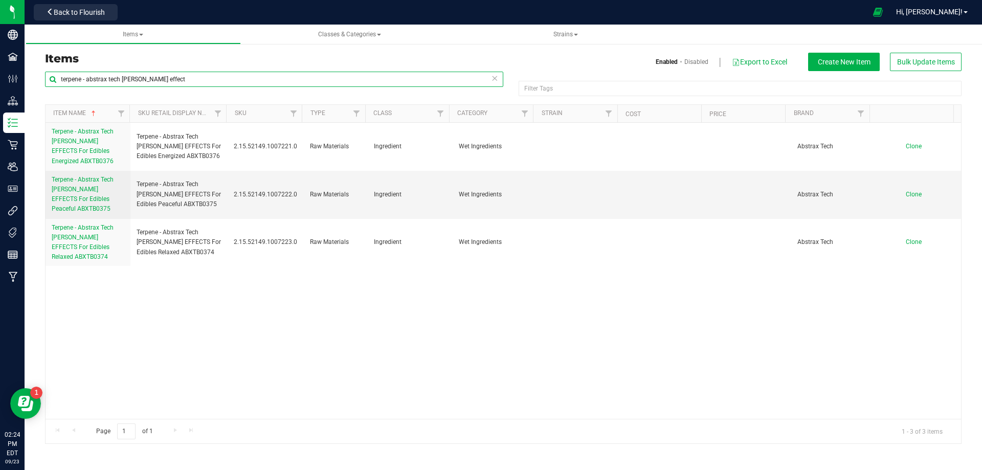
click at [179, 72] on input "terpene - abstrax tech [PERSON_NAME] effect" at bounding box center [274, 79] width 458 height 15
click at [156, 99] on div "terpene - abstrax tech [PERSON_NAME] effect Filter Tags Filter Tags" at bounding box center [503, 88] width 916 height 33
drag, startPoint x: 170, startPoint y: 78, endPoint x: -50, endPoint y: 104, distance: 221.4
click at [0, 104] on html "Company Facilities Configuration Distribution Inventory Retail Users User Roles…" at bounding box center [491, 235] width 982 height 470
paste input "WIP - HT - CHEWS - 5MG - IND - GRAPE"
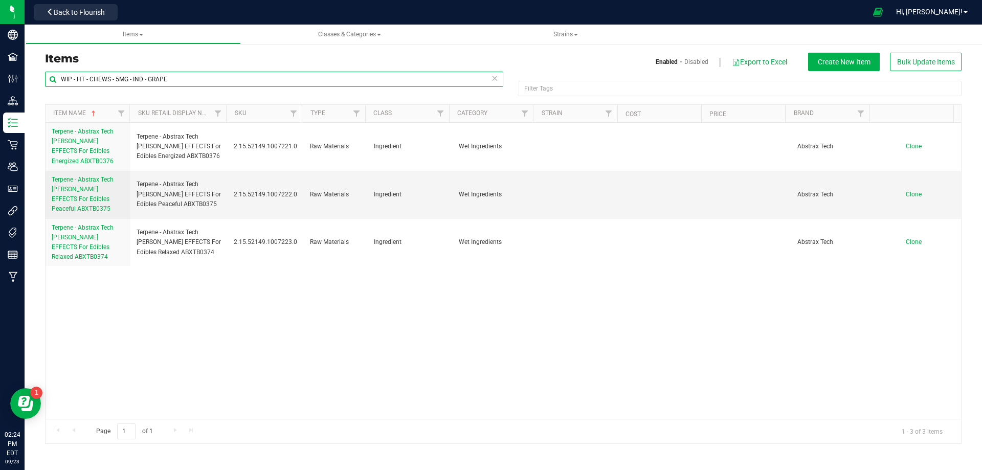
type input "WIP - HT - CHEWS - 5MG - IND - GRAPE"
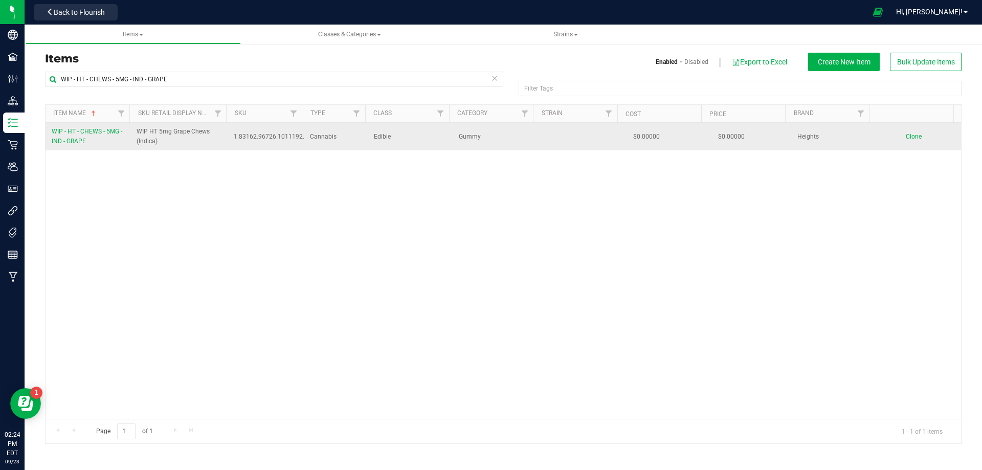
click at [88, 145] on link "WIP - HT - CHEWS - 5MG - IND - GRAPE" at bounding box center [88, 136] width 73 height 19
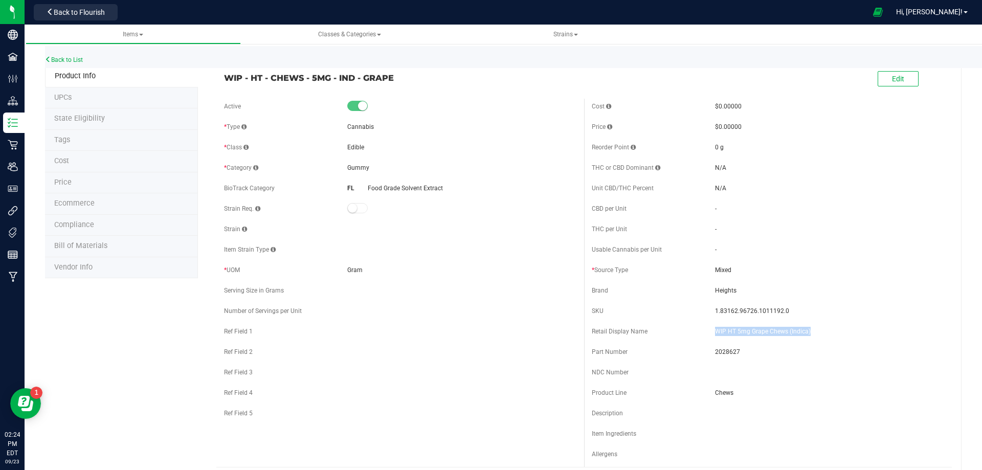
drag, startPoint x: 804, startPoint y: 332, endPoint x: 709, endPoint y: 324, distance: 95.4
click at [709, 324] on div "Retail Display Name WIP HT 5mg Grape Chews (Indica)" at bounding box center [767, 331] width 352 height 15
drag, startPoint x: 402, startPoint y: 72, endPoint x: 395, endPoint y: 81, distance: 11.4
click at [401, 75] on span "WIP - HT - CHEWS - 5MG - IND - GRAPE" at bounding box center [400, 78] width 352 height 12
drag, startPoint x: 395, startPoint y: 81, endPoint x: 225, endPoint y: 78, distance: 169.7
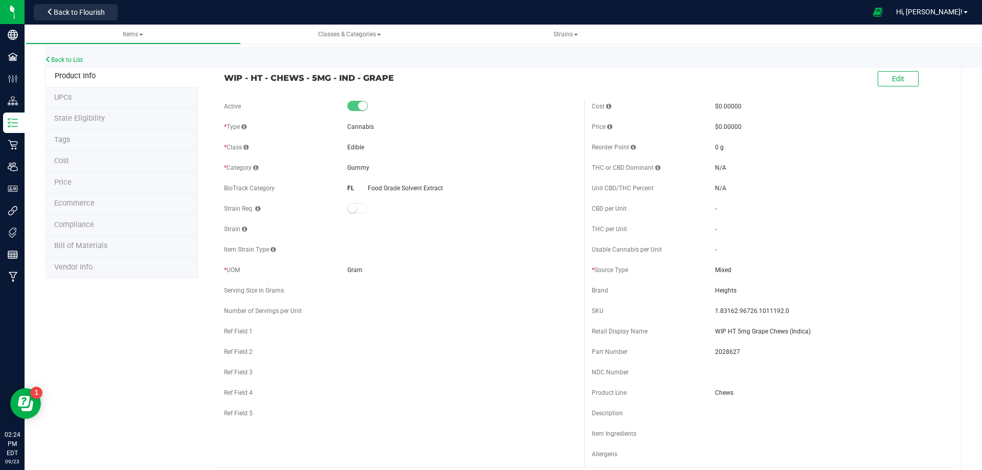
click at [225, 78] on span "WIP - HT - CHEWS - 5MG - IND - GRAPE" at bounding box center [400, 78] width 352 height 12
click at [84, 249] on span "Bill of Materials" at bounding box center [80, 245] width 53 height 9
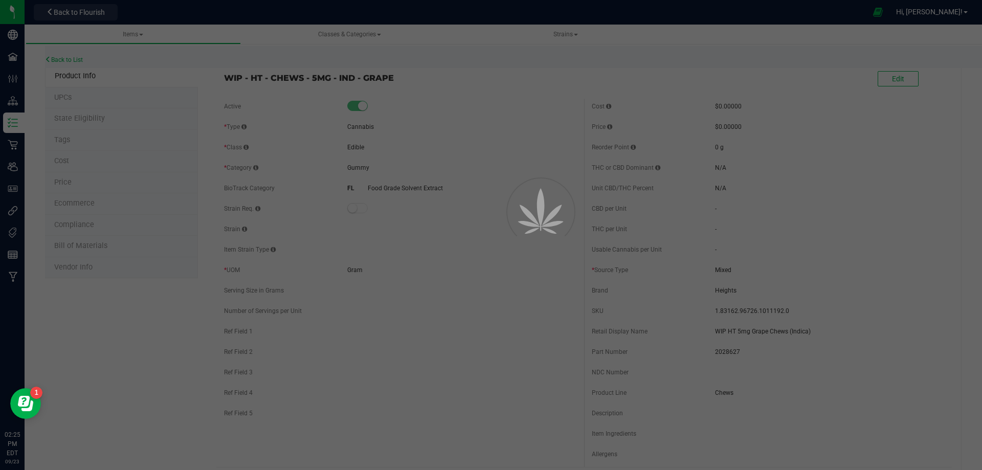
select select "13153"
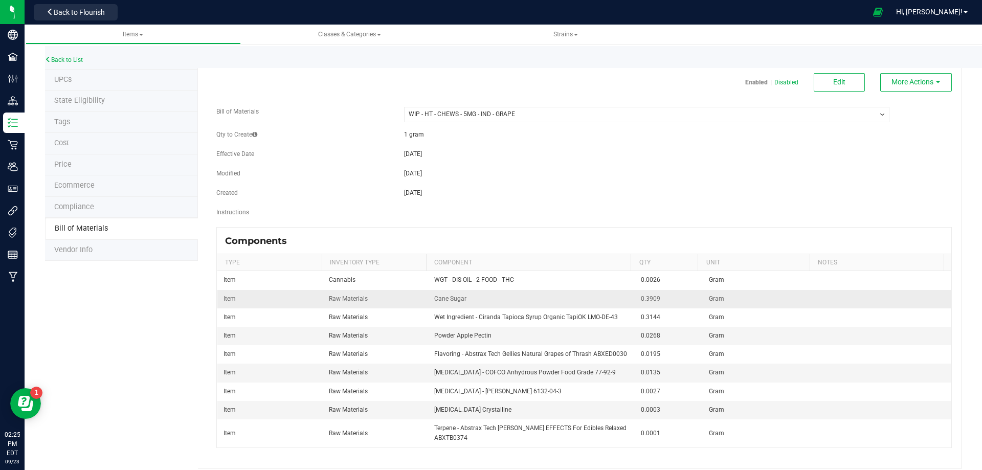
scroll to position [27, 0]
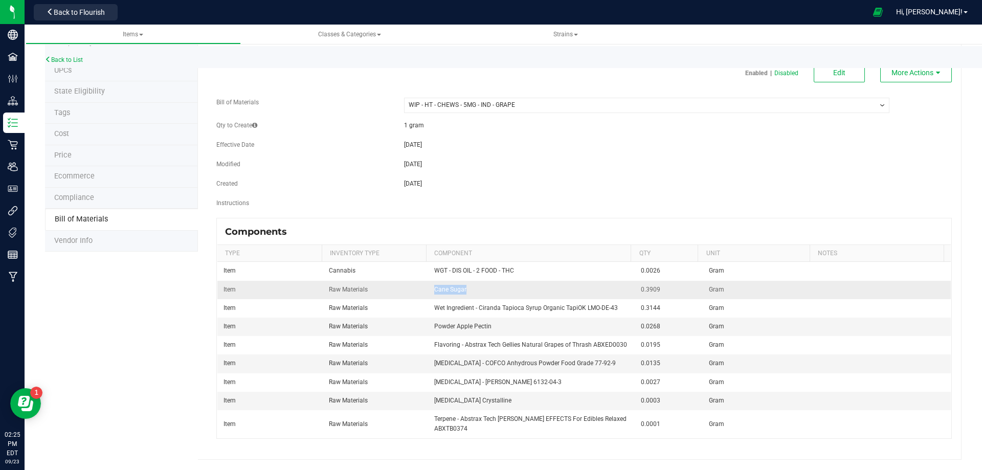
drag, startPoint x: 461, startPoint y: 289, endPoint x: 426, endPoint y: 291, distance: 35.3
click at [428, 291] on td "Cane Sugar" at bounding box center [531, 290] width 207 height 18
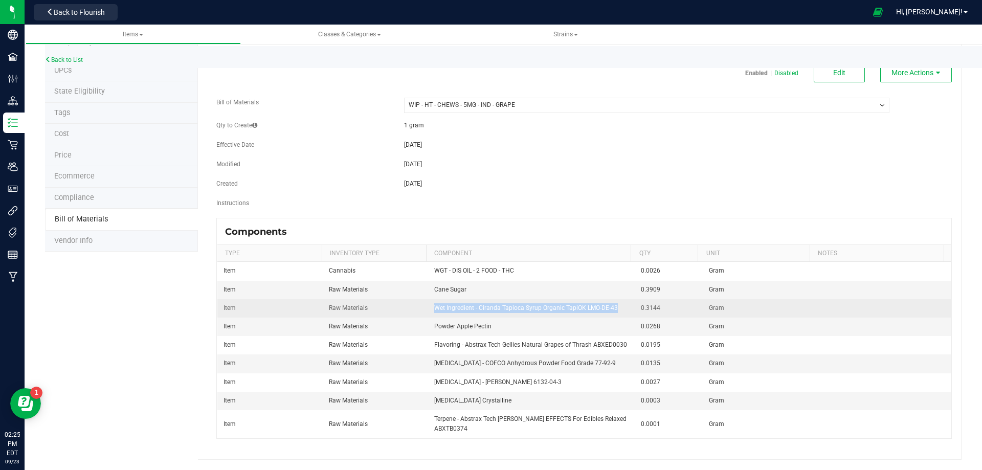
drag, startPoint x: 430, startPoint y: 308, endPoint x: 608, endPoint y: 312, distance: 178.5
click at [612, 312] on td "Wet Ingredient - Ciranda Tapioca Syrup Organic TapiOK LMO-DE-43" at bounding box center [531, 308] width 207 height 18
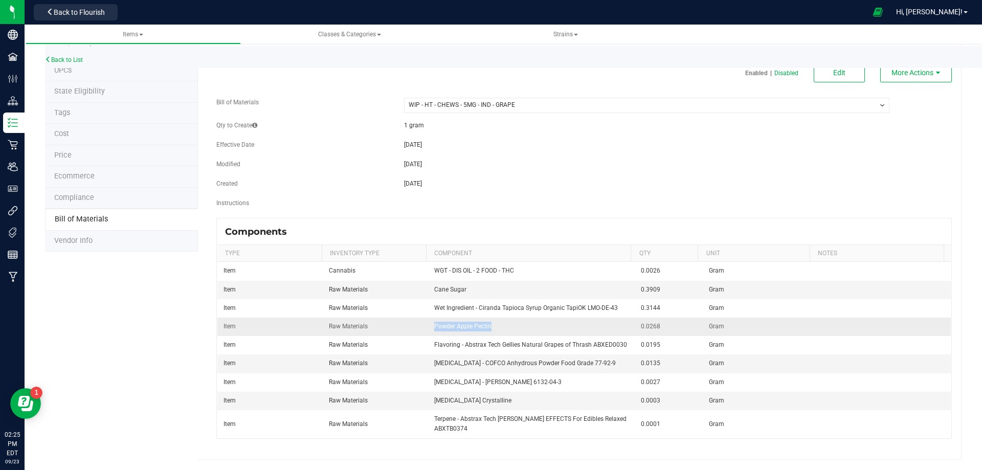
click at [429, 327] on td "Powder Apple Pectin" at bounding box center [531, 326] width 207 height 18
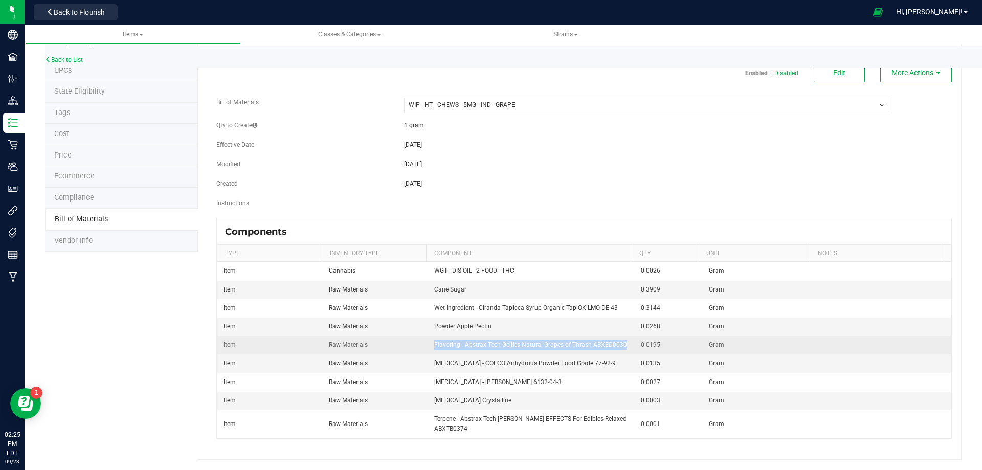
drag, startPoint x: 618, startPoint y: 344, endPoint x: 427, endPoint y: 340, distance: 191.2
click at [428, 340] on td "Flavoring - Abstrax Tech Gellies Natural Grapes of Thrash ABXED0030" at bounding box center [531, 345] width 207 height 18
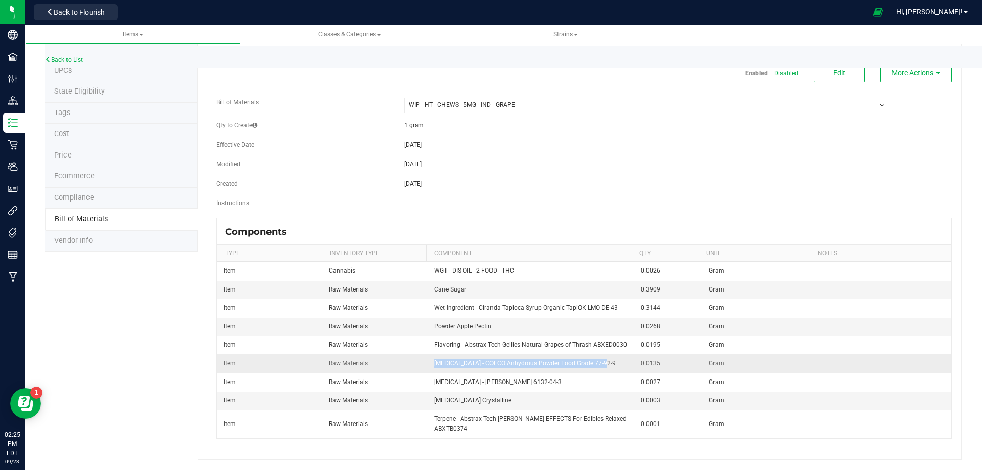
drag, startPoint x: 590, startPoint y: 365, endPoint x: 429, endPoint y: 367, distance: 160.5
click at [429, 367] on td "[MEDICAL_DATA] - COFCO Anhydrous Powder Food Grade 77-92-9" at bounding box center [531, 363] width 207 height 18
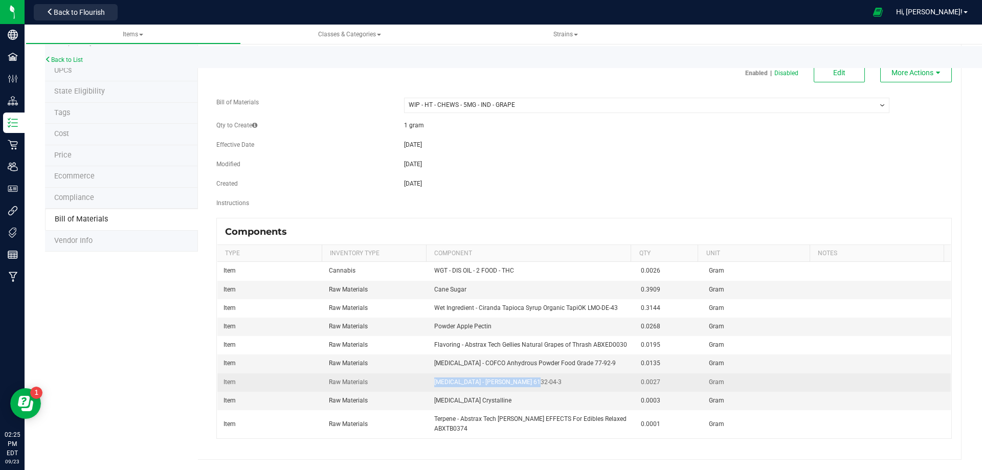
drag, startPoint x: 521, startPoint y: 381, endPoint x: 428, endPoint y: 384, distance: 93.1
click at [428, 384] on td "[MEDICAL_DATA] - [PERSON_NAME] 6132-04-3" at bounding box center [531, 382] width 207 height 18
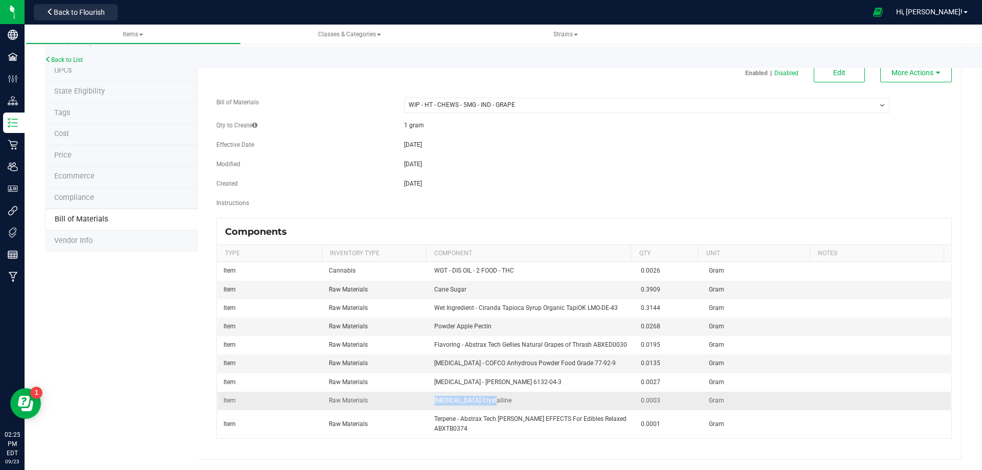
drag, startPoint x: 468, startPoint y: 406, endPoint x: 424, endPoint y: 406, distance: 44.0
click at [428, 406] on td "[MEDICAL_DATA] Crystalline" at bounding box center [531, 401] width 207 height 18
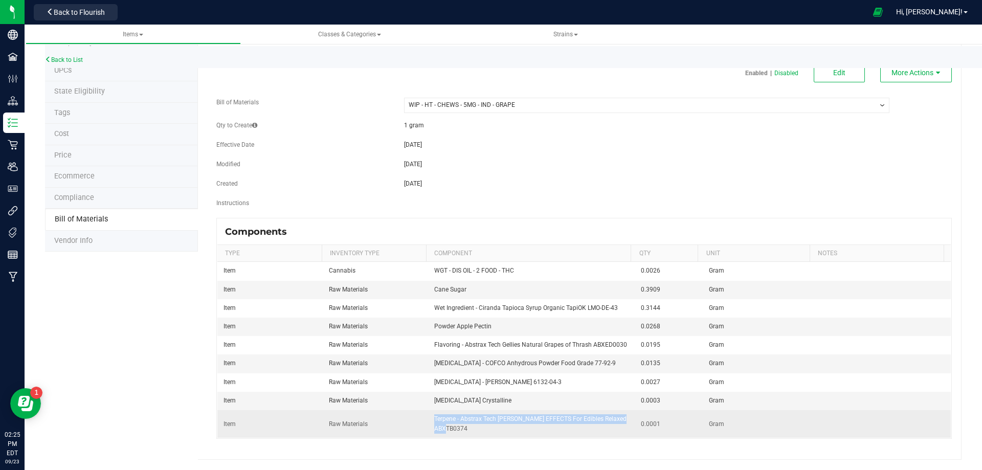
drag, startPoint x: 465, startPoint y: 430, endPoint x: 427, endPoint y: 416, distance: 40.9
click at [428, 416] on td "Terpene - Abstrax Tech [PERSON_NAME] EFFECTS For Edibles Relaxed ABXTB0374" at bounding box center [531, 424] width 207 height 28
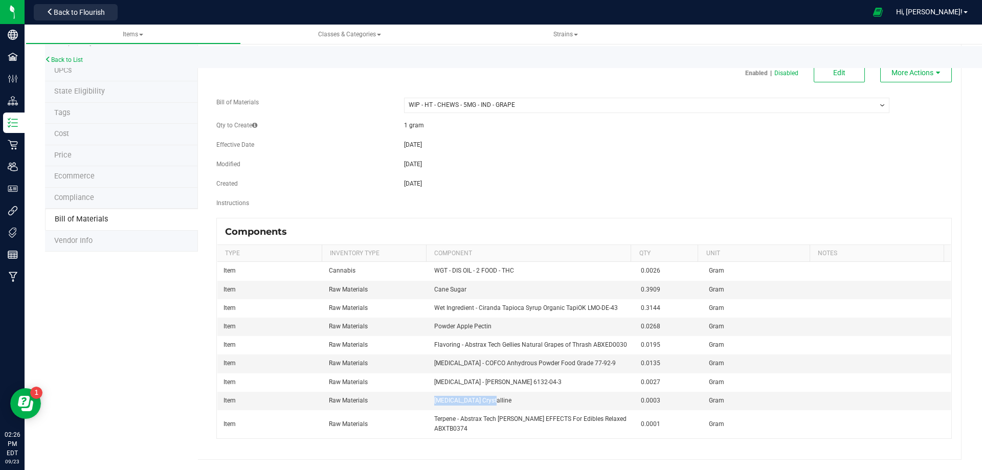
drag, startPoint x: 490, startPoint y: 400, endPoint x: 178, endPoint y: 406, distance: 311.4
click at [417, 408] on tr "Item Raw Materials [MEDICAL_DATA] Crystalline 0.0003 Gram" at bounding box center [583, 401] width 733 height 18
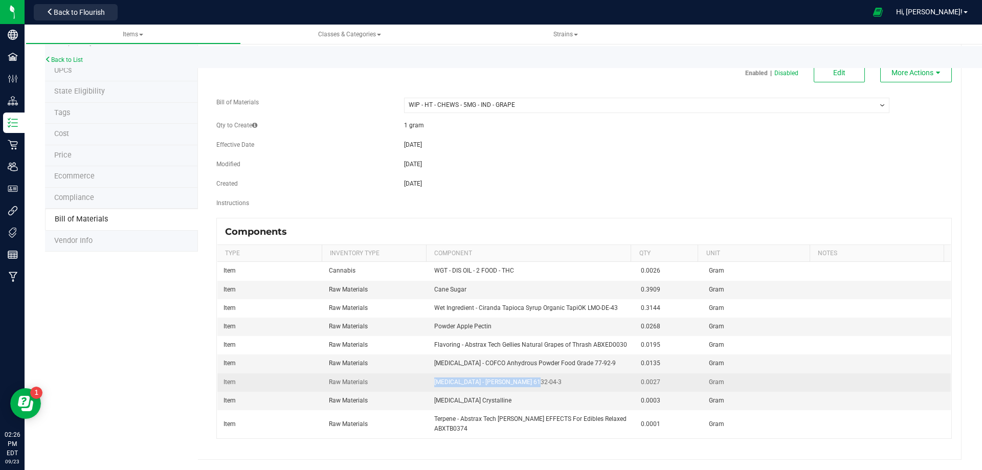
drag, startPoint x: 505, startPoint y: 384, endPoint x: 425, endPoint y: 380, distance: 79.4
click at [428, 380] on td "[MEDICAL_DATA] - [PERSON_NAME] 6132-04-3" at bounding box center [531, 382] width 207 height 18
